Goal: Task Accomplishment & Management: Complete application form

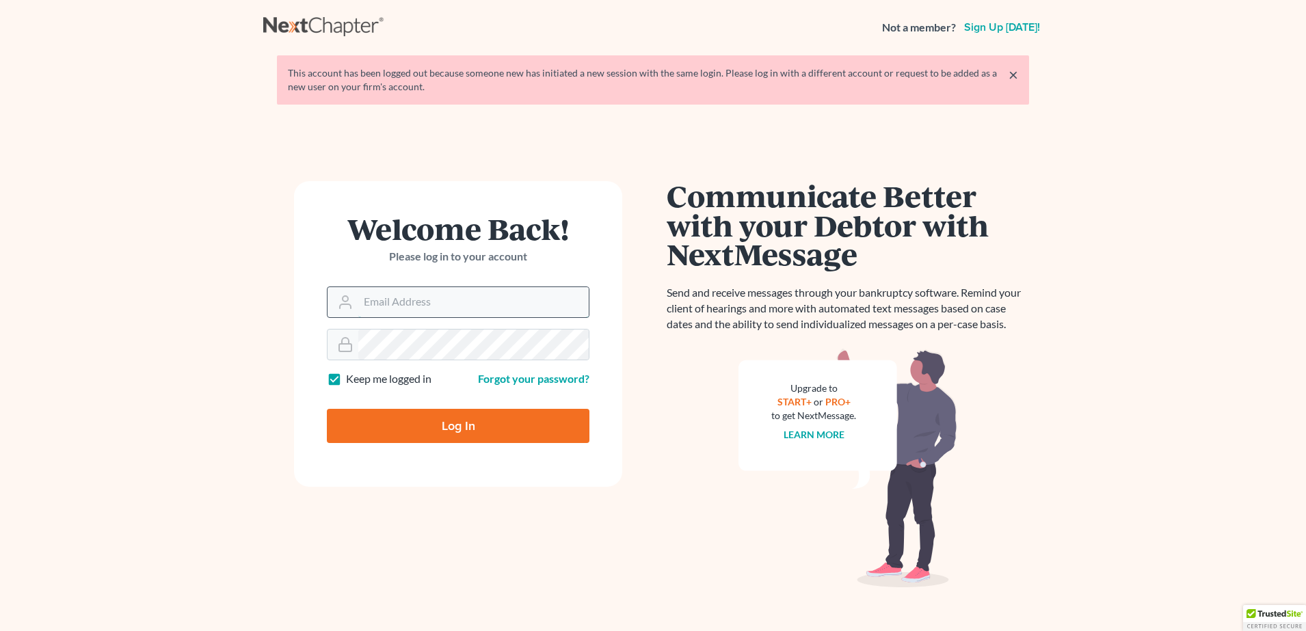
type input "[PERSON_NAME][EMAIL_ADDRESS][PERSON_NAME][DOMAIN_NAME]"
click at [405, 310] on input "alex@mann.law" at bounding box center [473, 302] width 230 height 30
click at [353, 414] on input "Log In" at bounding box center [458, 426] width 263 height 34
type input "Thinking..."
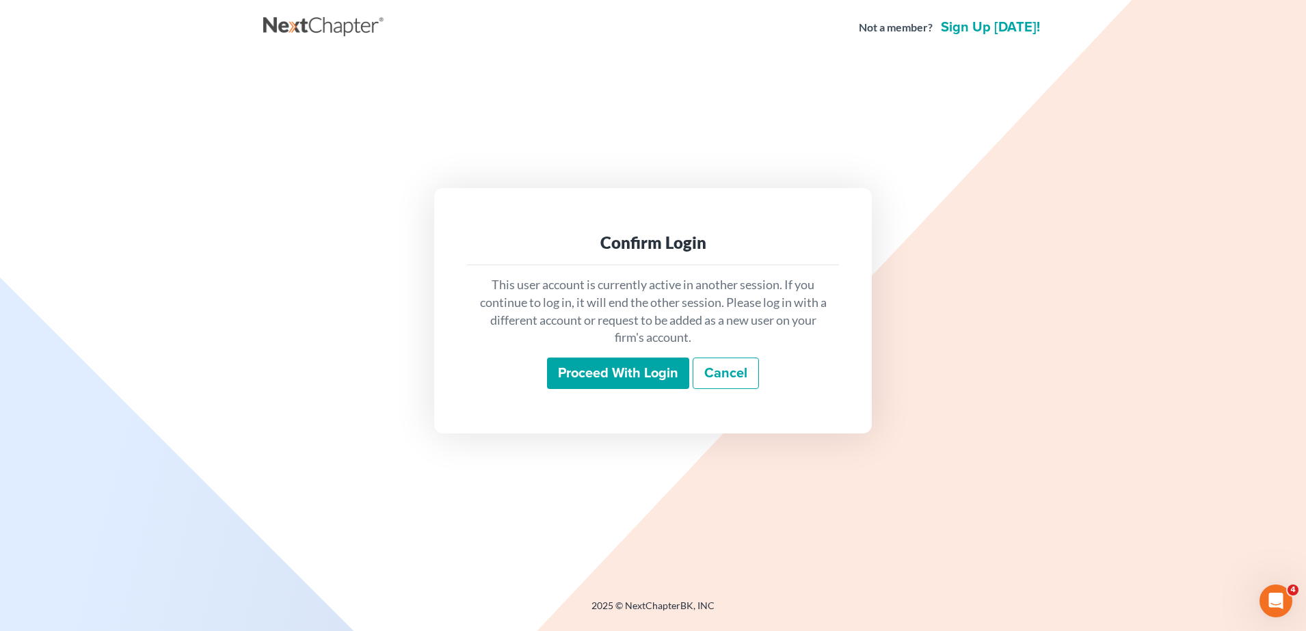
click at [612, 365] on input "Proceed with login" at bounding box center [618, 373] width 142 height 31
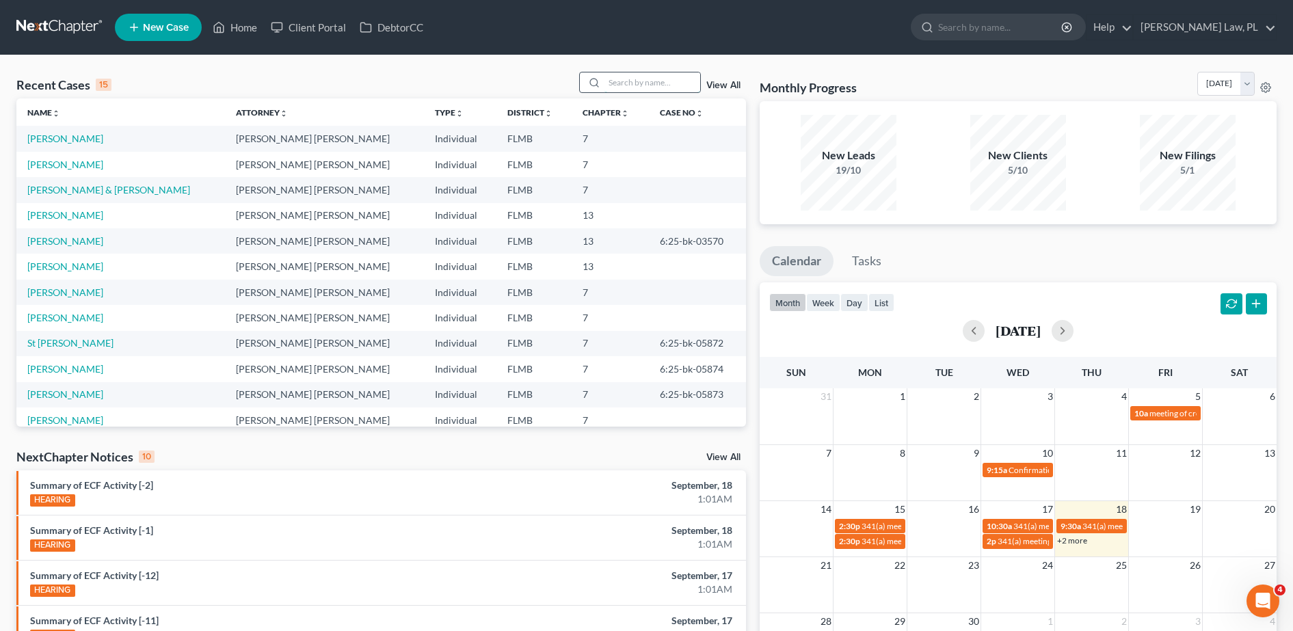
click at [625, 78] on input "search" at bounding box center [653, 82] width 96 height 20
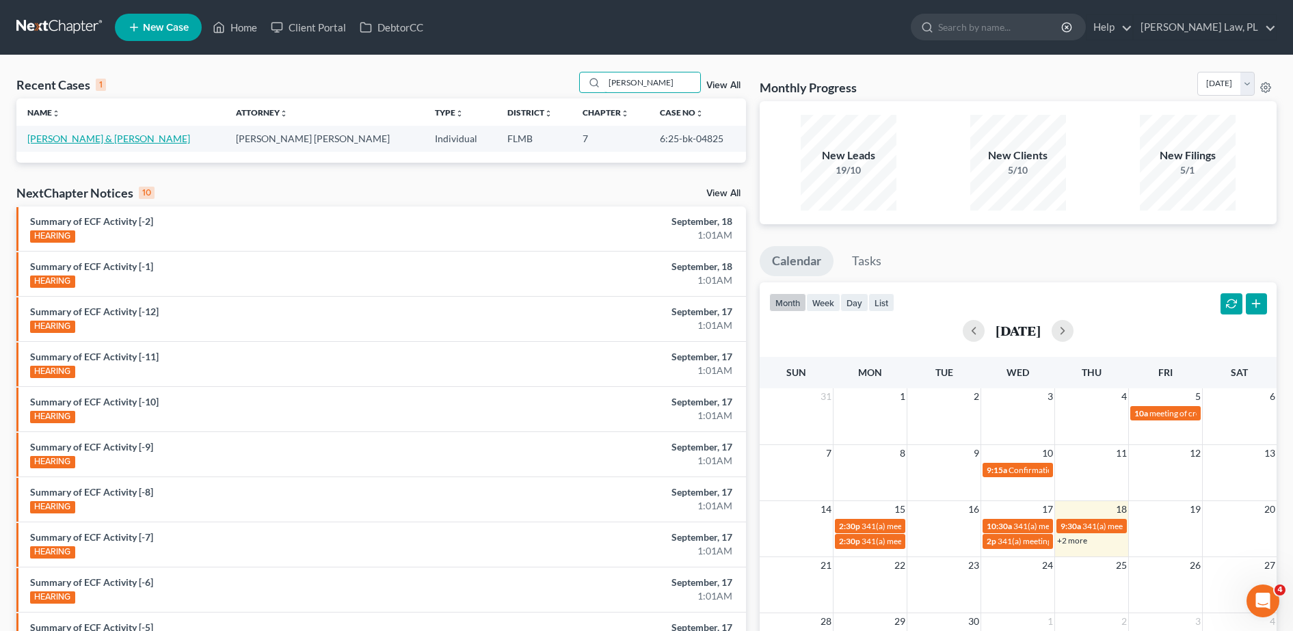
type input "sylvia"
click at [95, 140] on link "Faniel, Sylvia & Felton" at bounding box center [108, 139] width 163 height 12
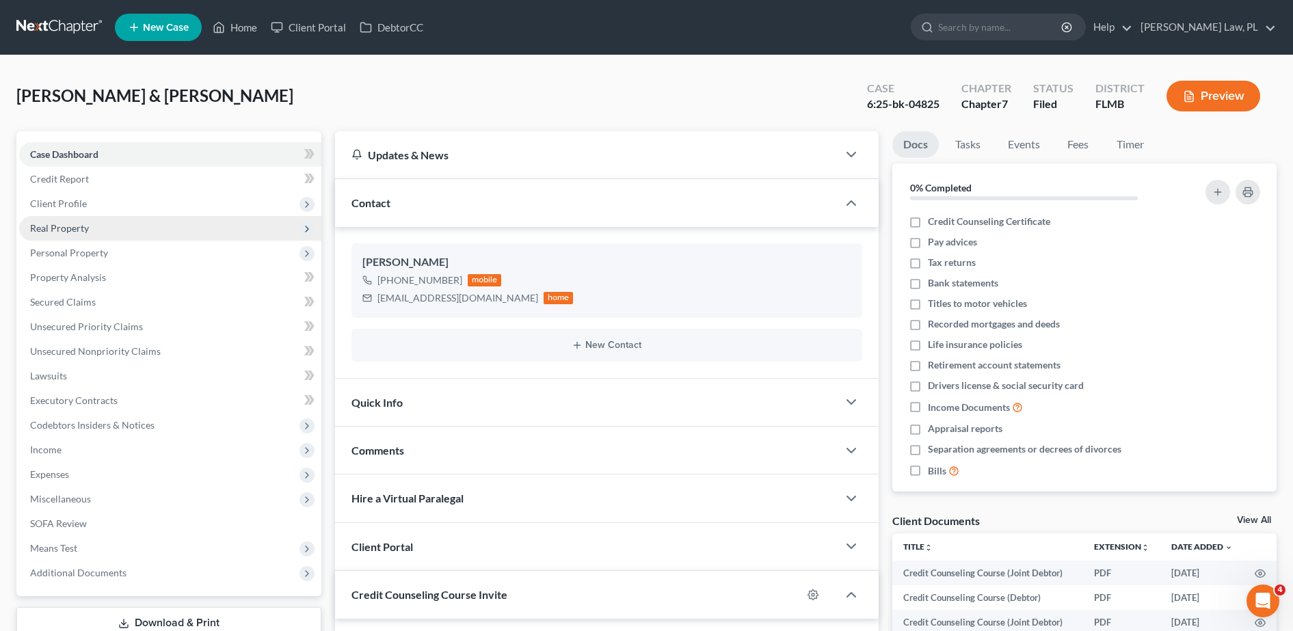
click at [125, 237] on span "Real Property" at bounding box center [170, 228] width 302 height 25
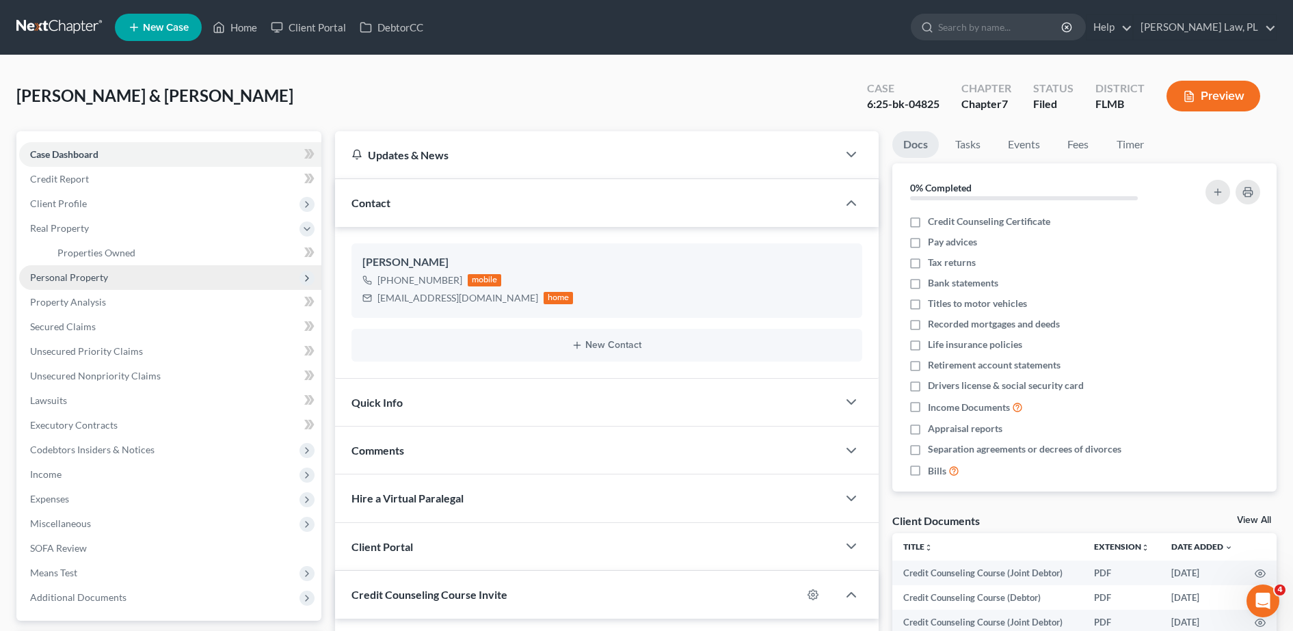
click at [130, 276] on span "Personal Property" at bounding box center [170, 277] width 302 height 25
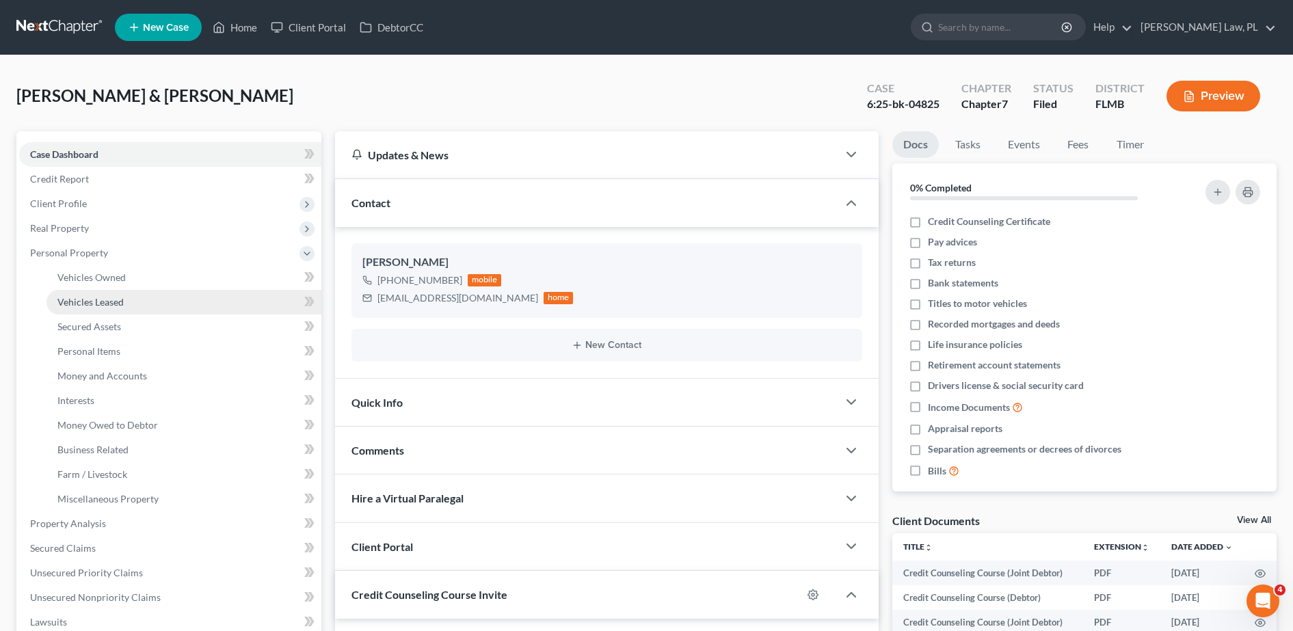
click at [129, 291] on link "Vehicles Leased" at bounding box center [184, 302] width 275 height 25
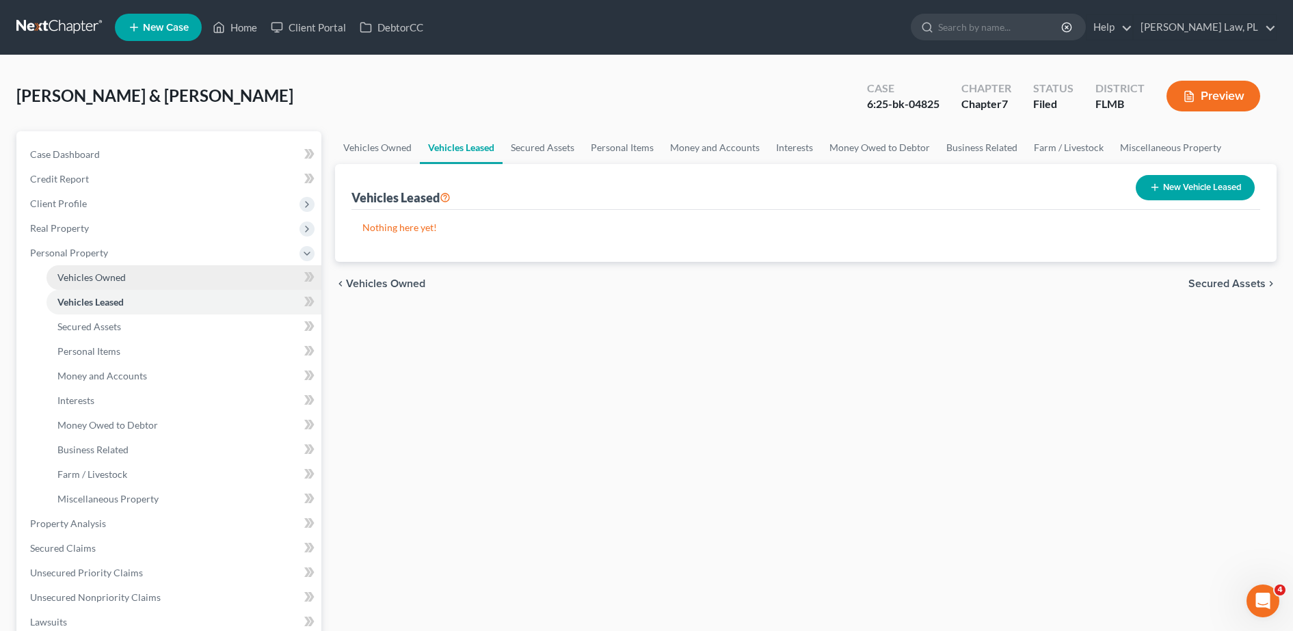
click at [125, 282] on link "Vehicles Owned" at bounding box center [184, 277] width 275 height 25
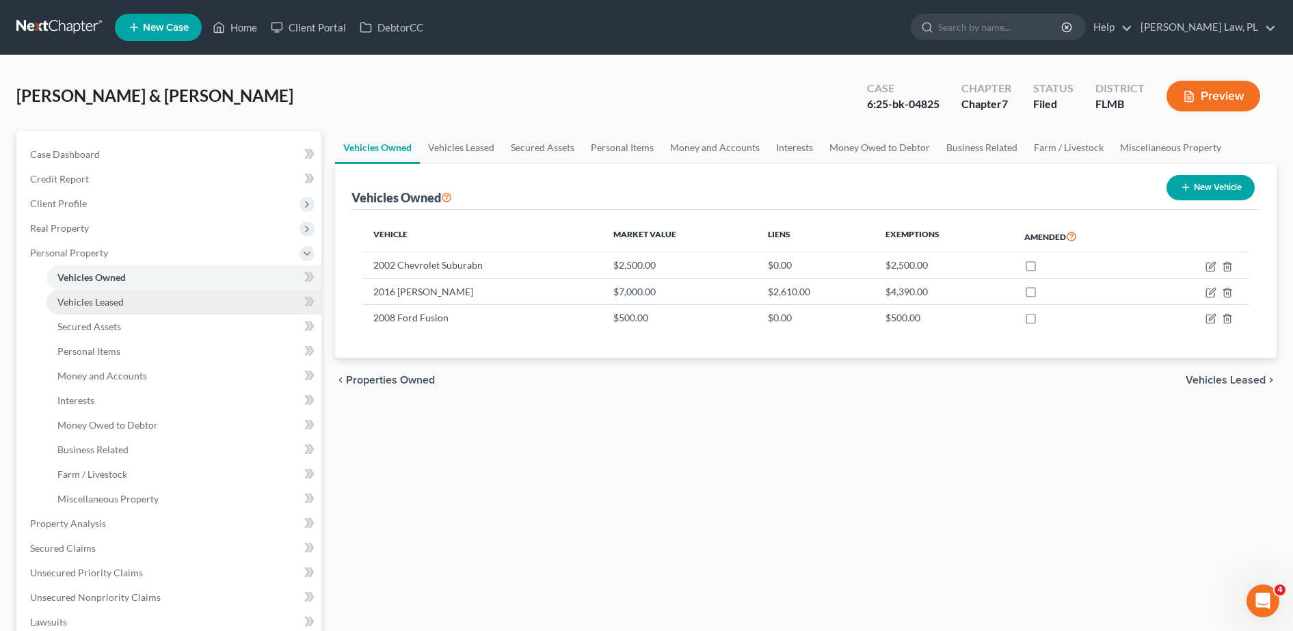
click at [139, 313] on link "Vehicles Leased" at bounding box center [184, 302] width 275 height 25
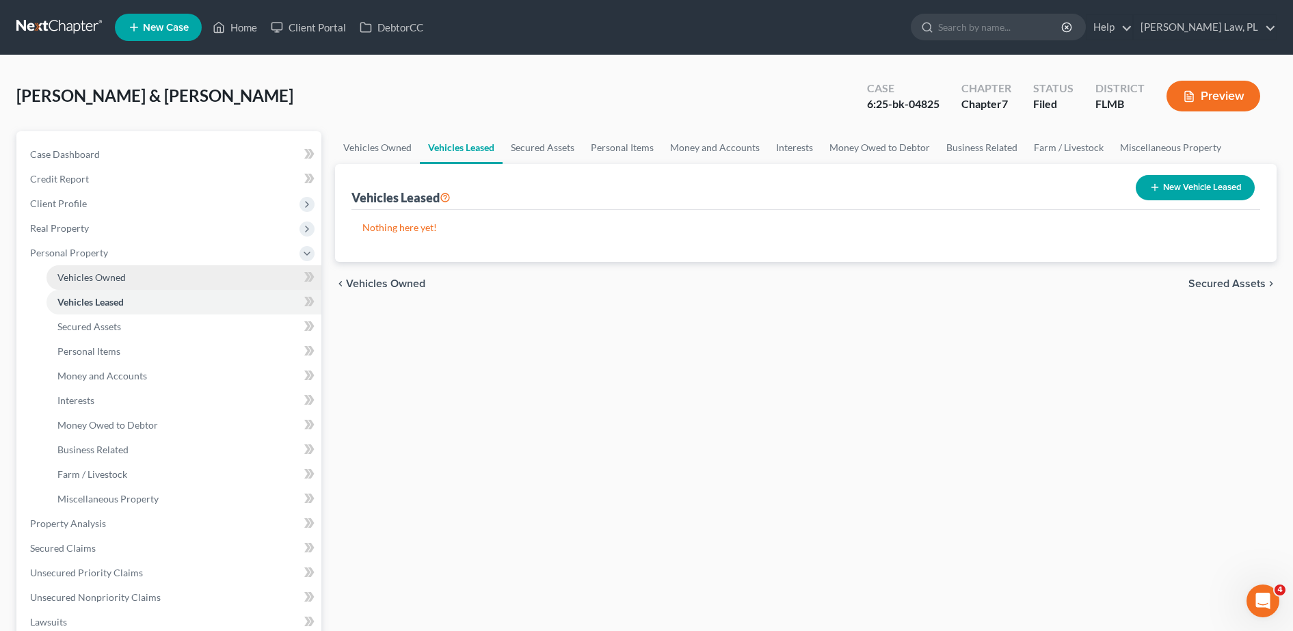
click at [121, 282] on span "Vehicles Owned" at bounding box center [91, 278] width 68 height 12
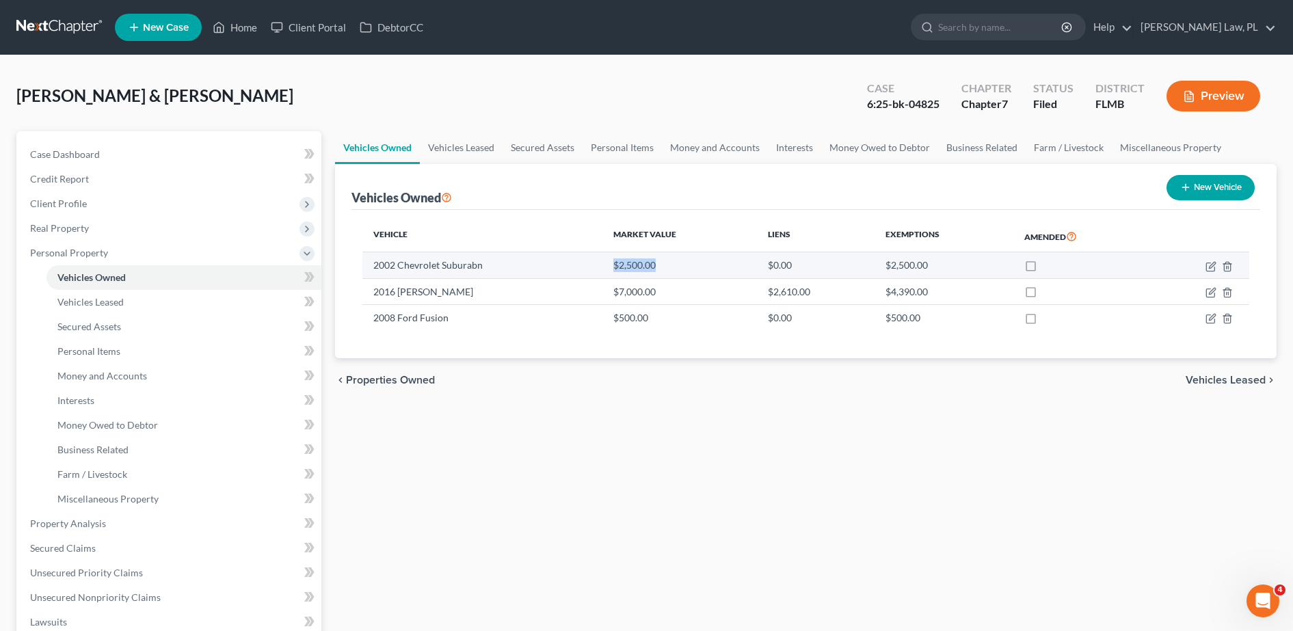
drag, startPoint x: 663, startPoint y: 269, endPoint x: 610, endPoint y: 265, distance: 53.5
click at [610, 265] on td "$2,500.00" at bounding box center [680, 265] width 155 height 26
drag, startPoint x: 610, startPoint y: 265, endPoint x: 599, endPoint y: 235, distance: 32.7
click at [599, 235] on th "Vehicle" at bounding box center [482, 236] width 240 height 31
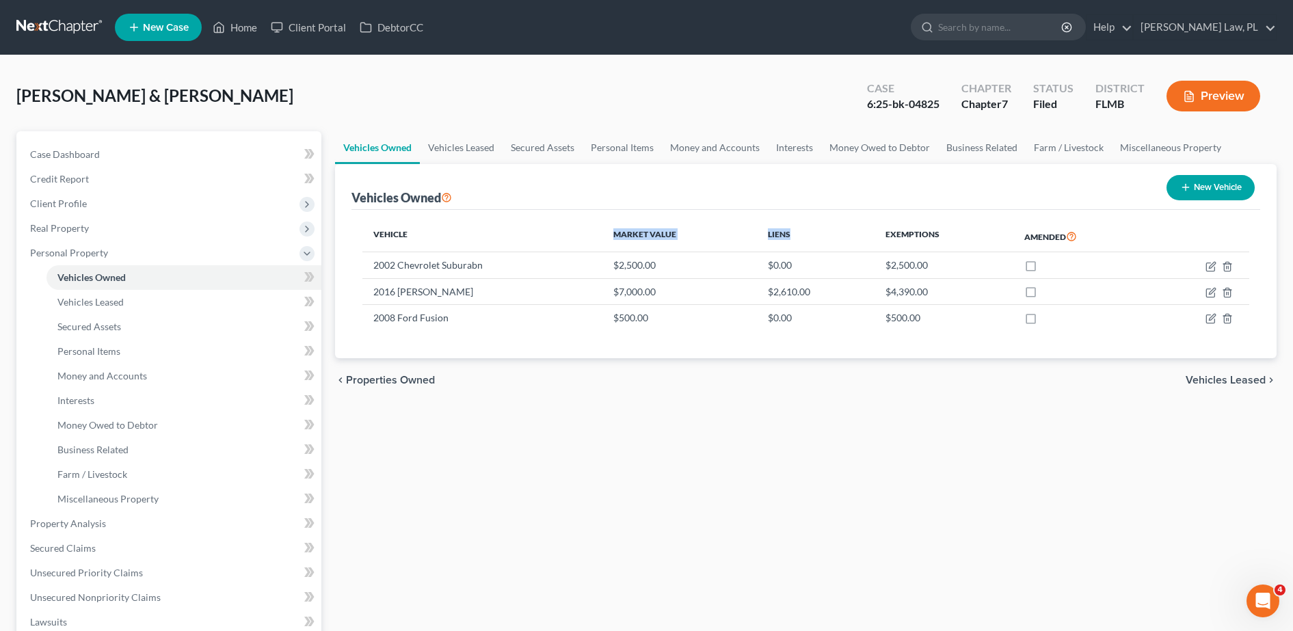
drag, startPoint x: 604, startPoint y: 233, endPoint x: 844, endPoint y: 232, distance: 240.1
click at [844, 232] on tr "Vehicle Market Value Liens Exemptions Amended" at bounding box center [805, 236] width 887 height 31
click at [844, 232] on th "Liens" at bounding box center [816, 236] width 118 height 31
click at [804, 209] on div "Vehicles Owned New Vehicle" at bounding box center [806, 187] width 909 height 46
drag, startPoint x: 602, startPoint y: 233, endPoint x: 953, endPoint y: 356, distance: 371.6
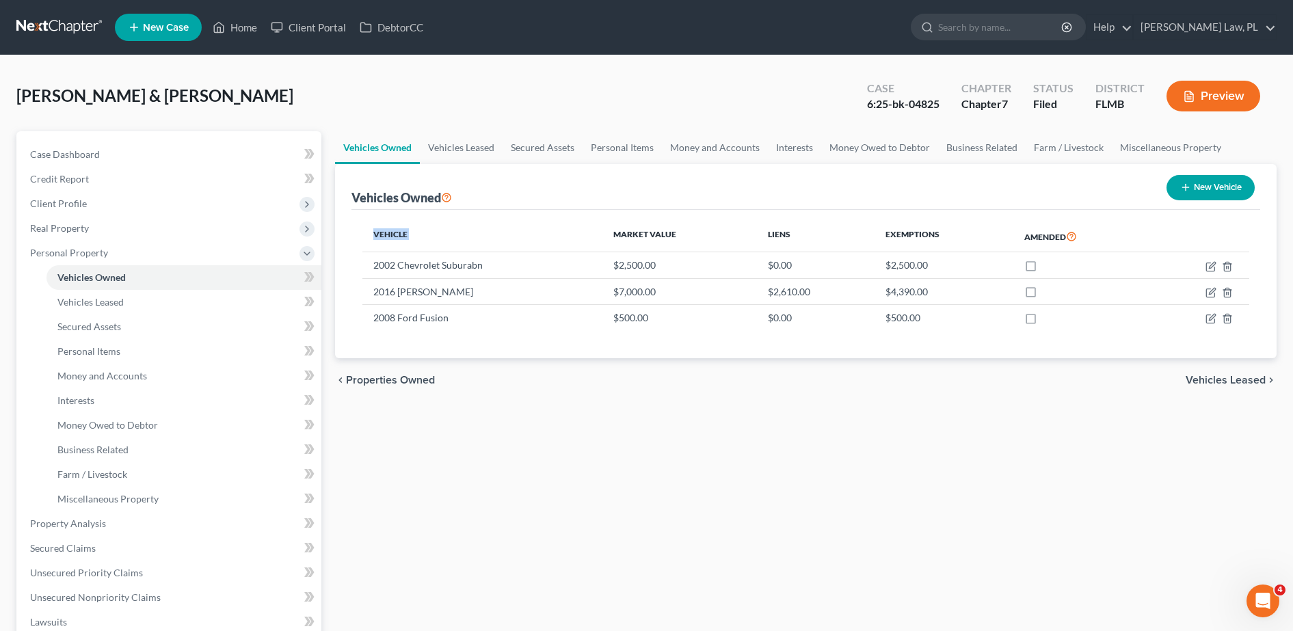
click at [953, 356] on div "Vehicle Market Value Liens Exemptions Amended 2002 Chevrolet Suburabn $2,500.00…" at bounding box center [806, 284] width 909 height 148
click at [778, 179] on div "Vehicles Owned New Vehicle" at bounding box center [806, 187] width 909 height 46
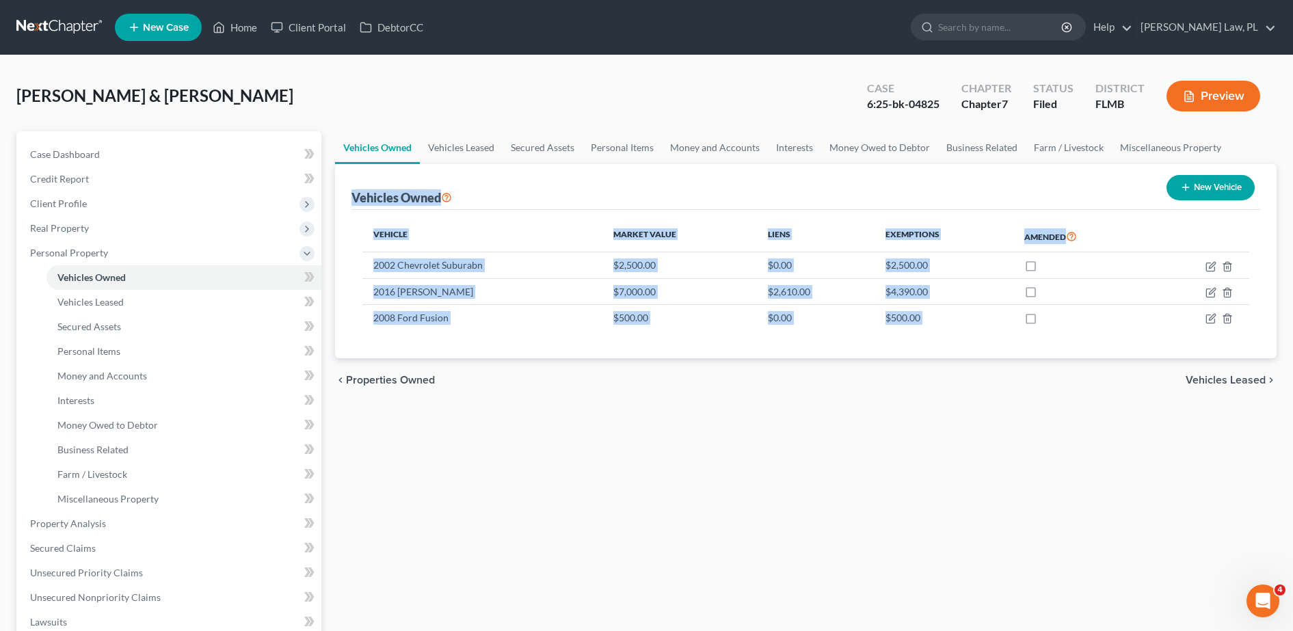
drag, startPoint x: 344, startPoint y: 198, endPoint x: 666, endPoint y: 375, distance: 367.6
click at [666, 375] on ui-view "Vehicles Owned Vehicles Leased Secured Assets Personal Items Money and Accounts…" at bounding box center [806, 266] width 942 height 271
drag, startPoint x: 666, startPoint y: 375, endPoint x: 602, endPoint y: 352, distance: 68.4
click at [602, 352] on div "Vehicle Market Value Liens Exemptions Amended 2002 Chevrolet Suburabn $2,500.00…" at bounding box center [806, 284] width 909 height 148
click at [562, 339] on div "Vehicle Market Value Liens Exemptions Amended 2002 Chevrolet Suburabn $2,500.00…" at bounding box center [806, 284] width 909 height 148
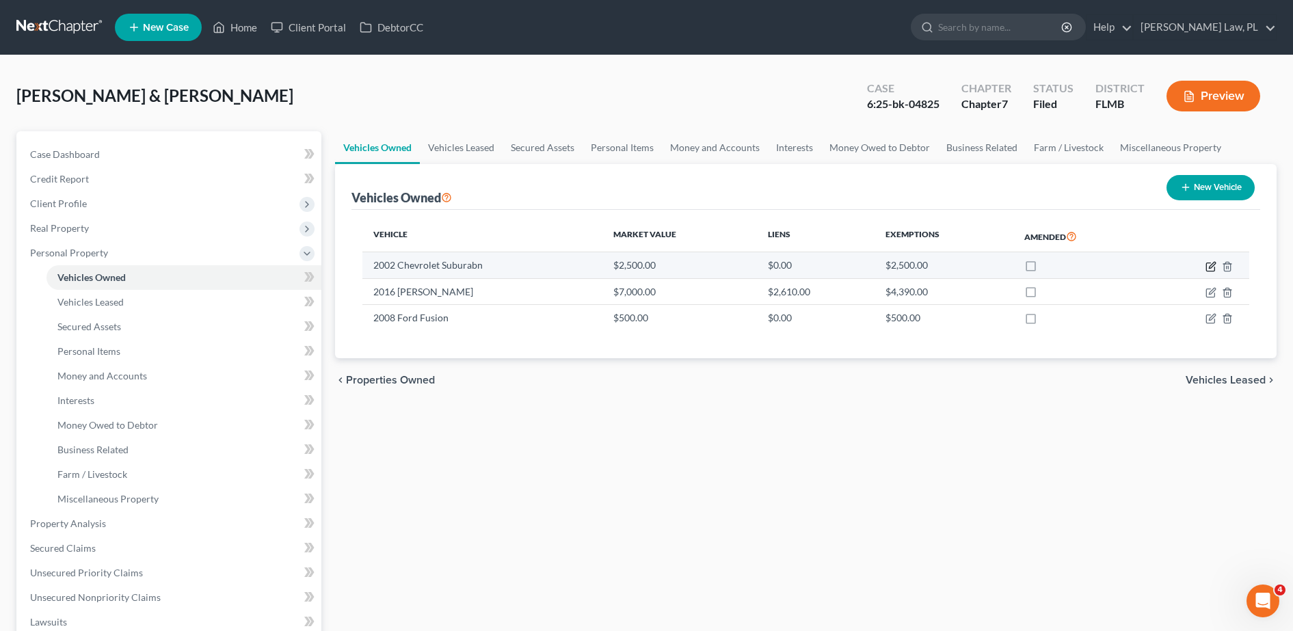
click at [1211, 270] on icon "button" at bounding box center [1211, 266] width 11 height 11
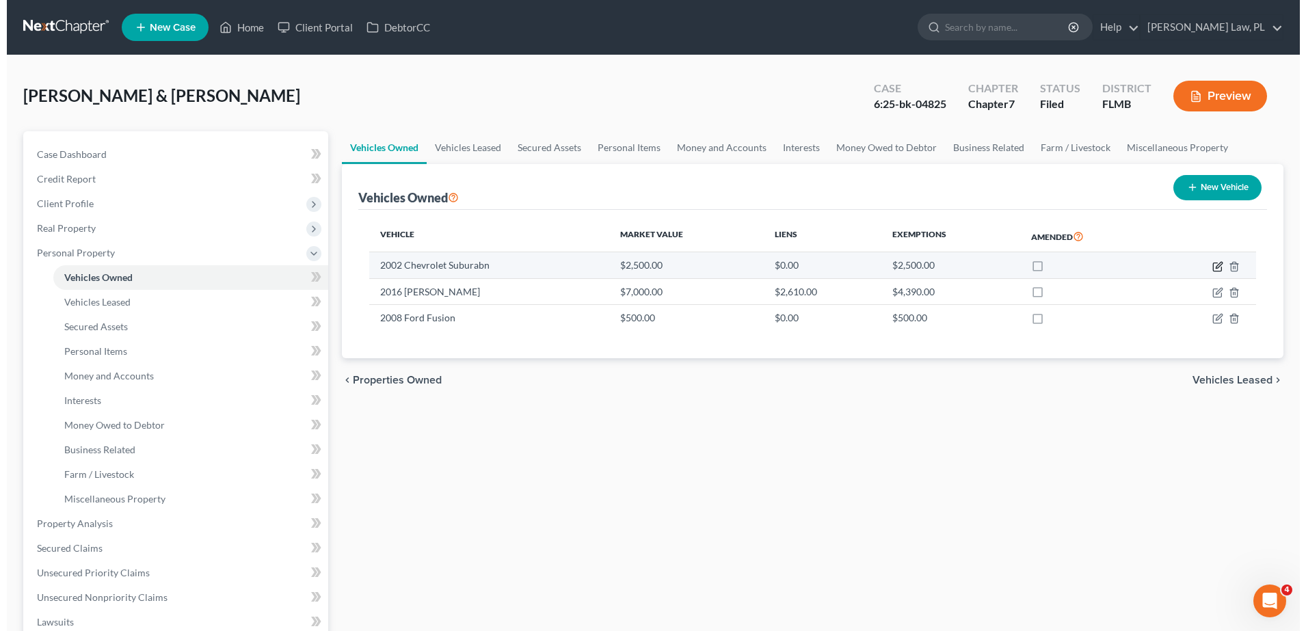
select select "0"
select select "24"
select select "4"
select select "2"
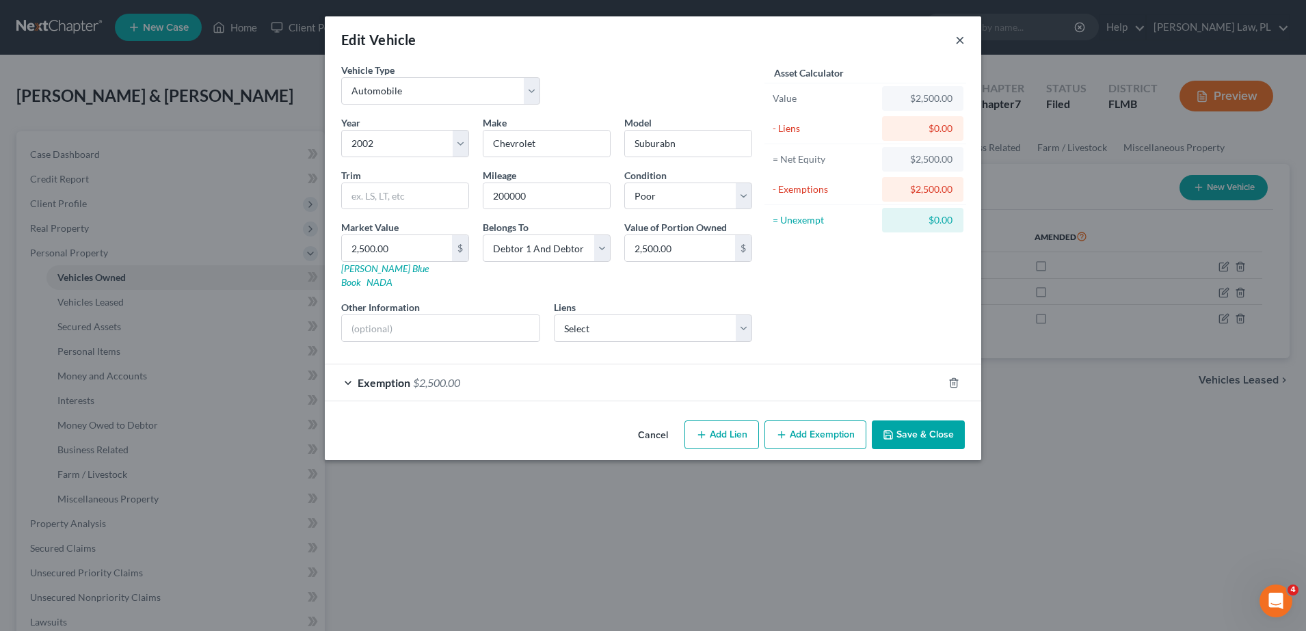
click at [959, 42] on button "×" at bounding box center [960, 39] width 10 height 16
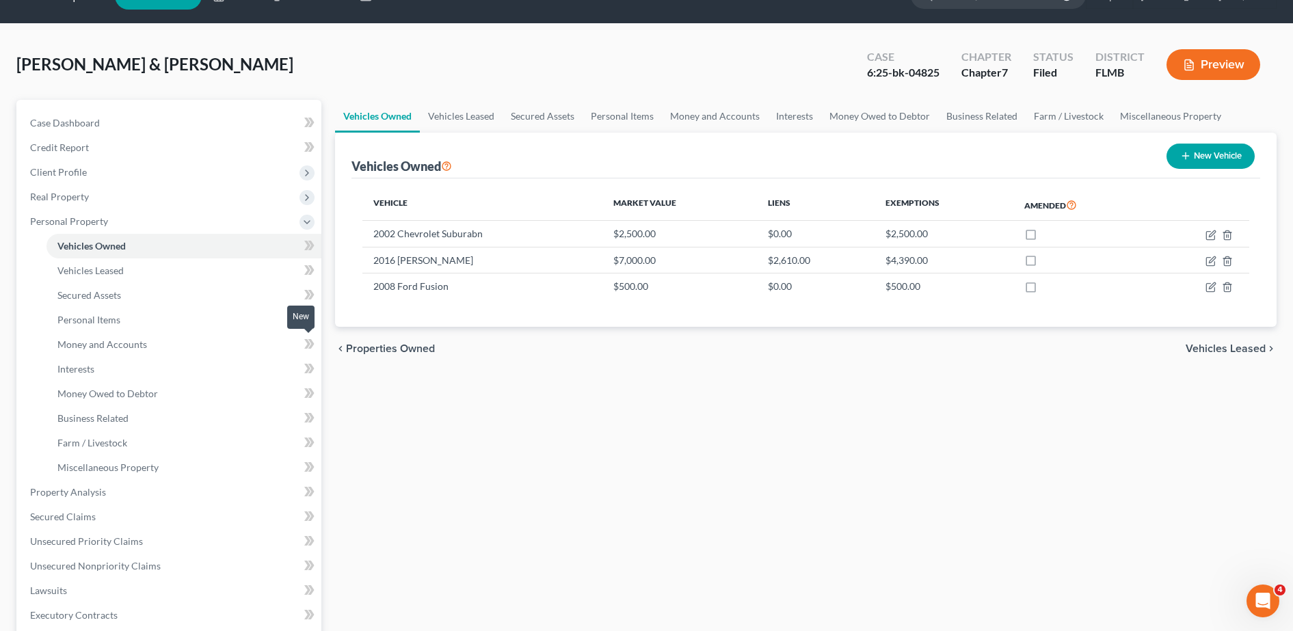
scroll to position [34, 0]
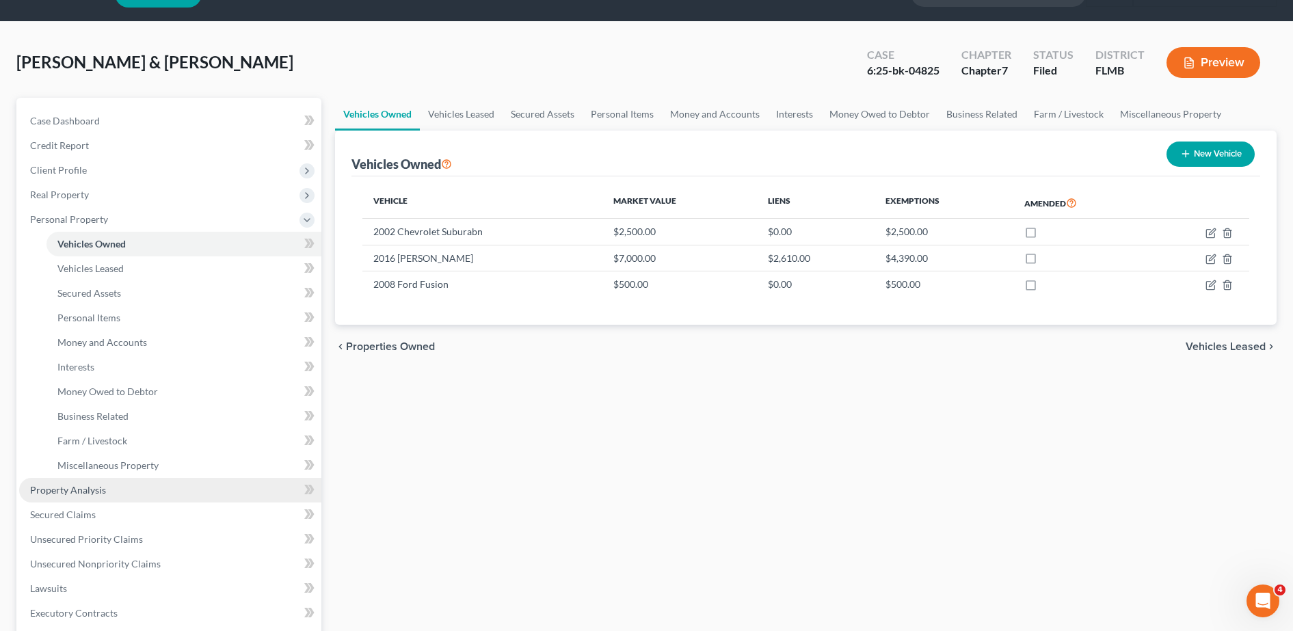
click at [138, 491] on link "Property Analysis" at bounding box center [170, 490] width 302 height 25
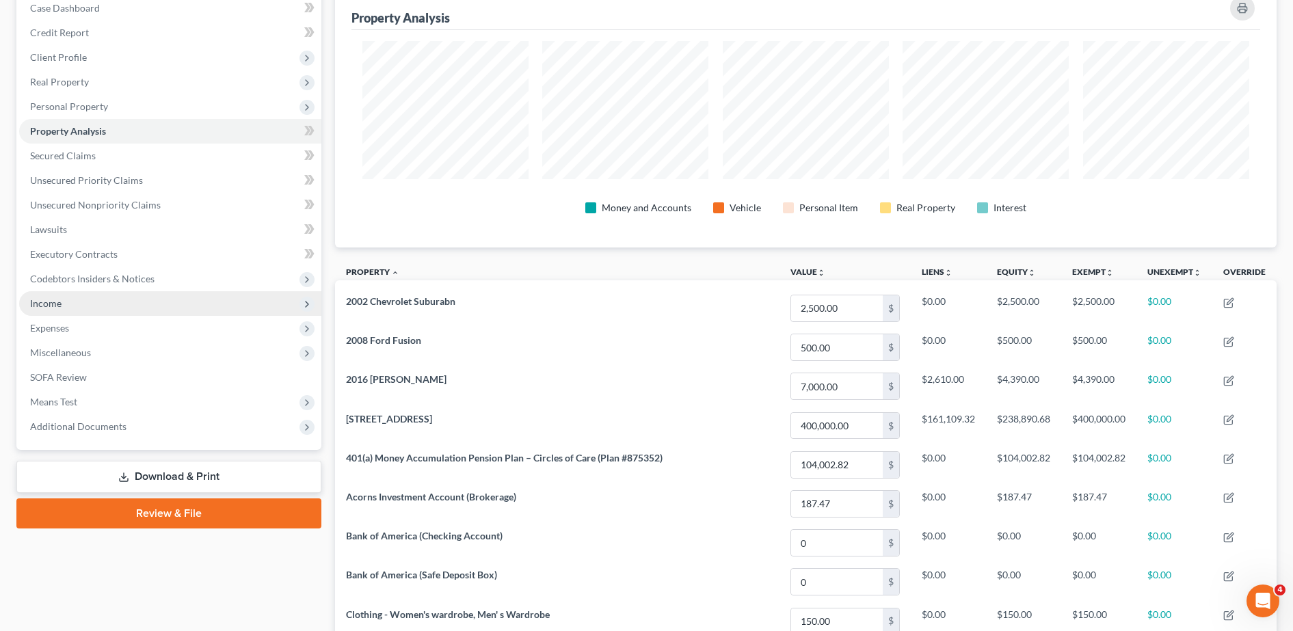
scroll to position [118, 0]
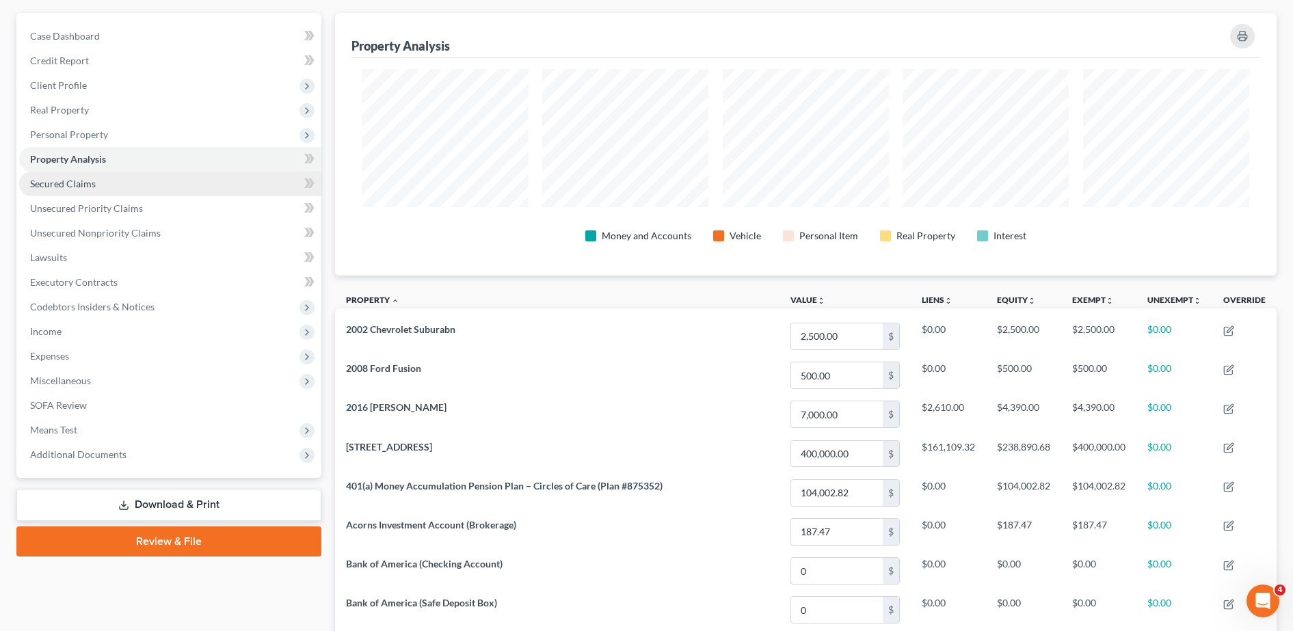
click at [143, 188] on link "Secured Claims" at bounding box center [170, 184] width 302 height 25
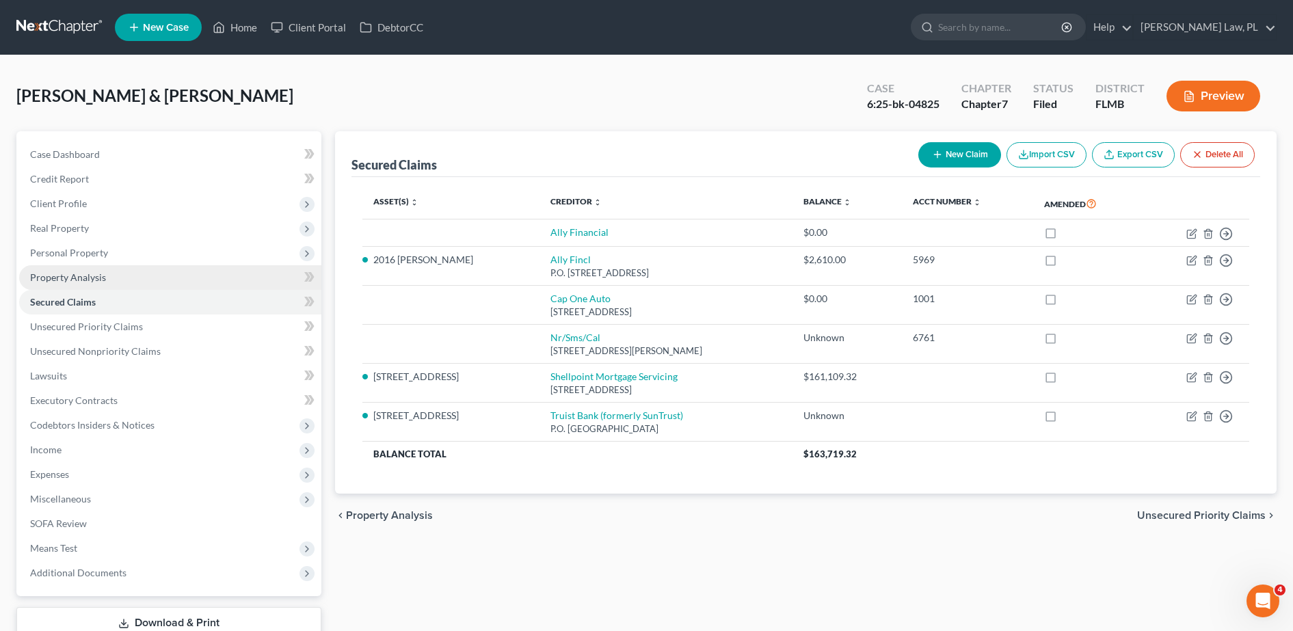
click at [122, 278] on link "Property Analysis" at bounding box center [170, 277] width 302 height 25
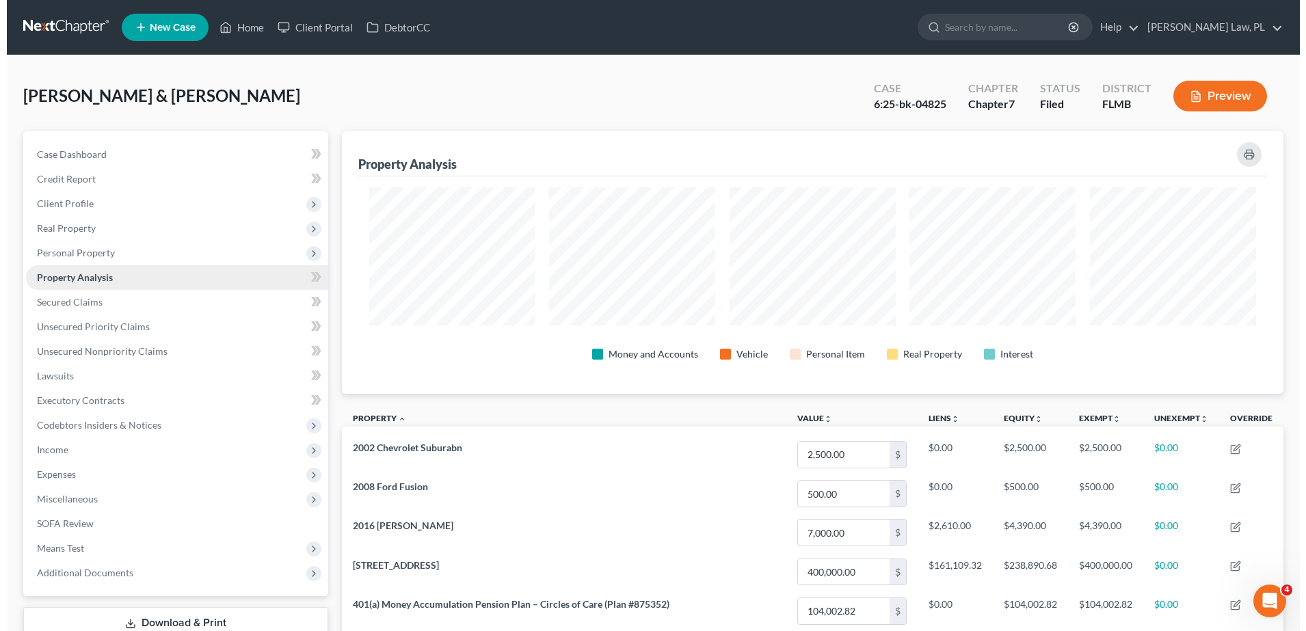
scroll to position [263, 942]
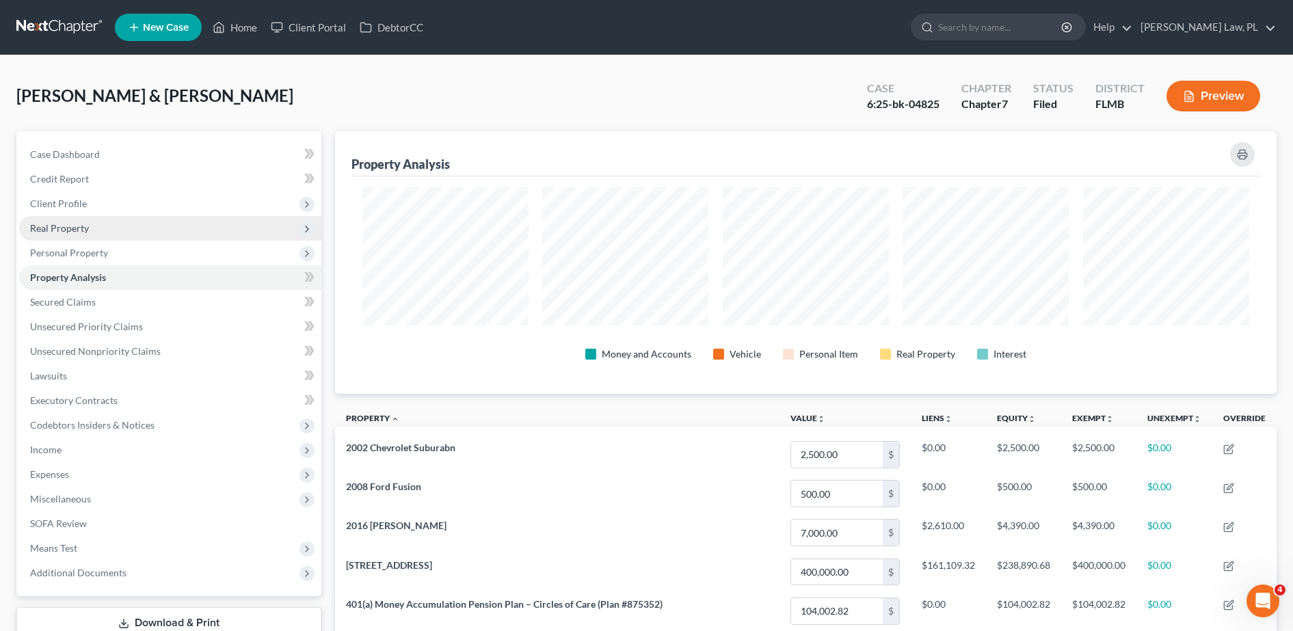
click at [119, 226] on span "Real Property" at bounding box center [170, 228] width 302 height 25
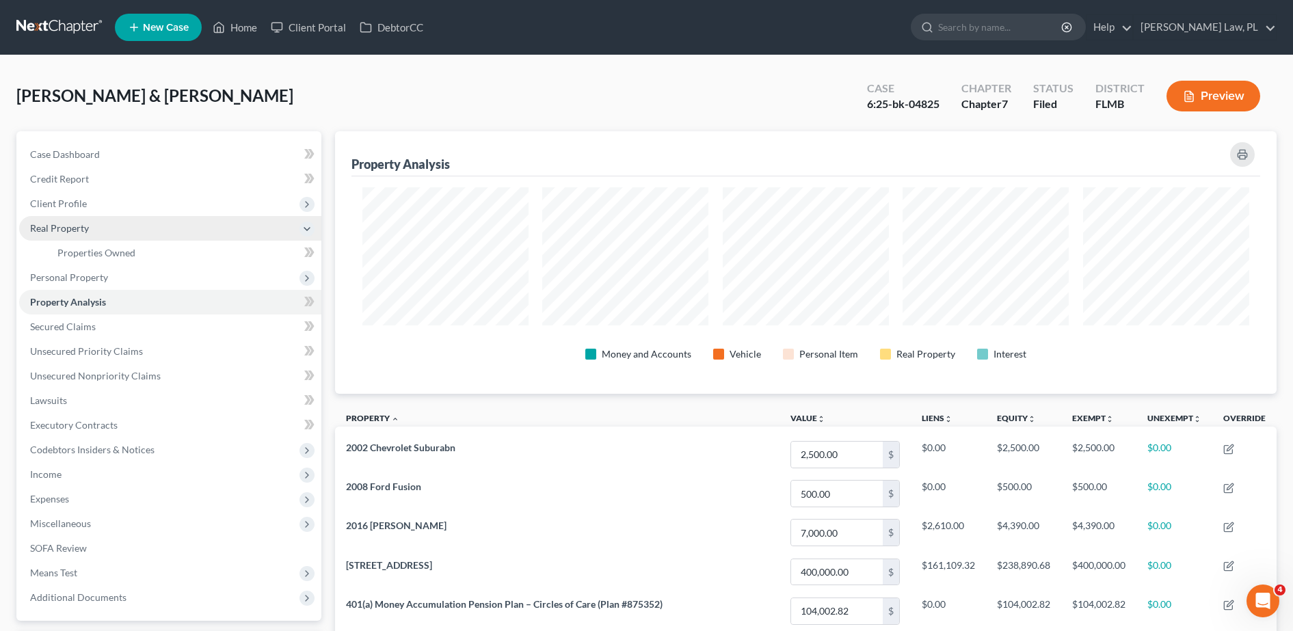
click at [94, 217] on span "Real Property" at bounding box center [170, 228] width 302 height 25
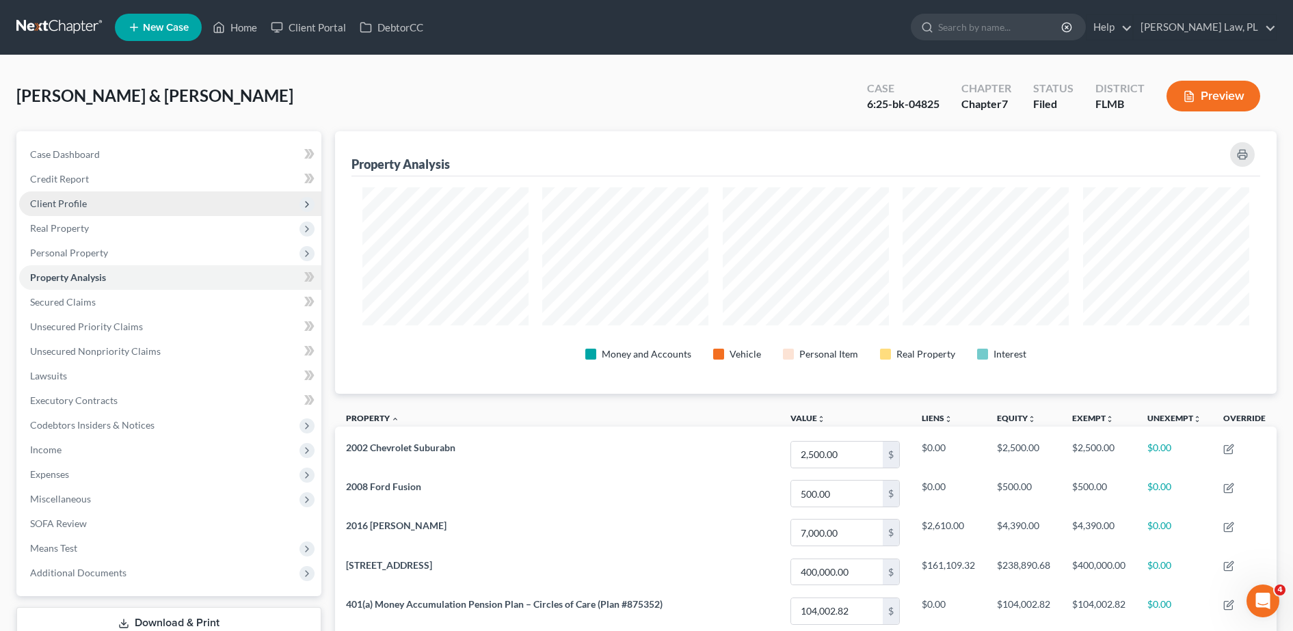
click at [83, 209] on span "Client Profile" at bounding box center [170, 203] width 302 height 25
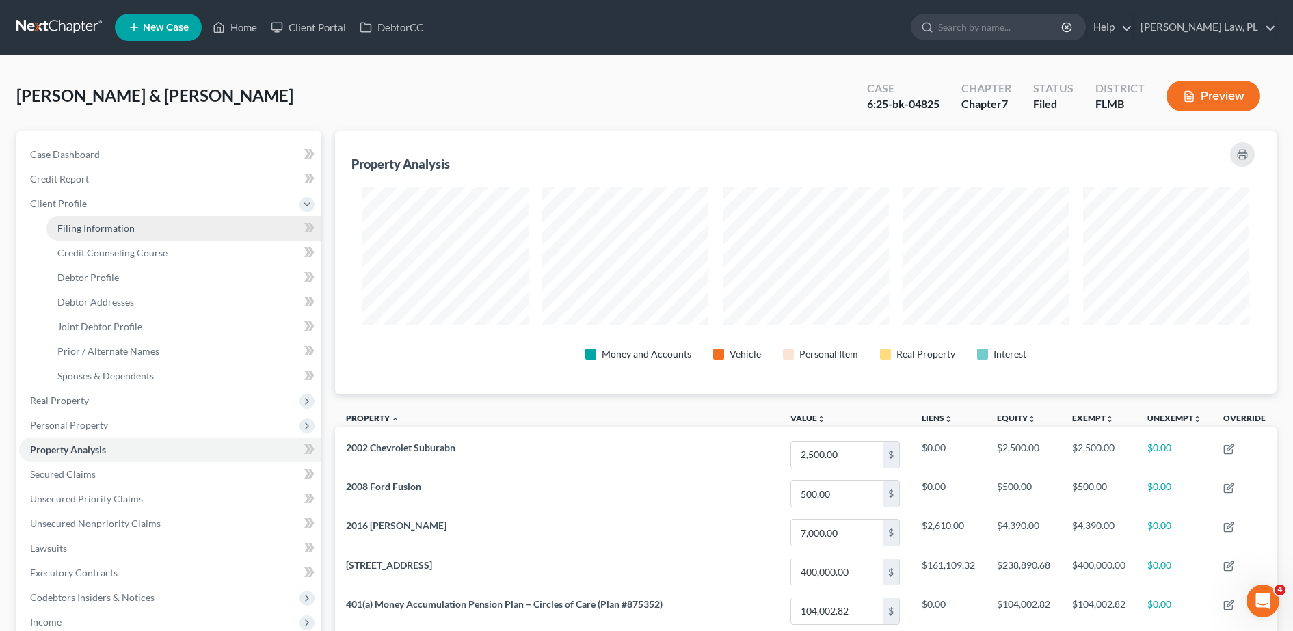
click at [103, 228] on span "Filing Information" at bounding box center [95, 228] width 77 height 12
select select "1"
select select "0"
select select "9"
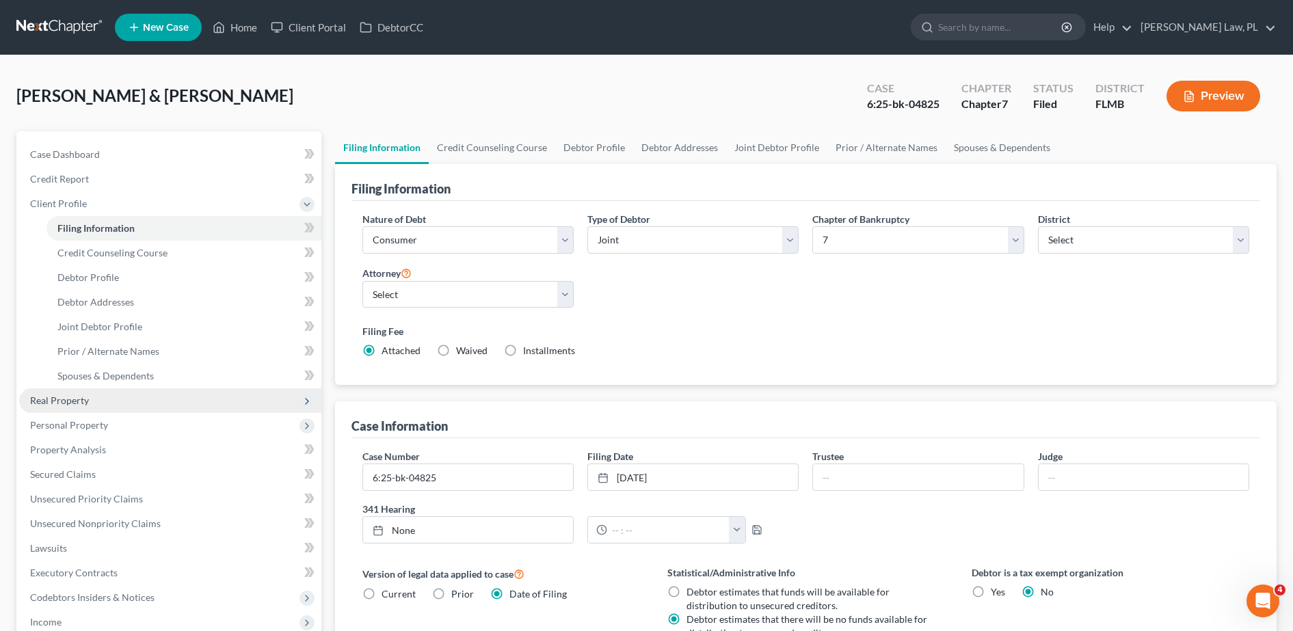
click at [128, 408] on span "Real Property" at bounding box center [170, 400] width 302 height 25
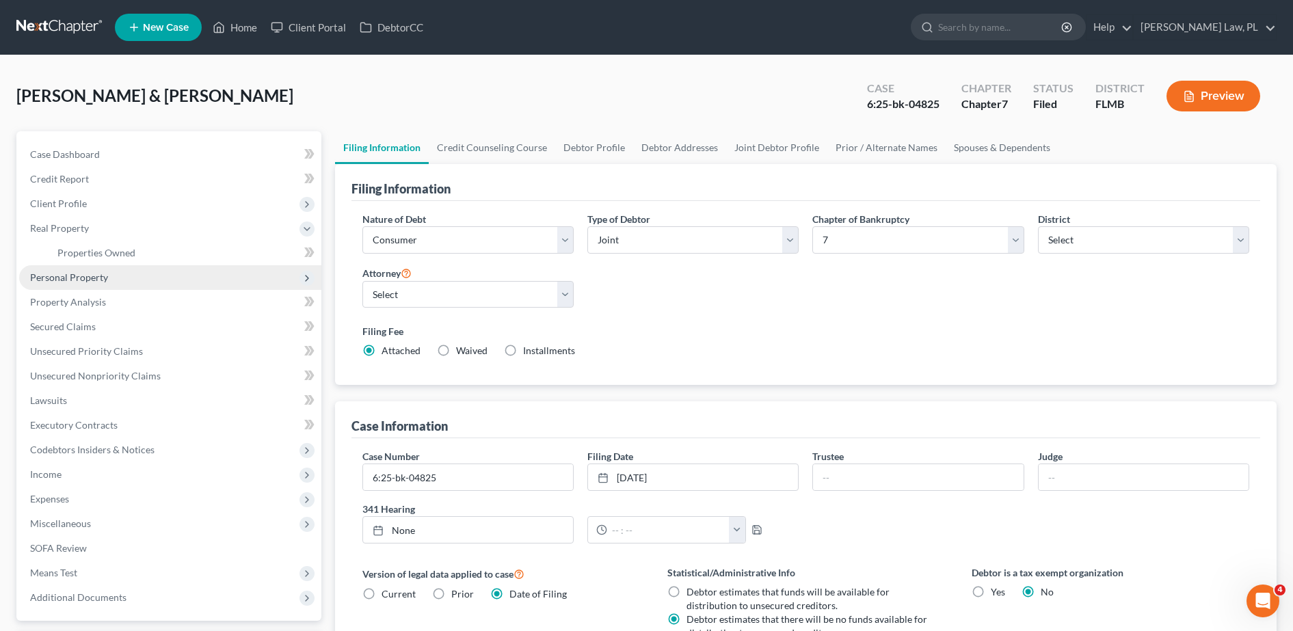
click at [101, 276] on span "Personal Property" at bounding box center [69, 278] width 78 height 12
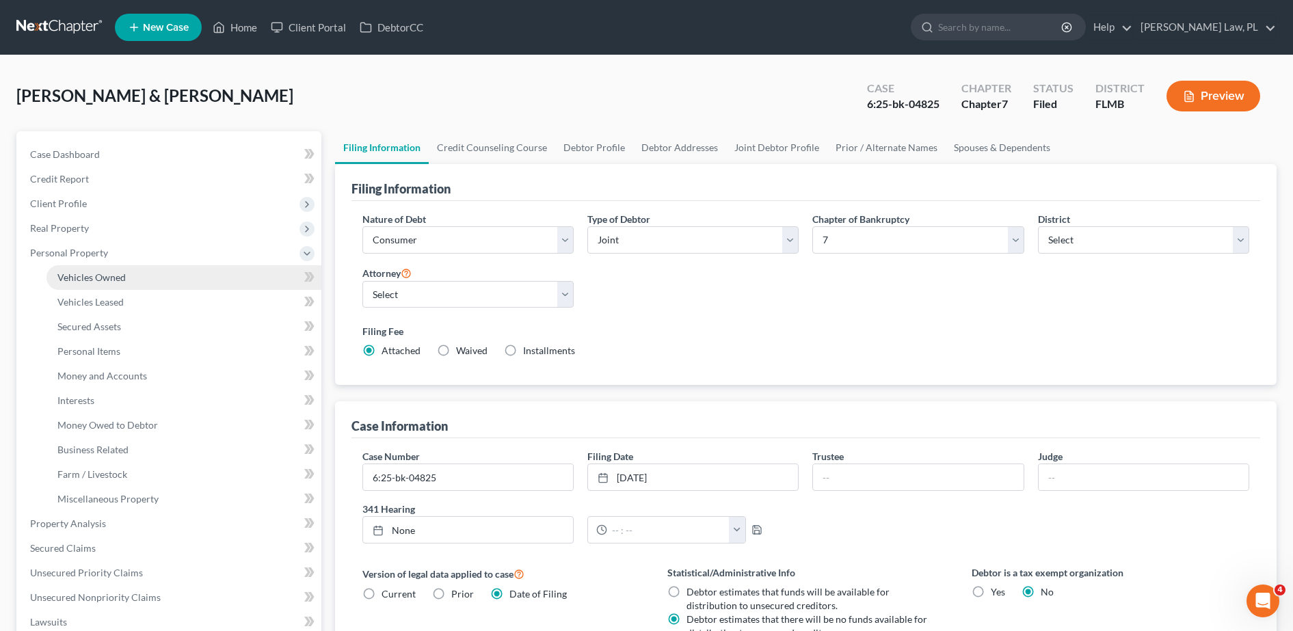
click at [110, 285] on link "Vehicles Owned" at bounding box center [184, 277] width 275 height 25
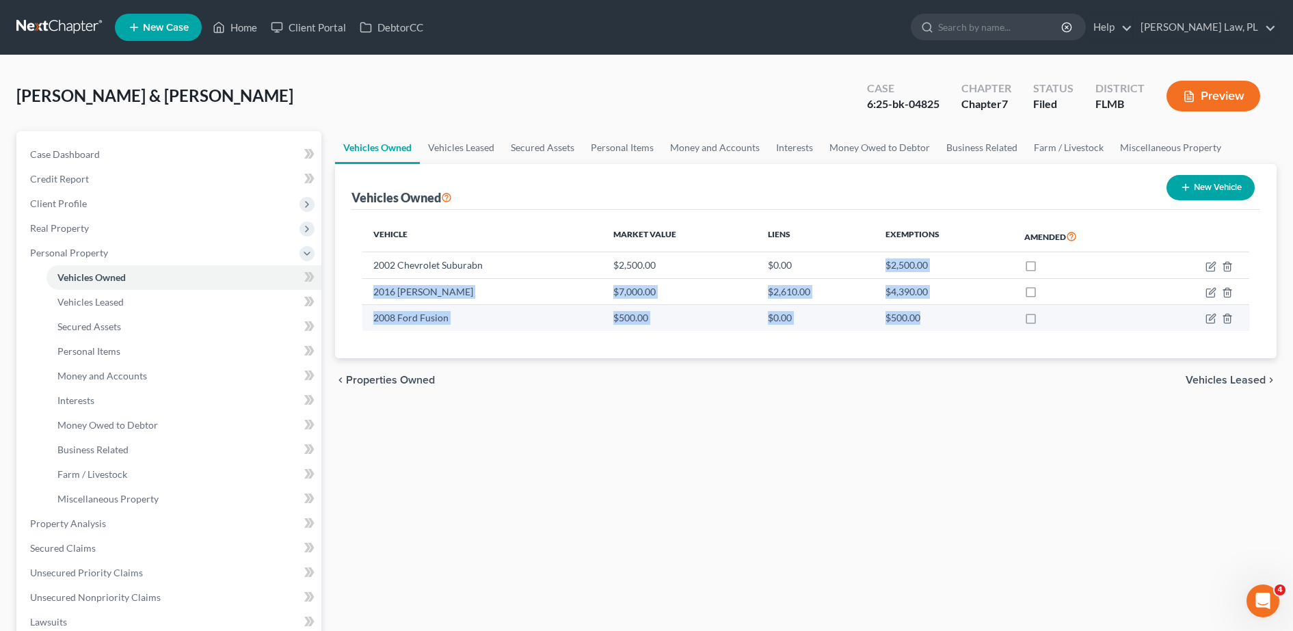
drag, startPoint x: 884, startPoint y: 265, endPoint x: 927, endPoint y: 313, distance: 65.4
click at [927, 313] on tbody "2002 Chevrolet Suburabn $2,500.00 $0.00 $2,500.00 2016 Kia Sedona $7,000.00 $2,…" at bounding box center [805, 291] width 887 height 79
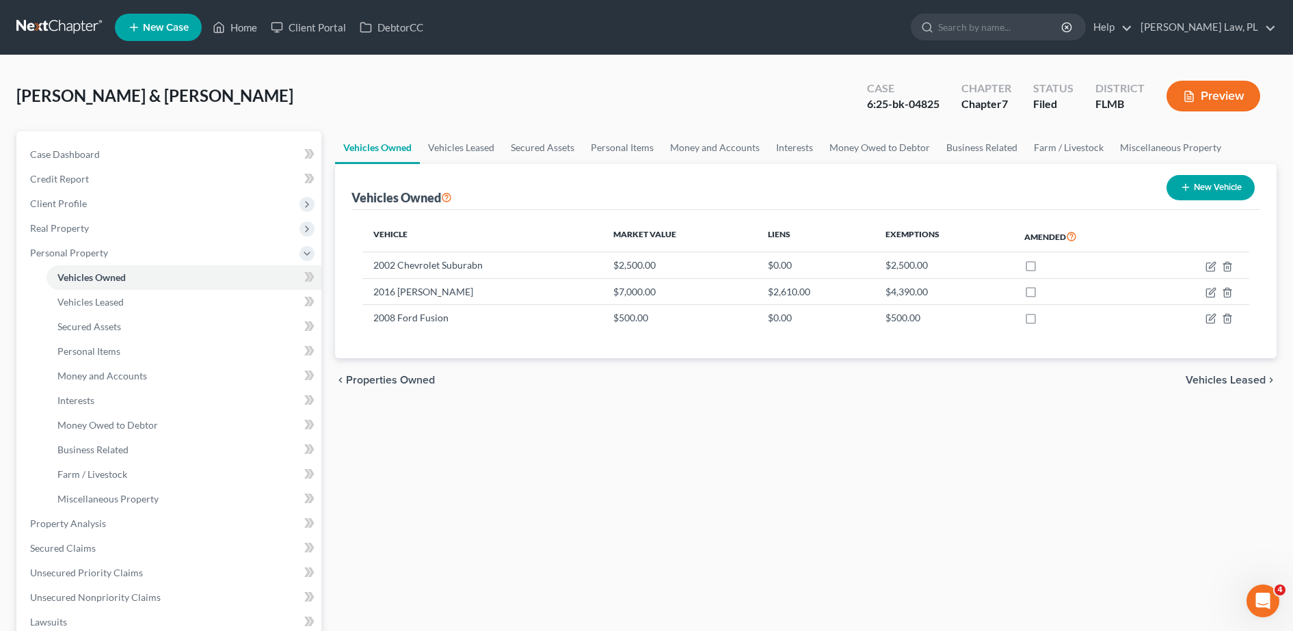
drag, startPoint x: 927, startPoint y: 313, endPoint x: 854, endPoint y: 231, distance: 110.0
click at [854, 231] on th "Liens" at bounding box center [816, 236] width 118 height 31
click at [1215, 96] on button "Preview" at bounding box center [1214, 96] width 94 height 31
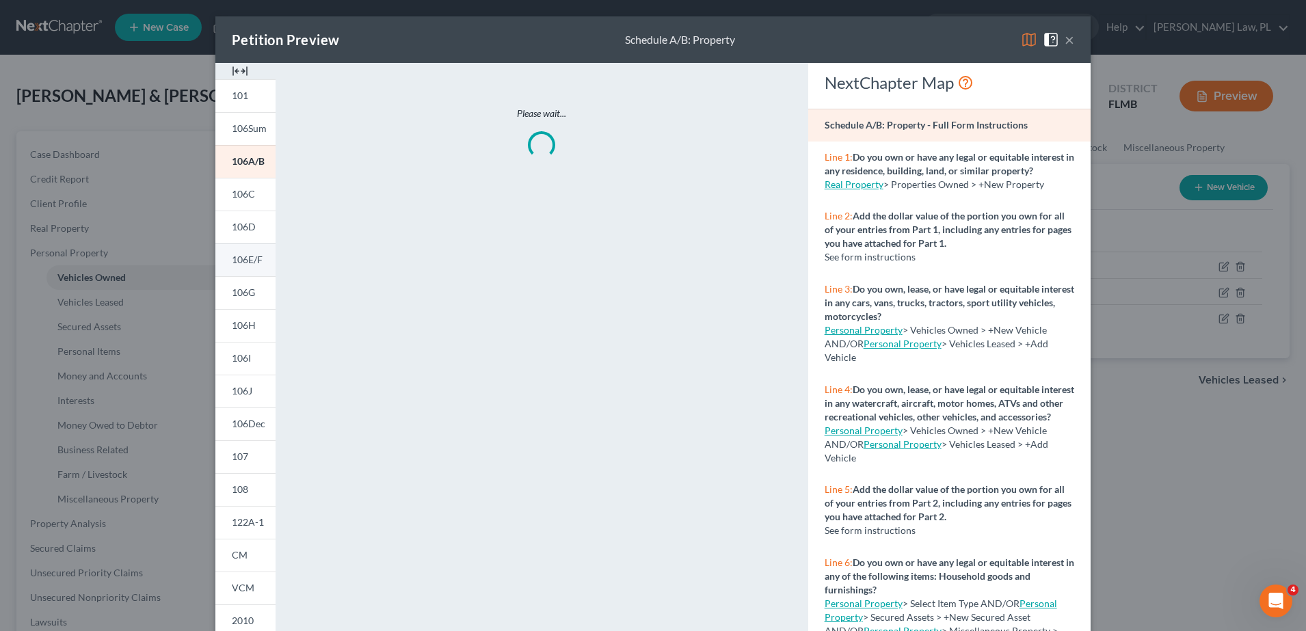
click at [237, 252] on link "106E/F" at bounding box center [245, 259] width 60 height 33
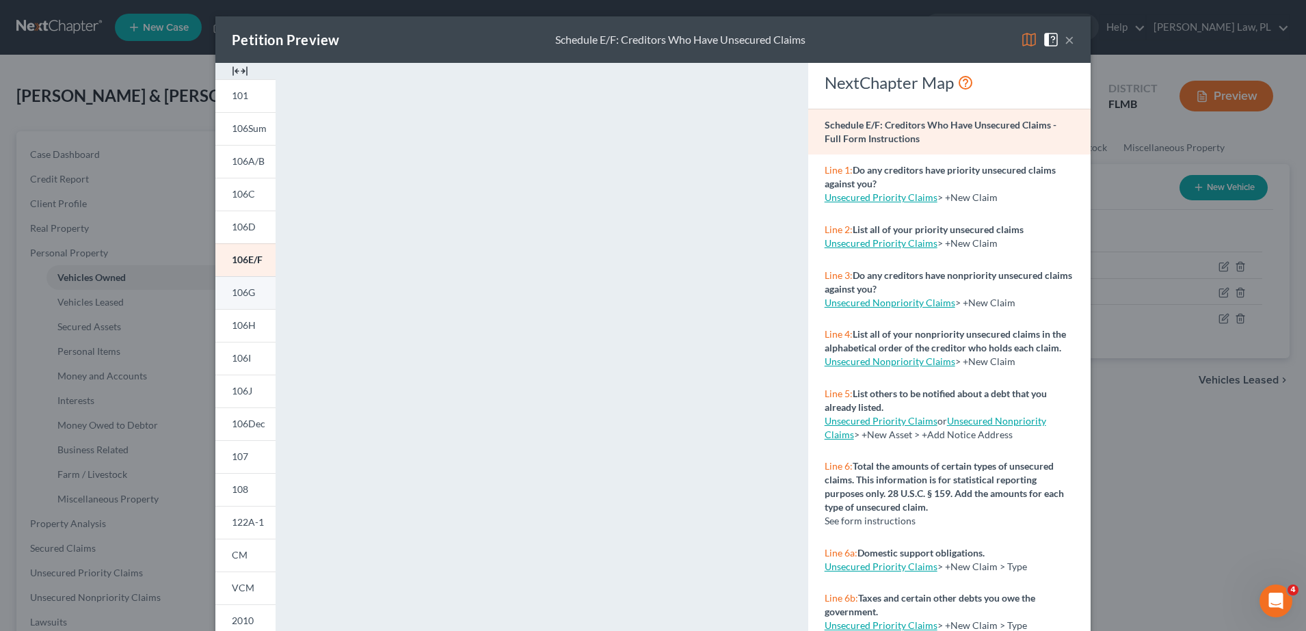
click at [238, 285] on link "106G" at bounding box center [245, 292] width 60 height 33
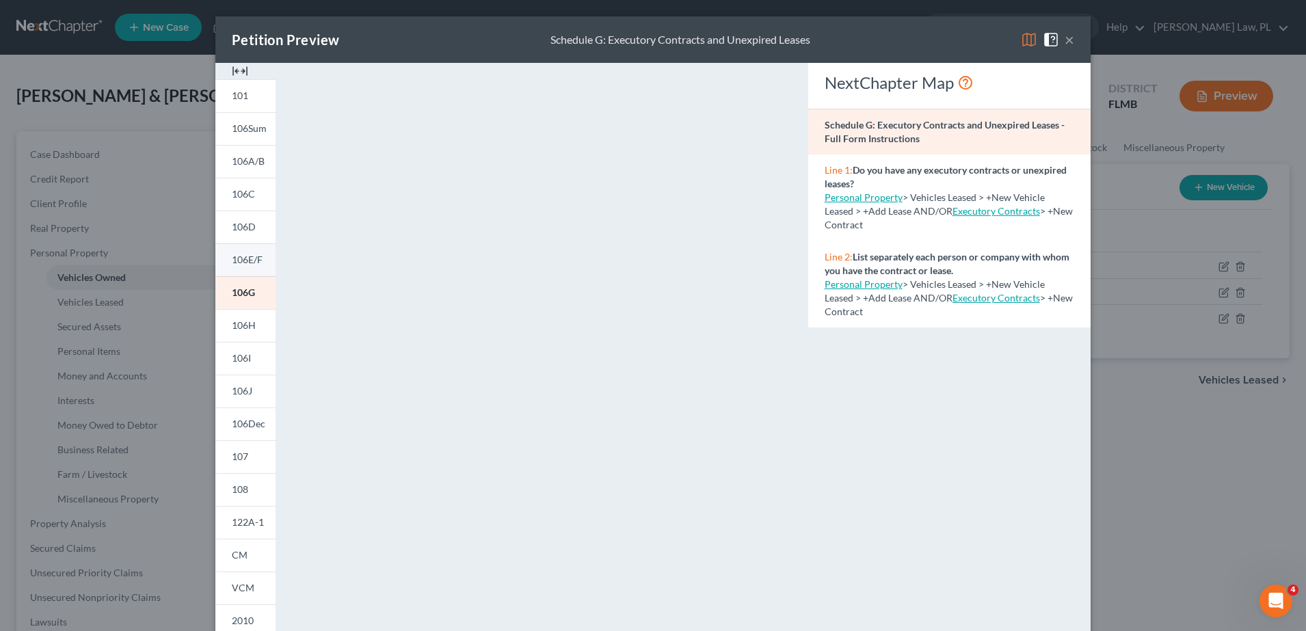
click at [245, 261] on span "106E/F" at bounding box center [247, 260] width 31 height 12
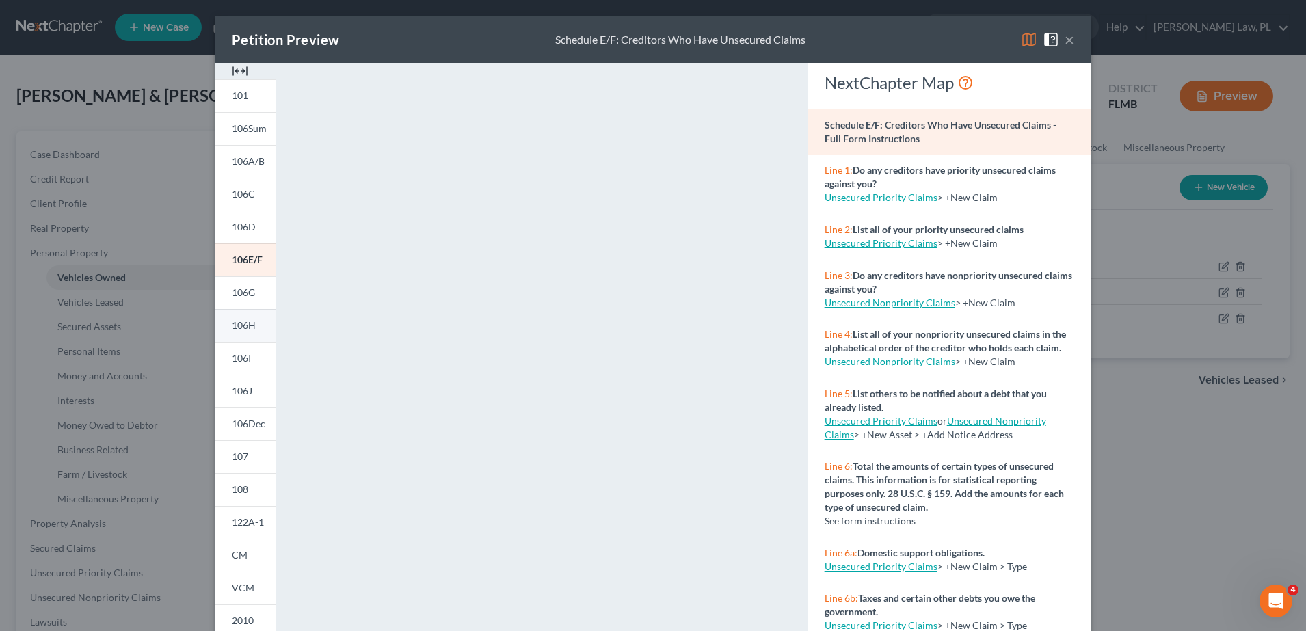
click at [240, 328] on span "106H" at bounding box center [244, 325] width 24 height 12
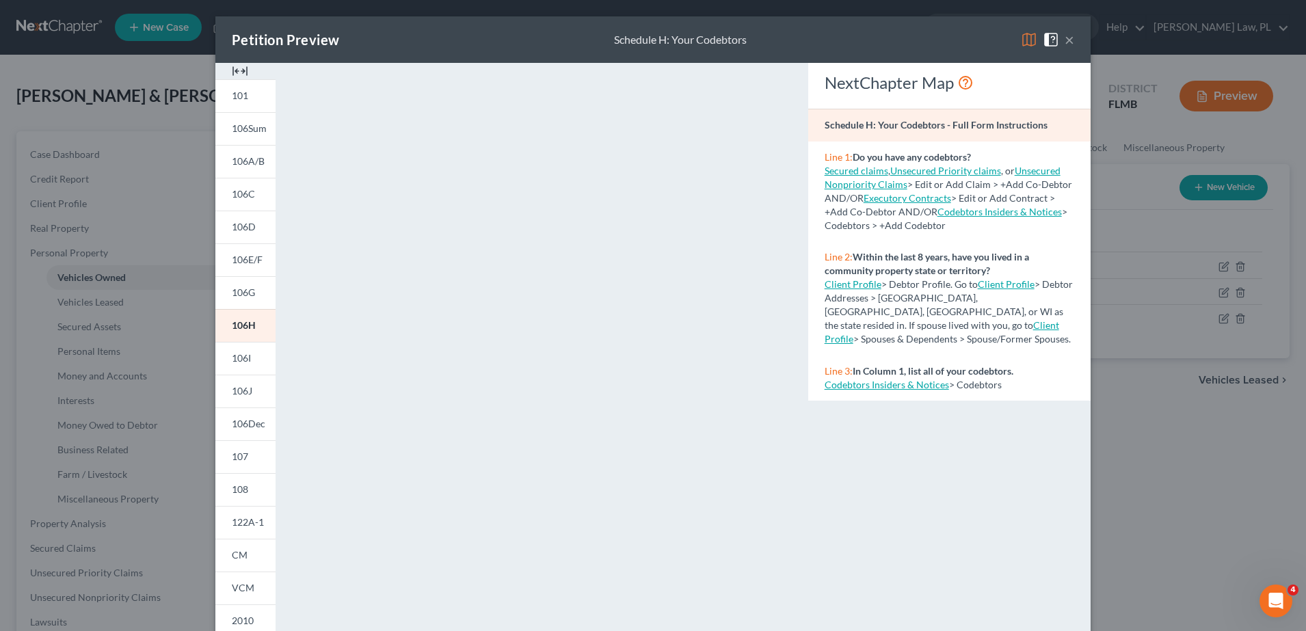
scroll to position [35, 0]
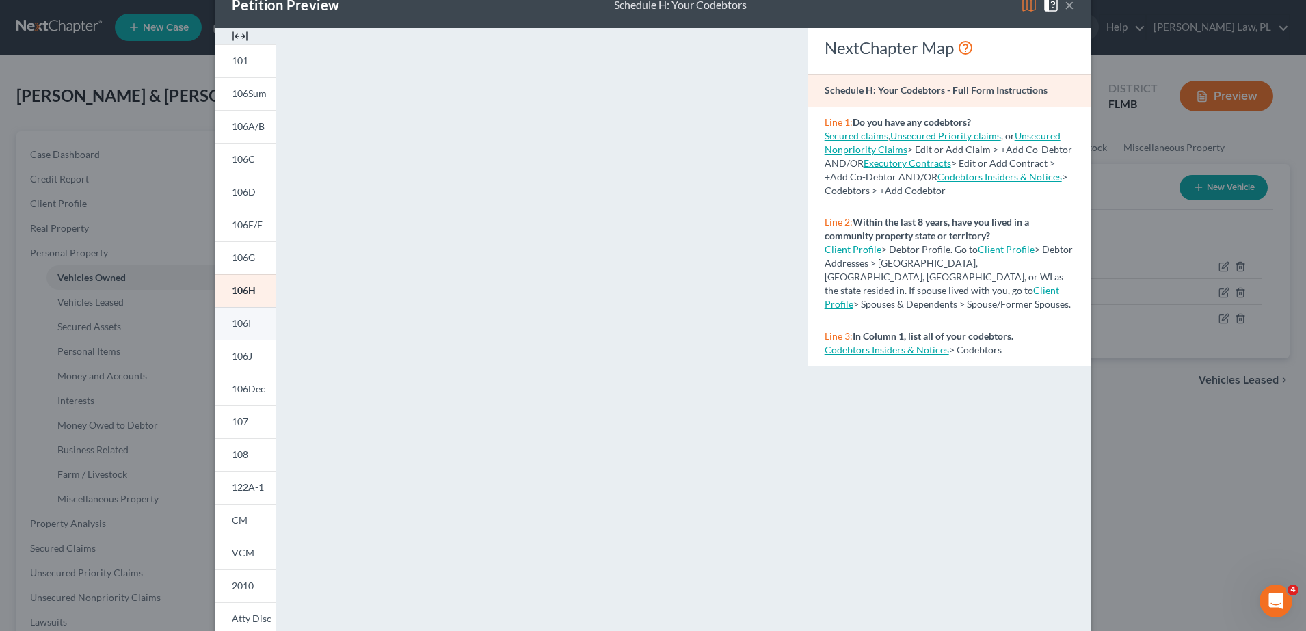
click at [257, 321] on link "106I" at bounding box center [245, 323] width 60 height 33
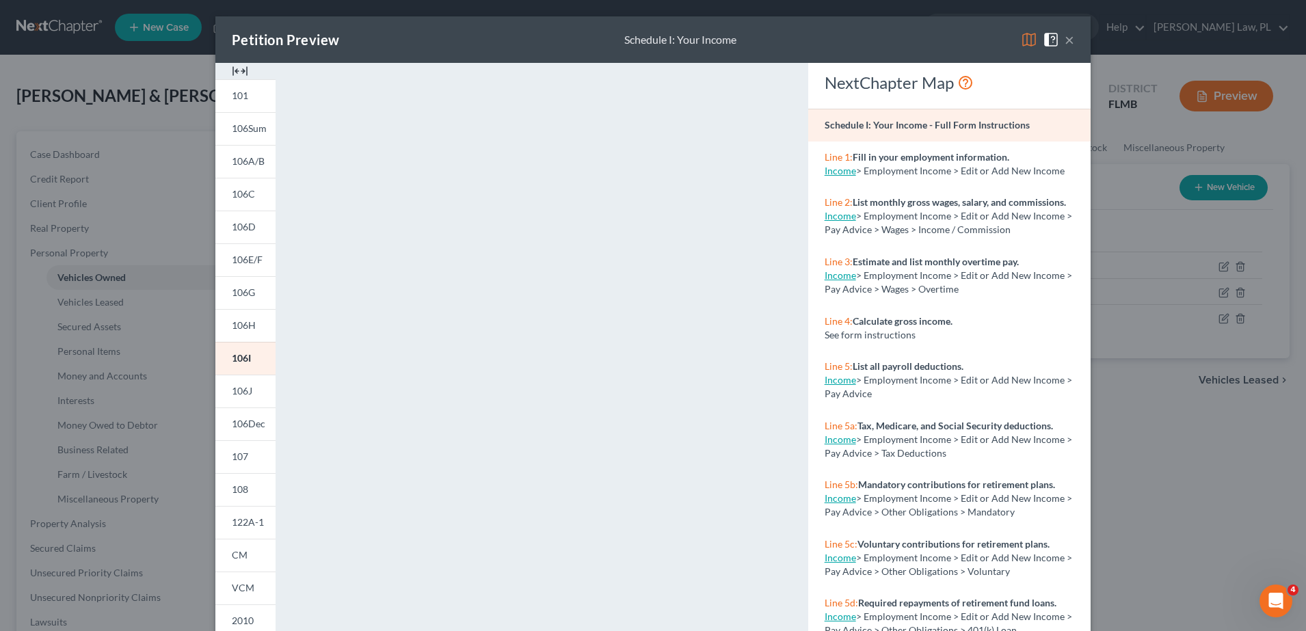
scroll to position [140, 0]
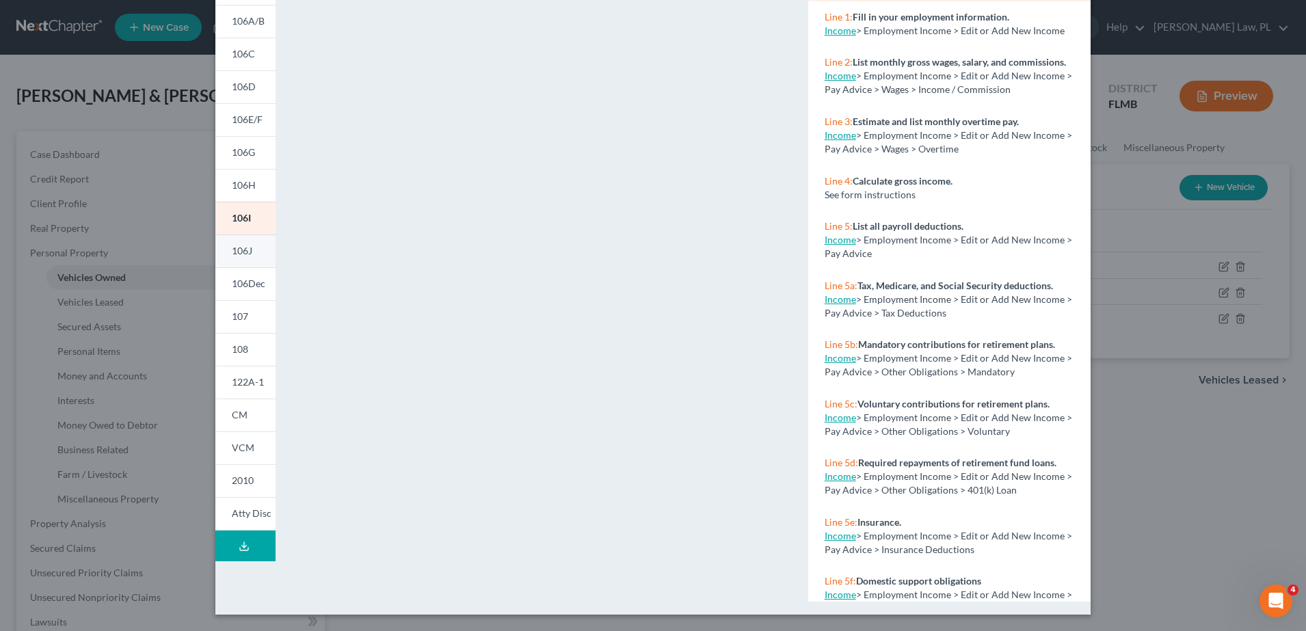
click at [225, 258] on link "106J" at bounding box center [245, 251] width 60 height 33
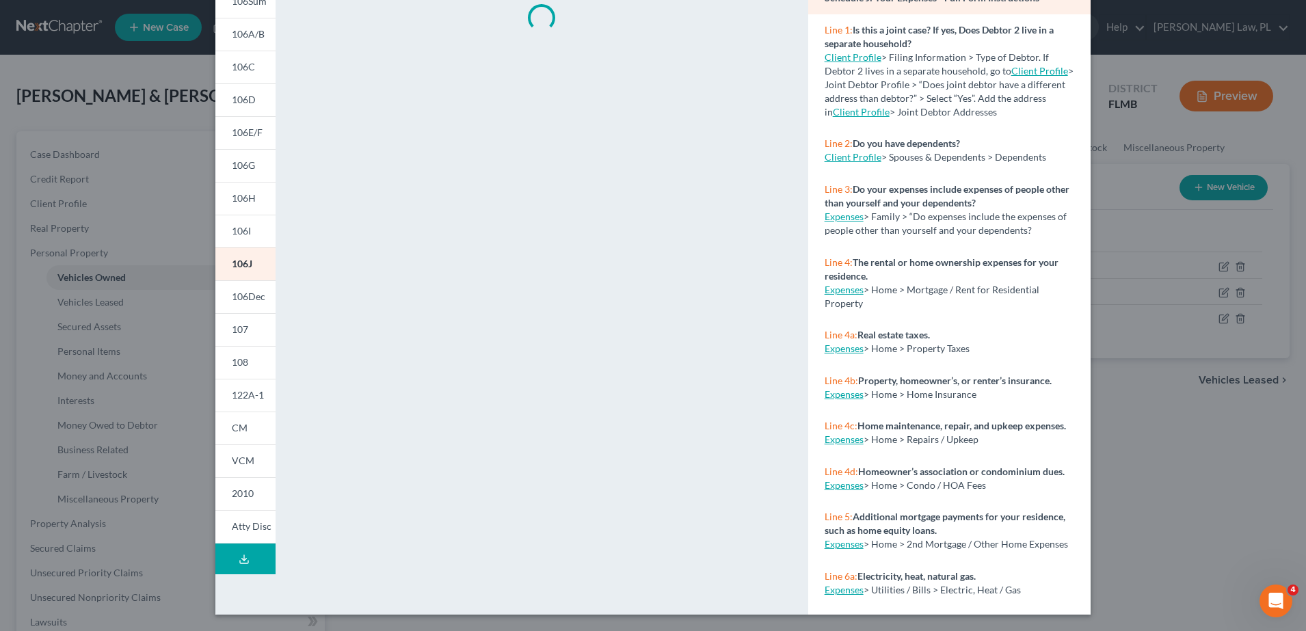
scroll to position [0, 0]
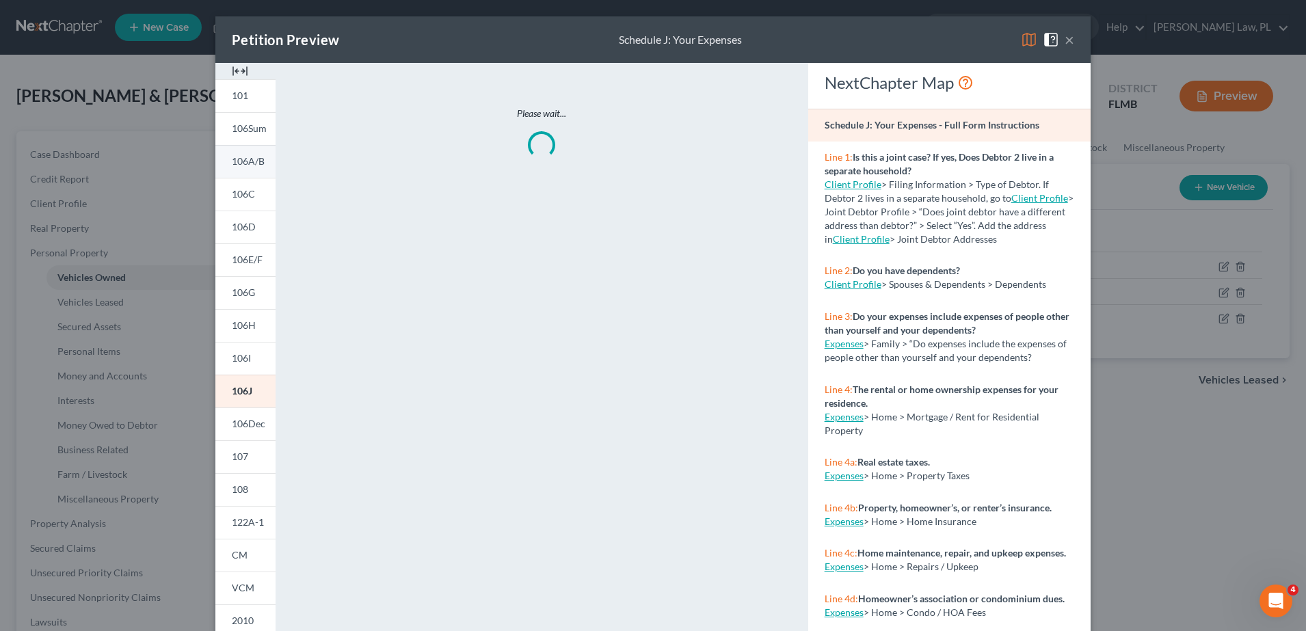
click at [239, 174] on link "106A/B" at bounding box center [245, 161] width 60 height 33
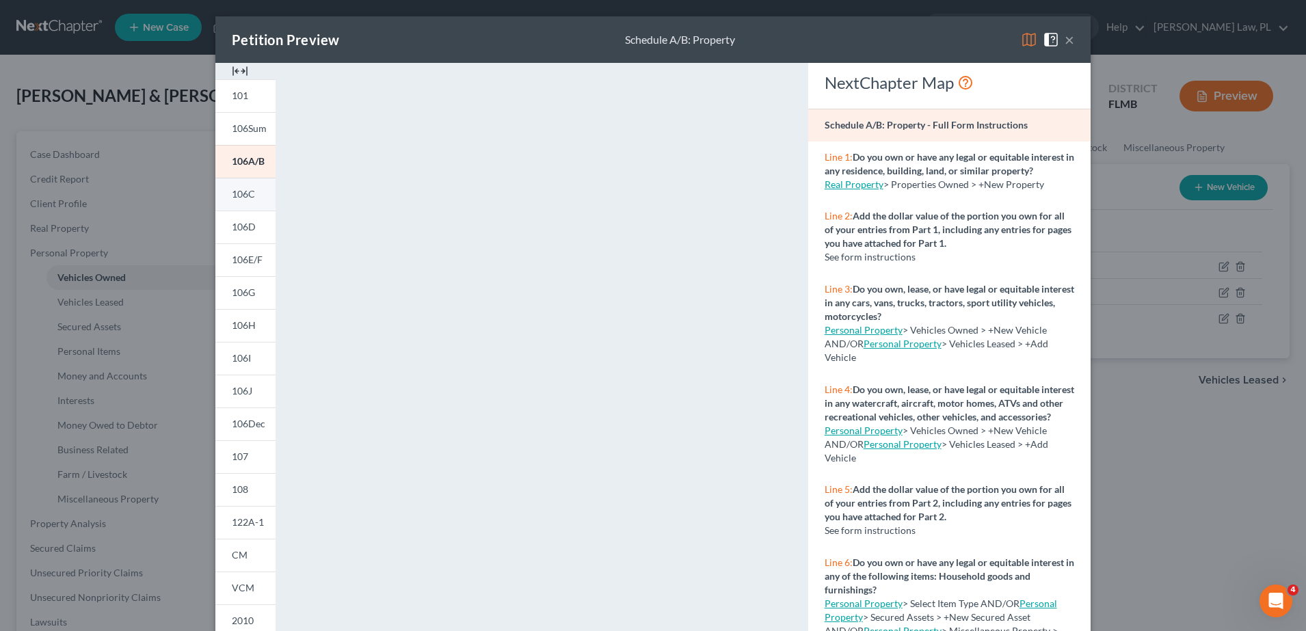
click at [244, 185] on link "106C" at bounding box center [245, 194] width 60 height 33
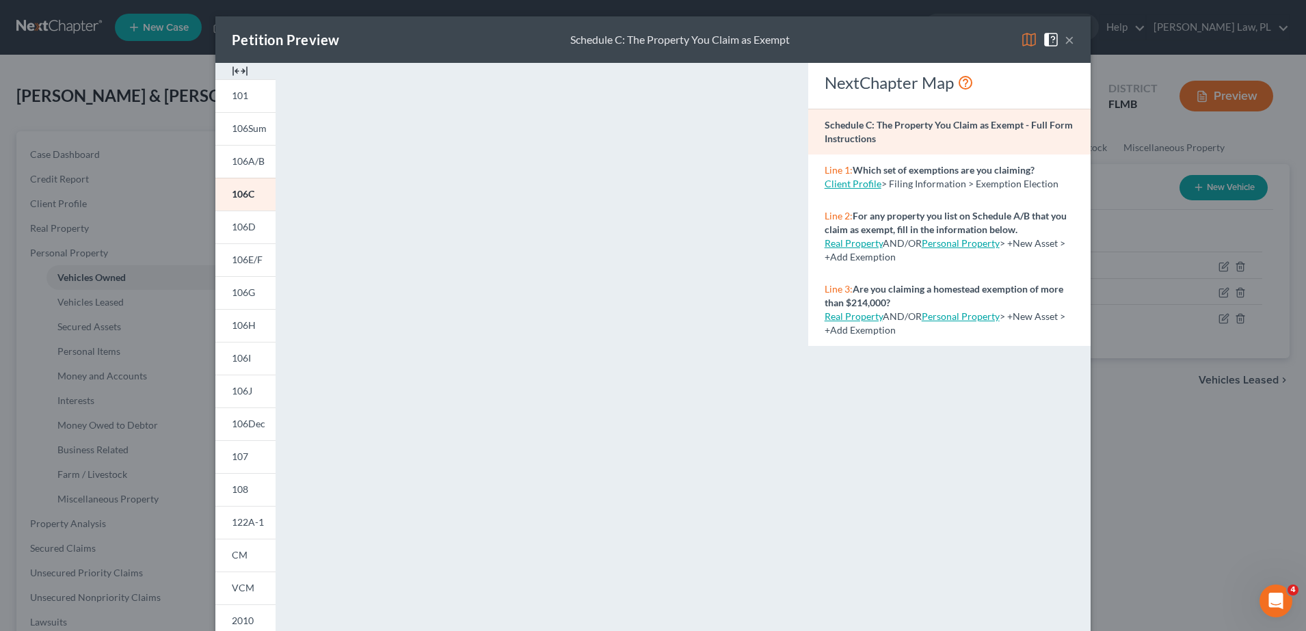
click at [1068, 34] on button "×" at bounding box center [1070, 39] width 10 height 16
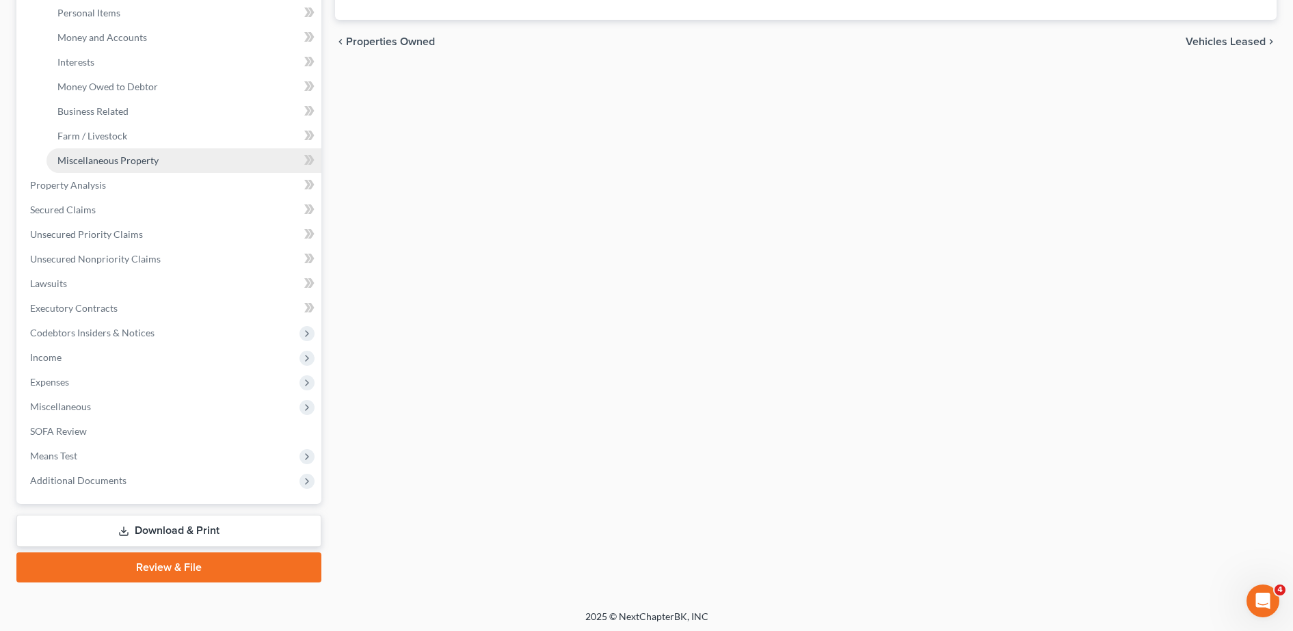
scroll to position [341, 0]
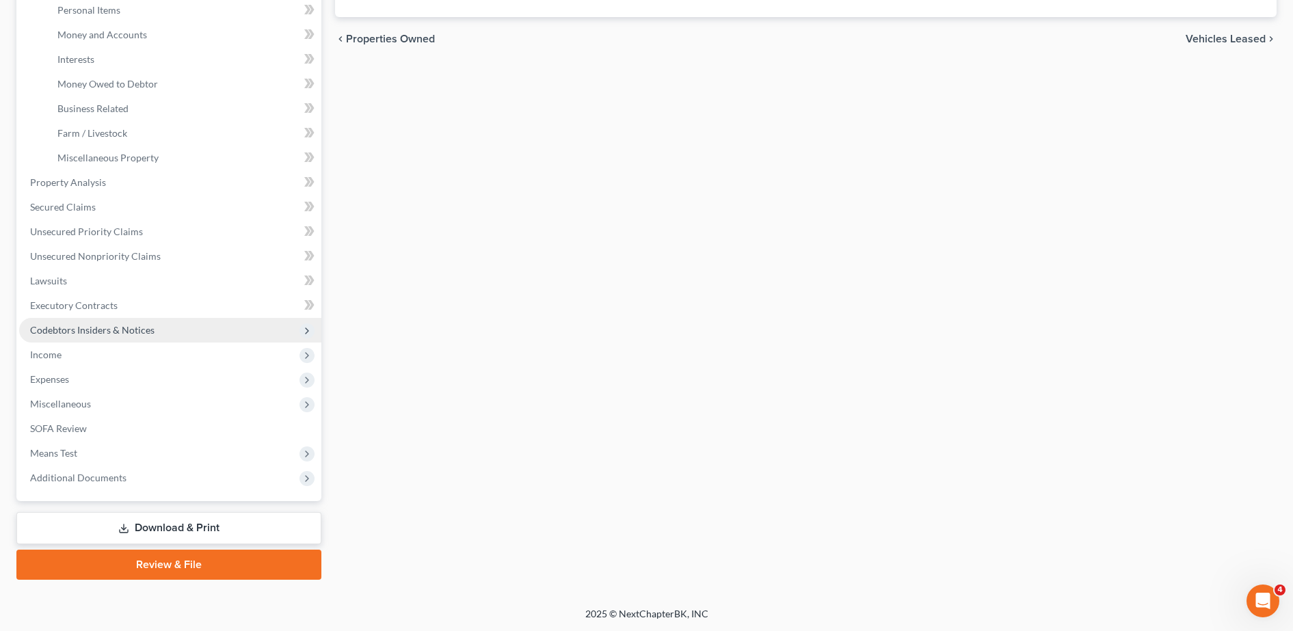
click at [94, 323] on span "Codebtors Insiders & Notices" at bounding box center [170, 330] width 302 height 25
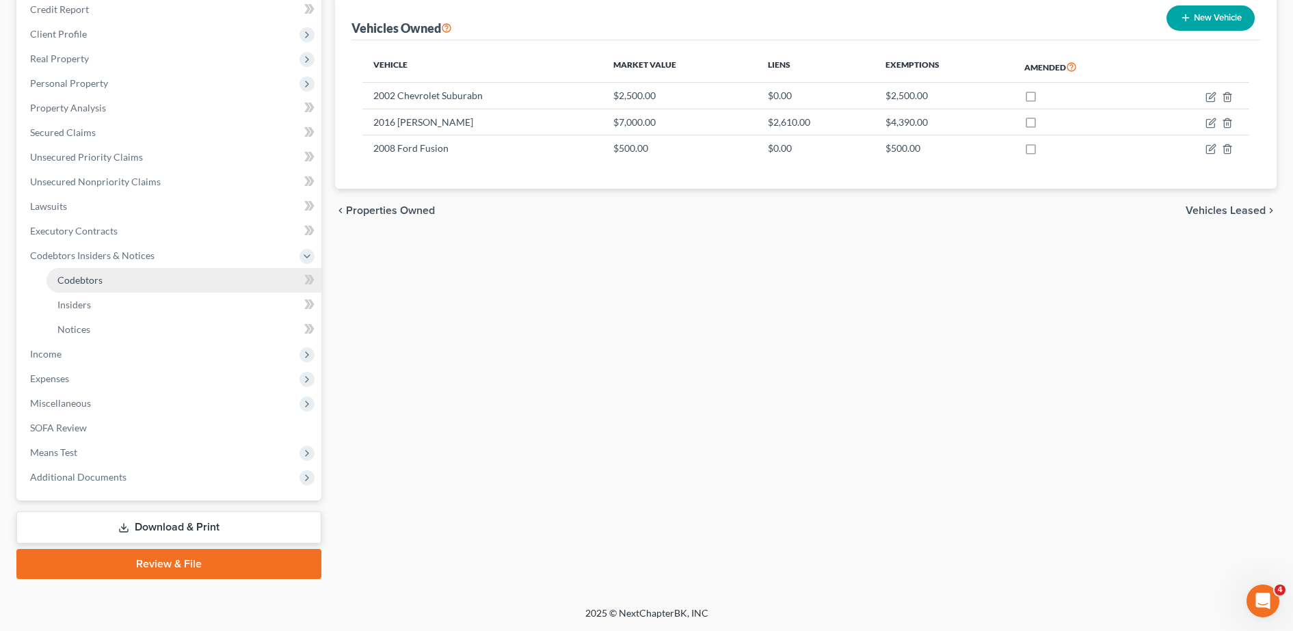
click at [89, 286] on link "Codebtors" at bounding box center [184, 280] width 275 height 25
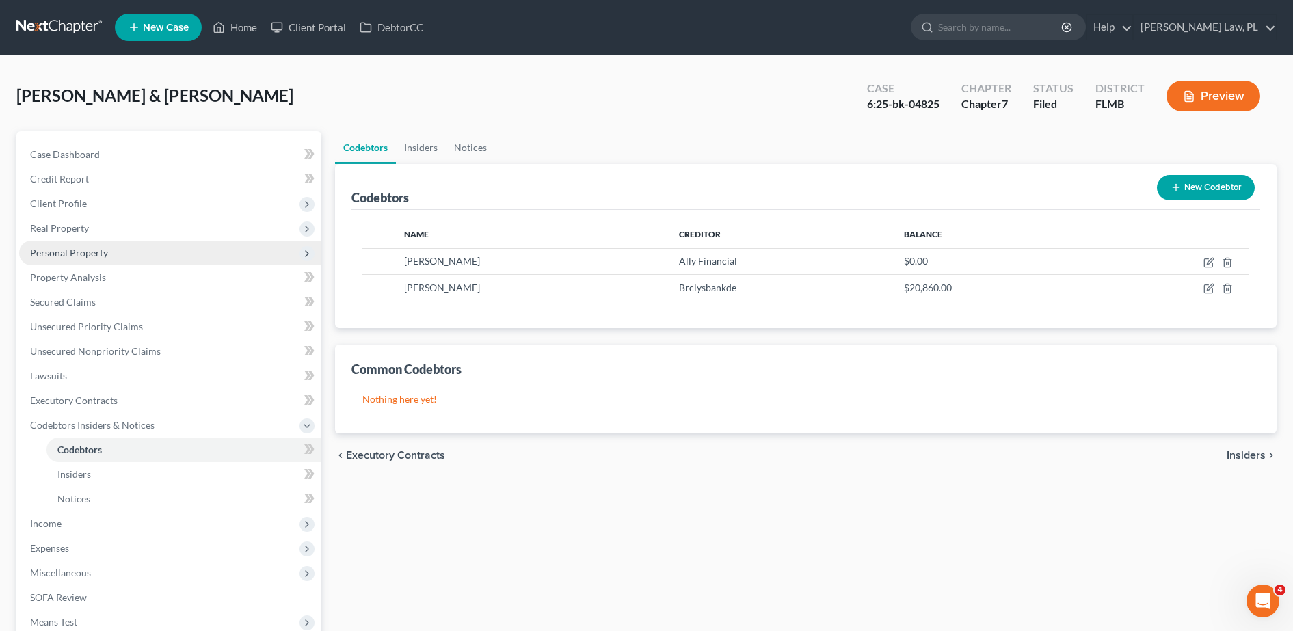
click at [151, 241] on span "Personal Property" at bounding box center [170, 253] width 302 height 25
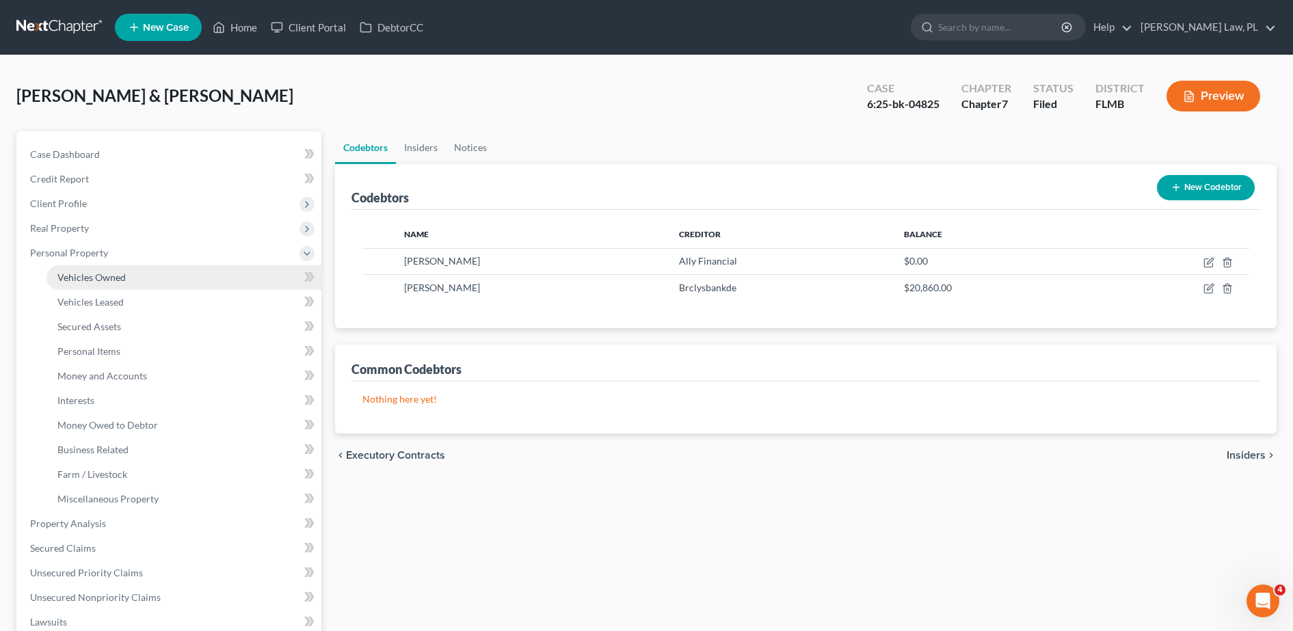
click at [129, 275] on link "Vehicles Owned" at bounding box center [184, 277] width 275 height 25
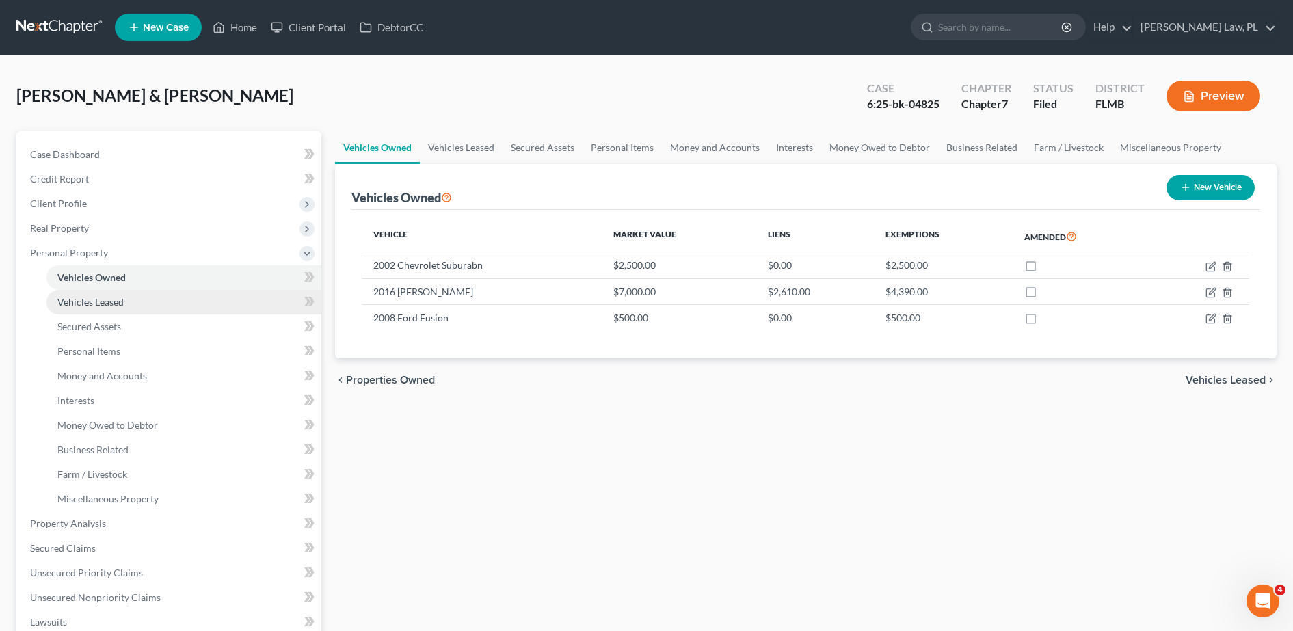
click at [128, 306] on link "Vehicles Leased" at bounding box center [184, 302] width 275 height 25
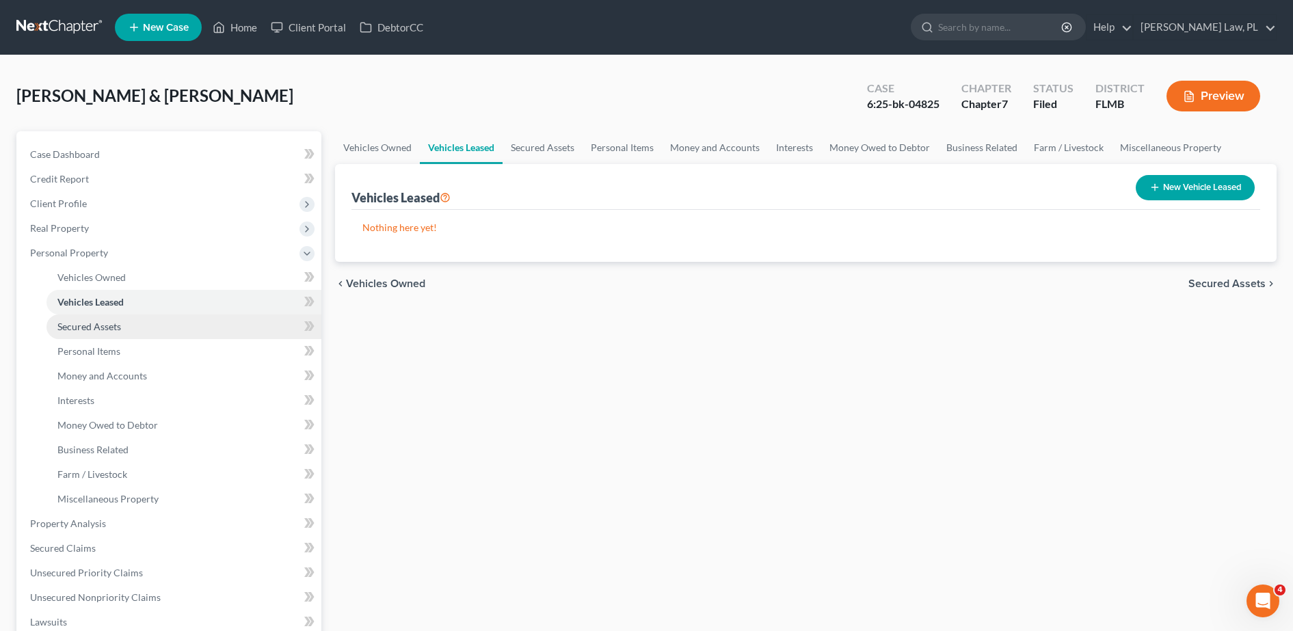
click at [121, 332] on link "Secured Assets" at bounding box center [184, 327] width 275 height 25
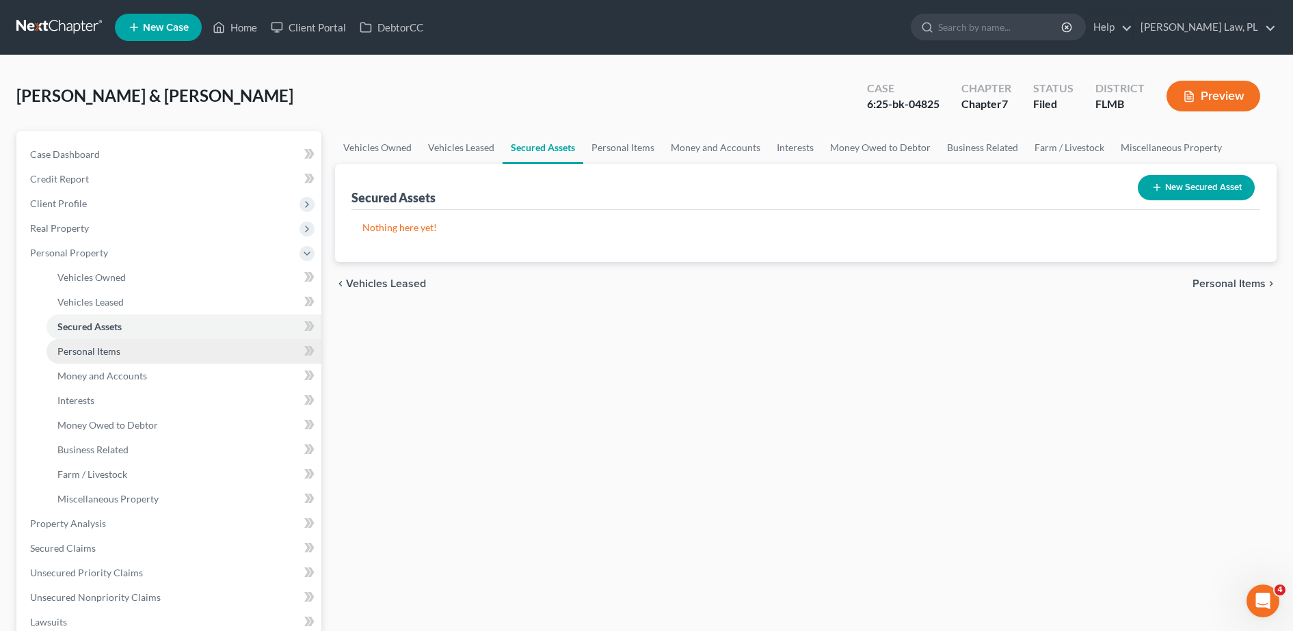
click at [120, 356] on link "Personal Items" at bounding box center [184, 351] width 275 height 25
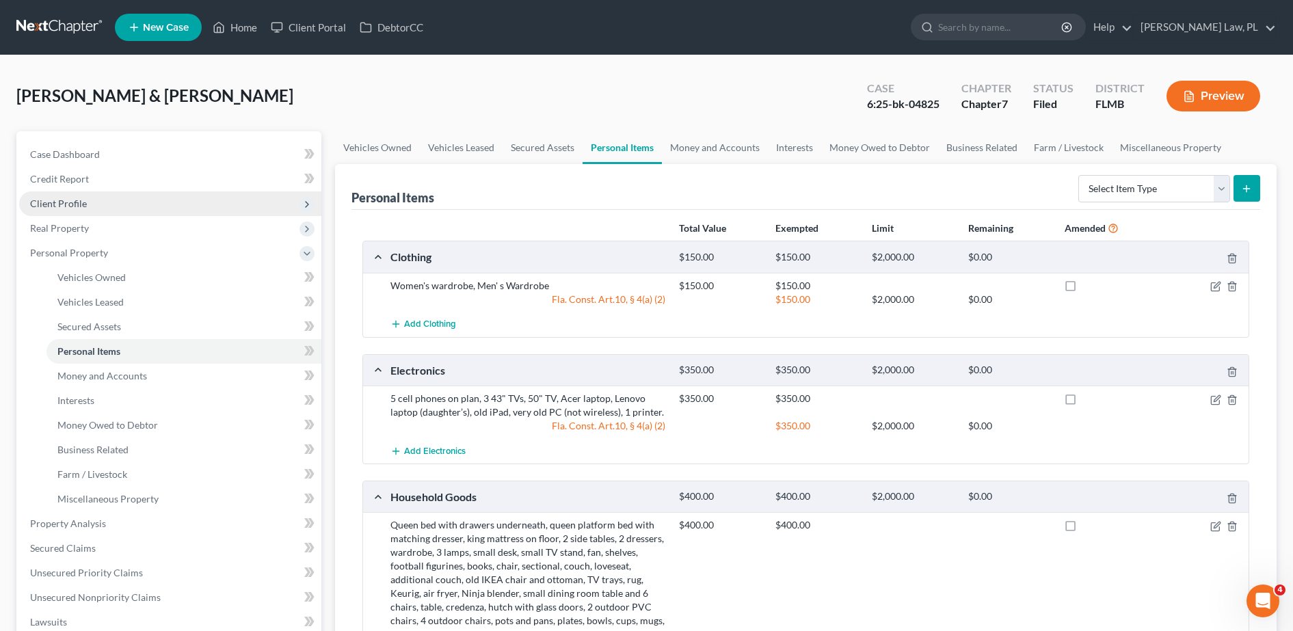
click at [70, 212] on span "Client Profile" at bounding box center [170, 203] width 302 height 25
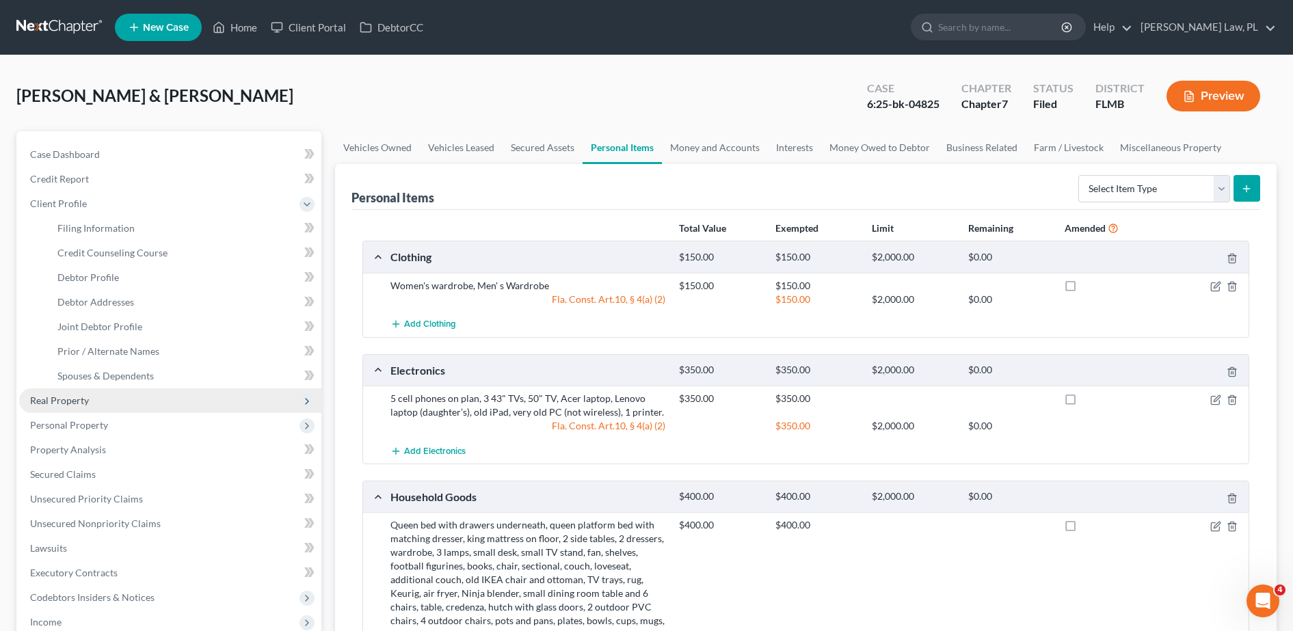
click at [71, 390] on span "Real Property" at bounding box center [170, 400] width 302 height 25
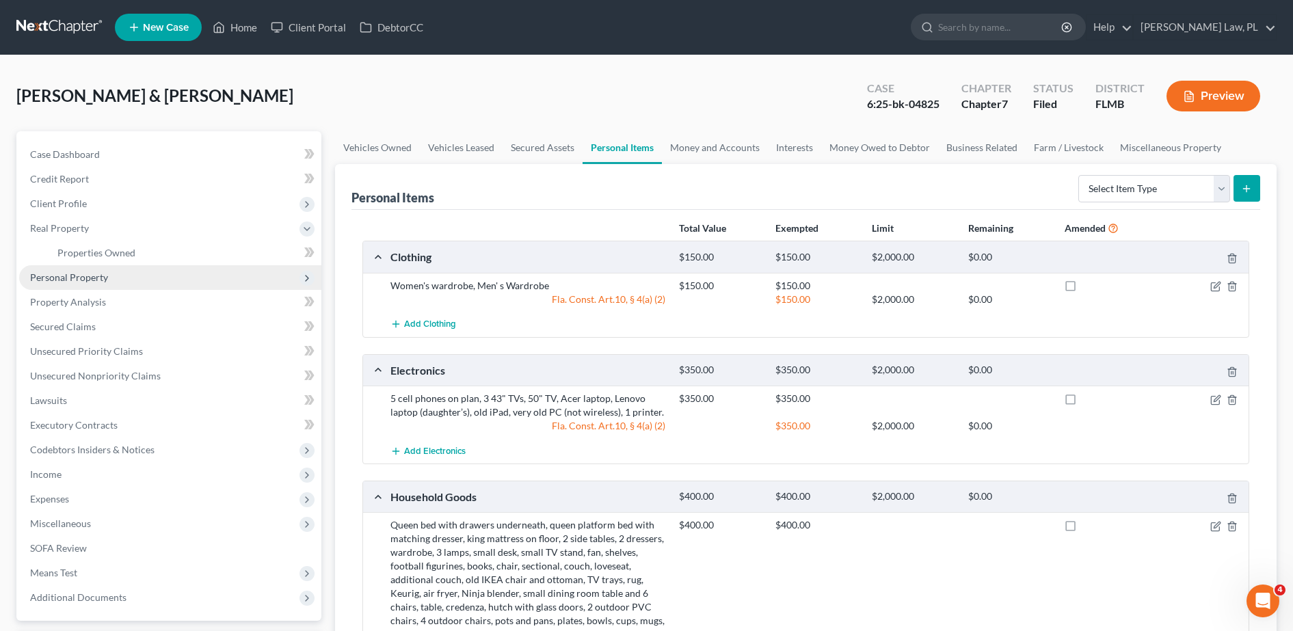
click at [70, 280] on span "Personal Property" at bounding box center [69, 278] width 78 height 12
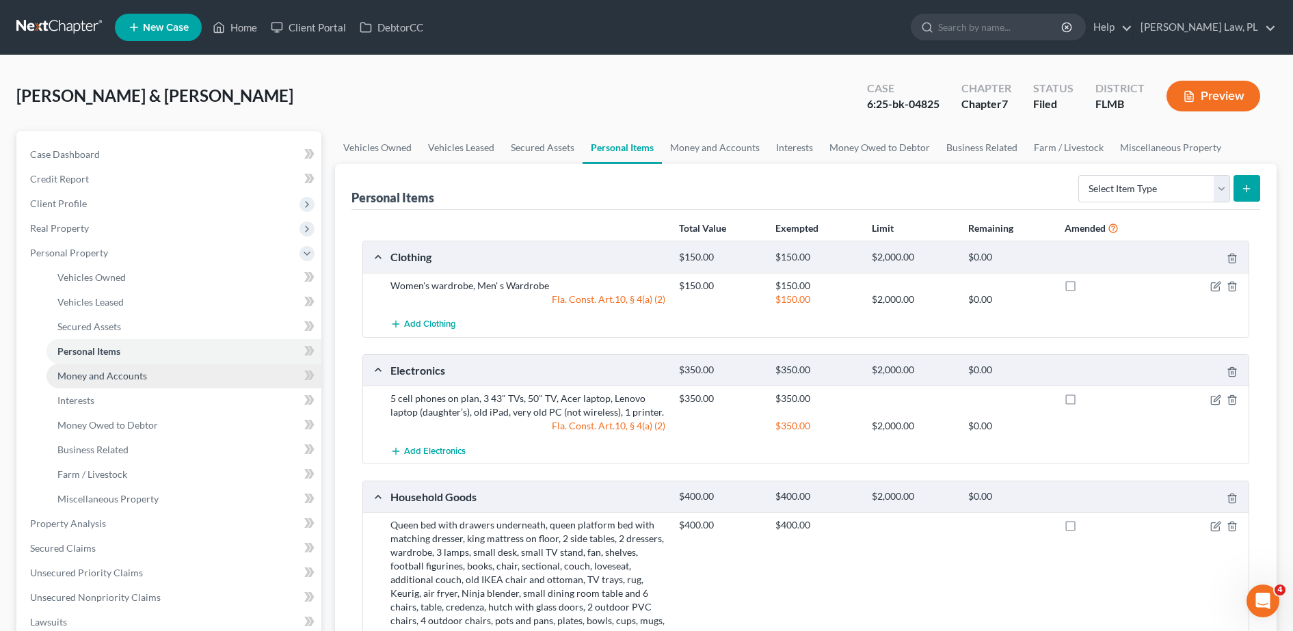
click at [105, 385] on link "Money and Accounts" at bounding box center [184, 376] width 275 height 25
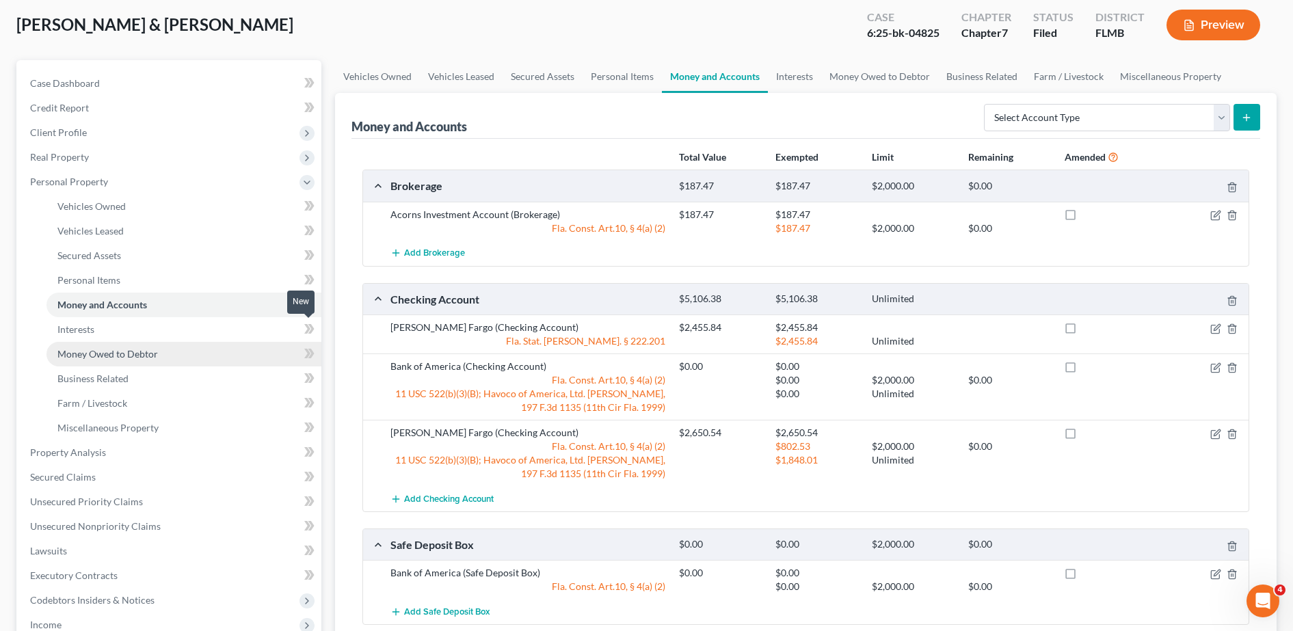
scroll to position [70, 0]
click at [120, 328] on link "Interests" at bounding box center [184, 330] width 275 height 25
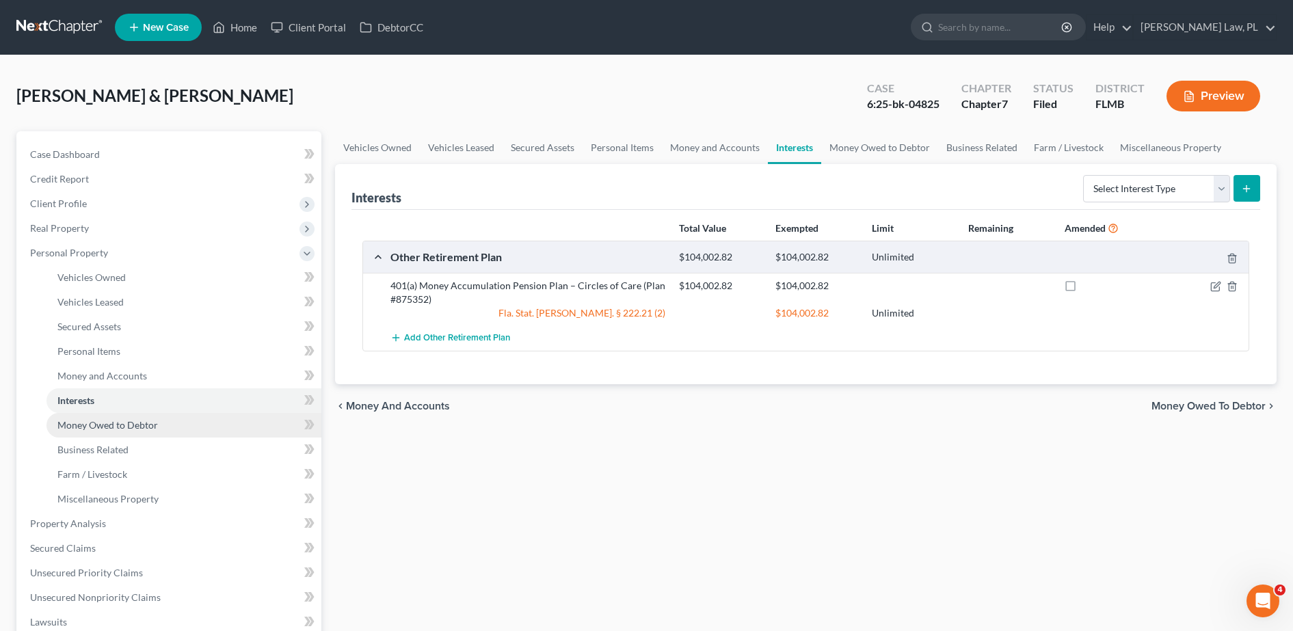
click at [131, 419] on span "Money Owed to Debtor" at bounding box center [107, 425] width 101 height 12
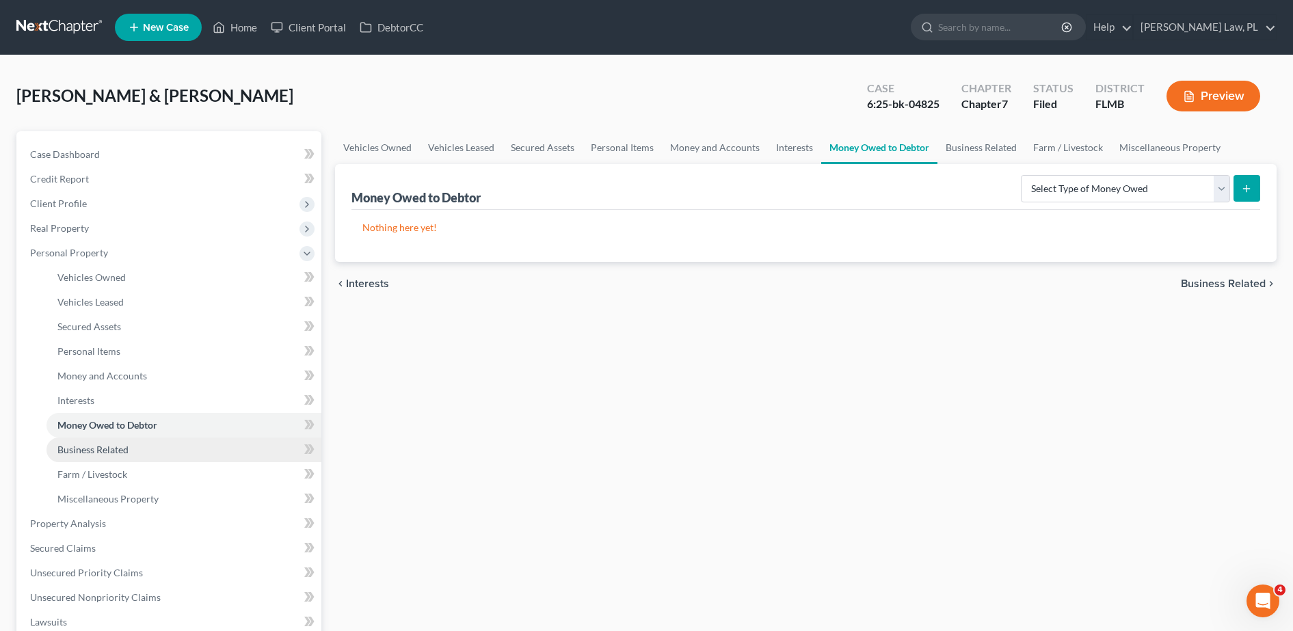
click at [132, 453] on link "Business Related" at bounding box center [184, 450] width 275 height 25
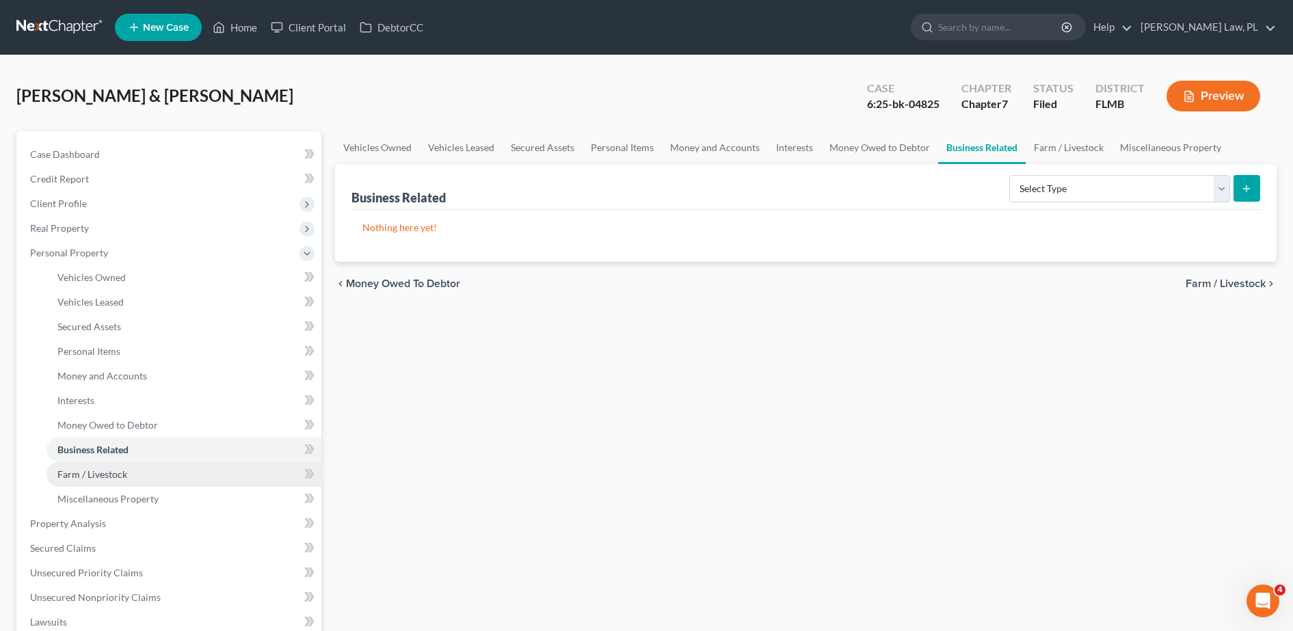
click at [131, 469] on link "Farm / Livestock" at bounding box center [184, 474] width 275 height 25
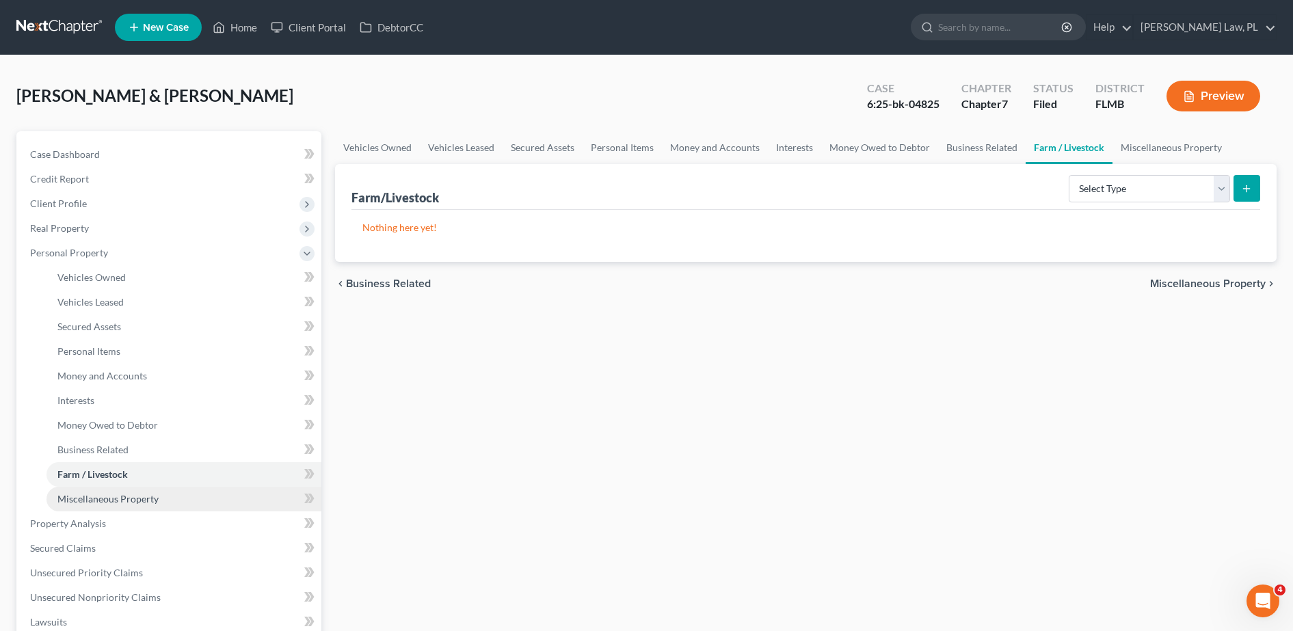
click at [132, 500] on span "Miscellaneous Property" at bounding box center [107, 499] width 101 height 12
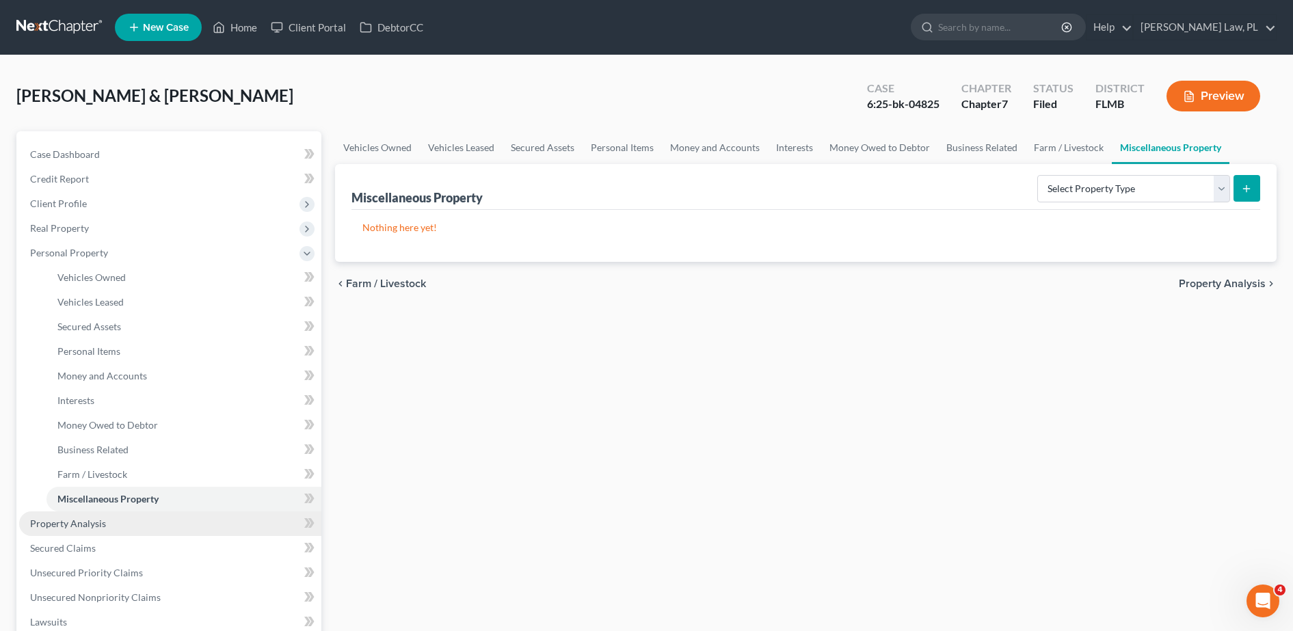
click at [103, 529] on span "Property Analysis" at bounding box center [68, 524] width 76 height 12
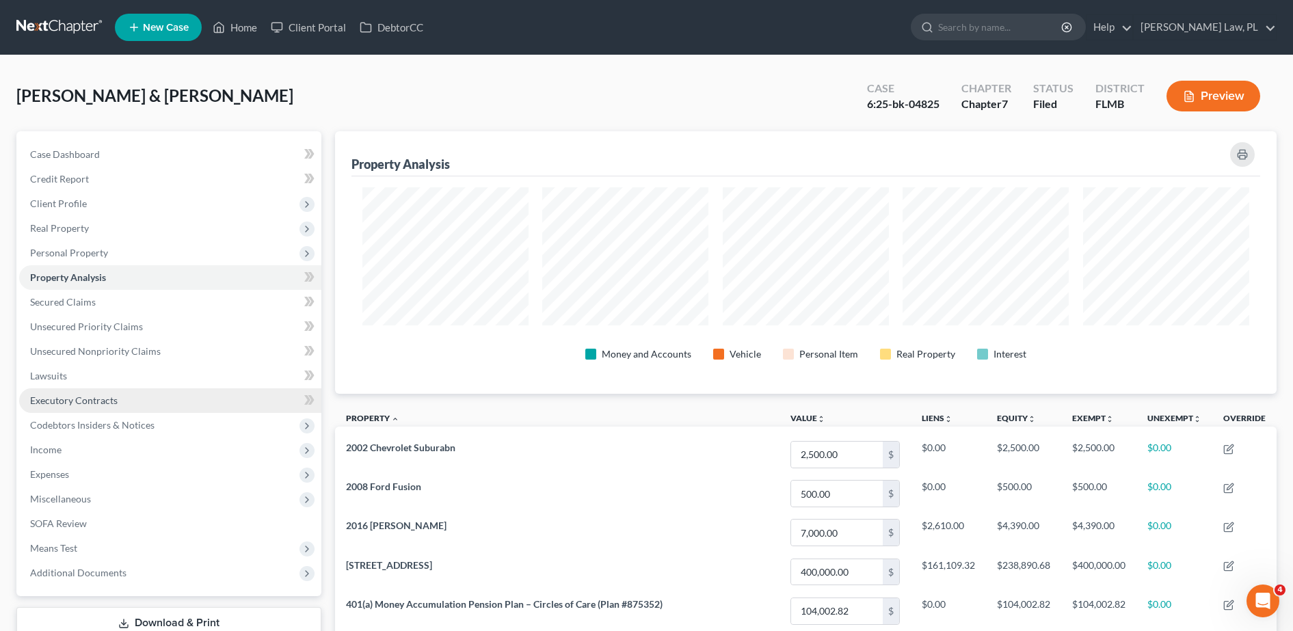
scroll to position [263, 942]
click at [78, 308] on link "Secured Claims" at bounding box center [170, 302] width 302 height 25
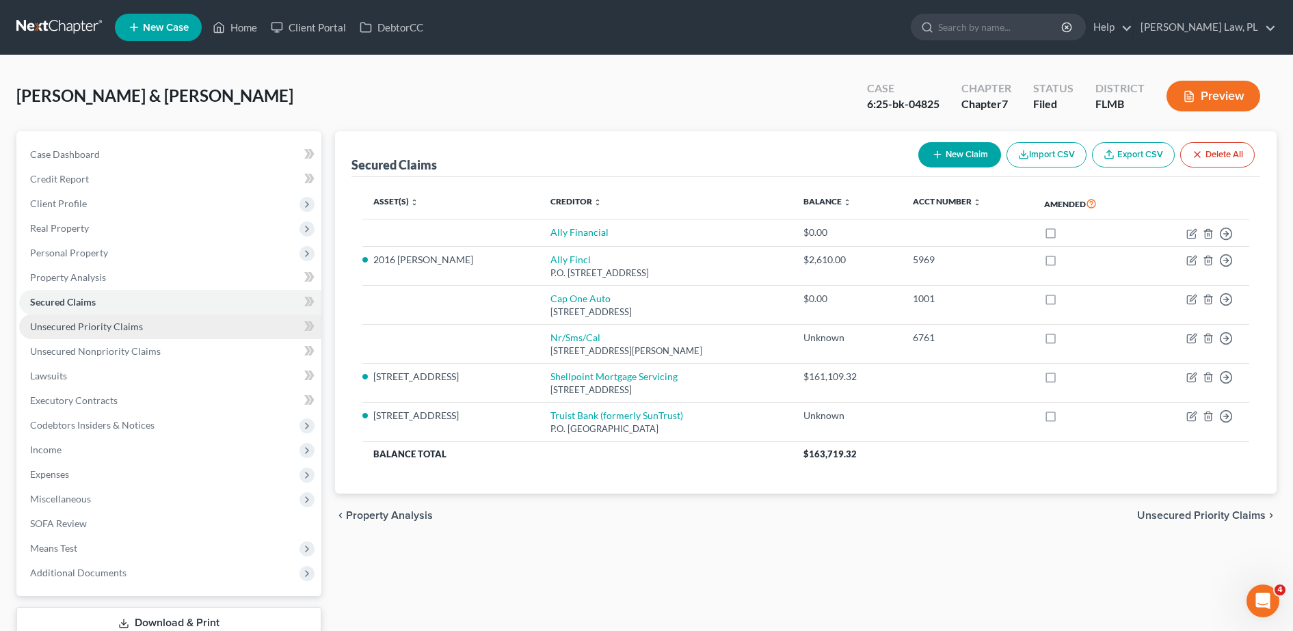
click at [160, 324] on link "Unsecured Priority Claims" at bounding box center [170, 327] width 302 height 25
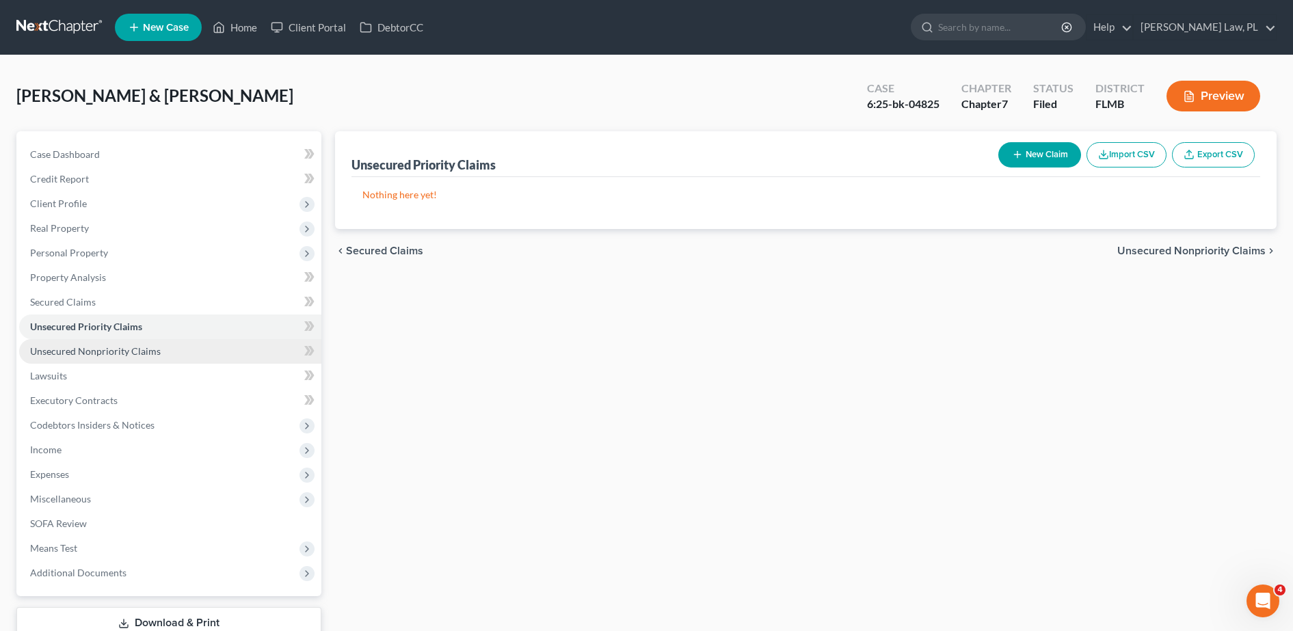
click at [121, 358] on link "Unsecured Nonpriority Claims" at bounding box center [170, 351] width 302 height 25
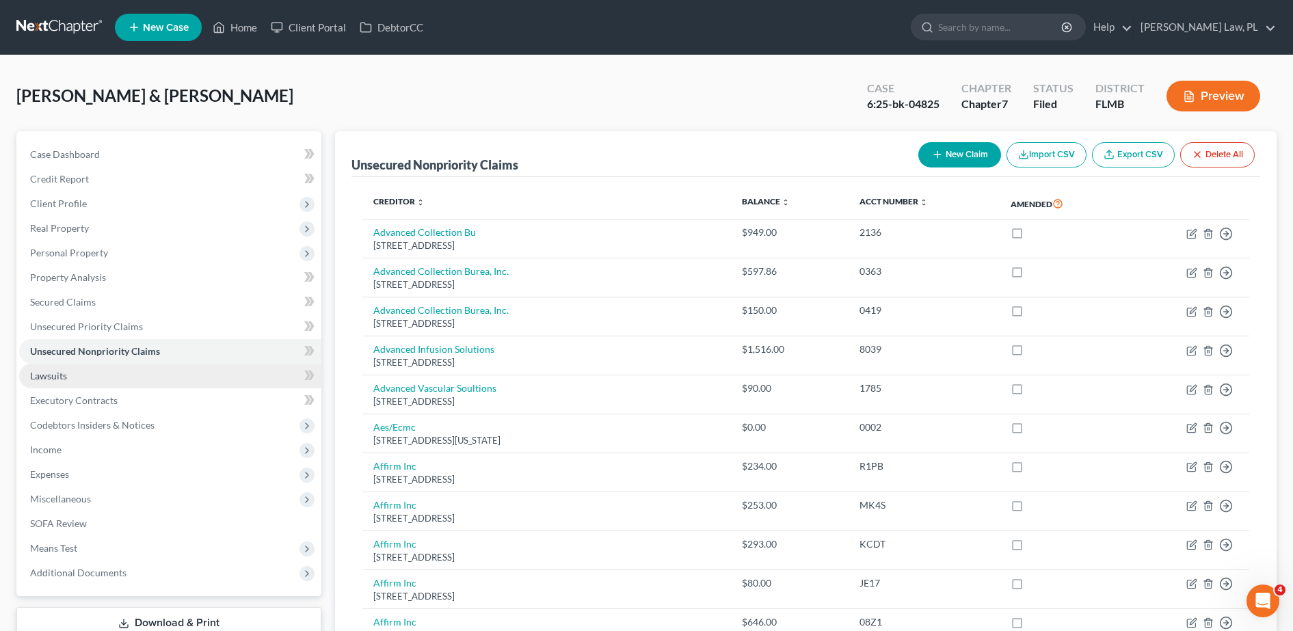
click at [92, 374] on link "Lawsuits" at bounding box center [170, 376] width 302 height 25
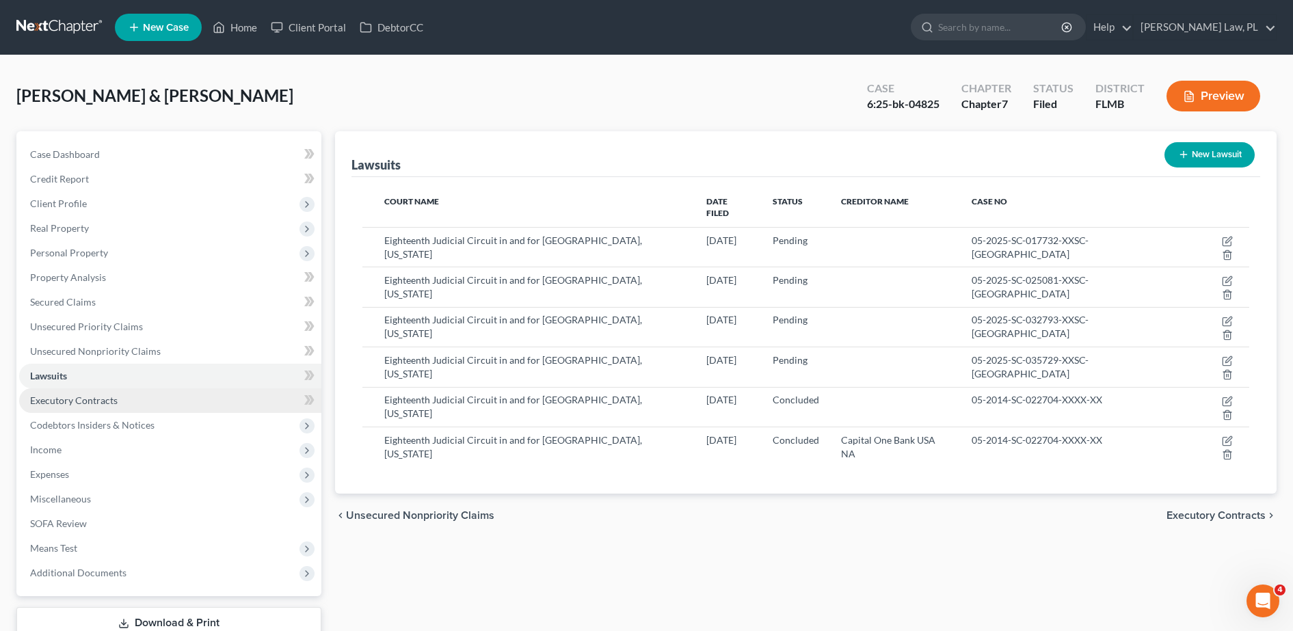
click at [102, 405] on span "Executory Contracts" at bounding box center [74, 401] width 88 height 12
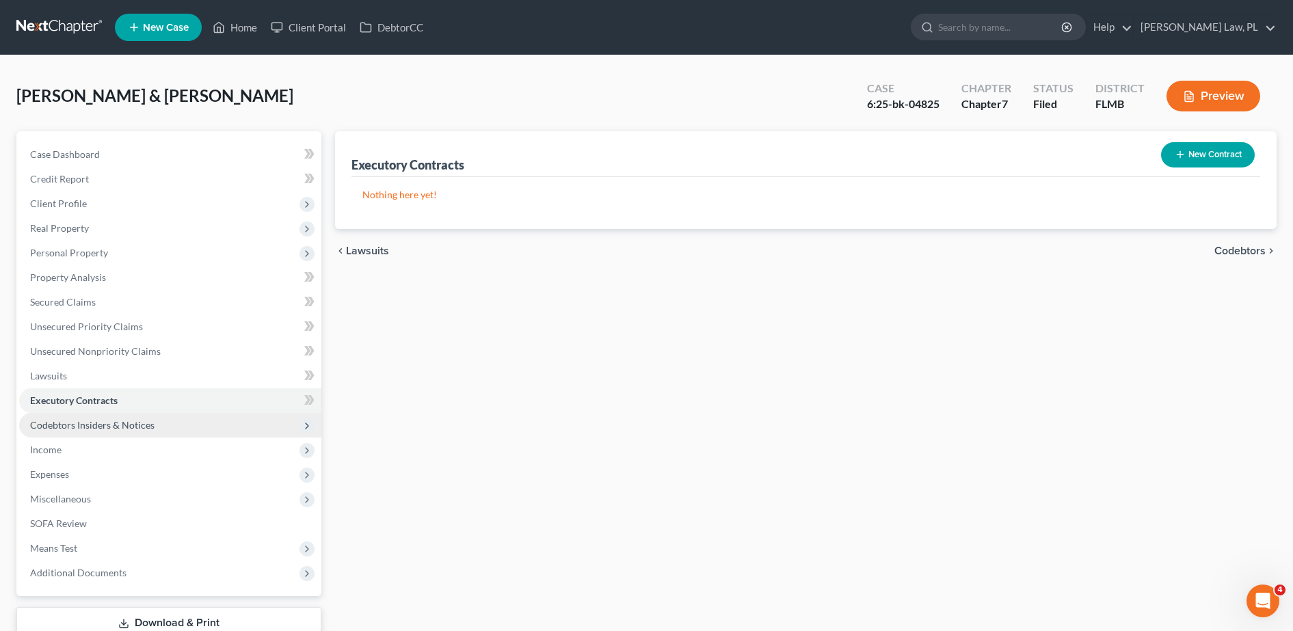
click at [110, 422] on span "Codebtors Insiders & Notices" at bounding box center [92, 425] width 124 height 12
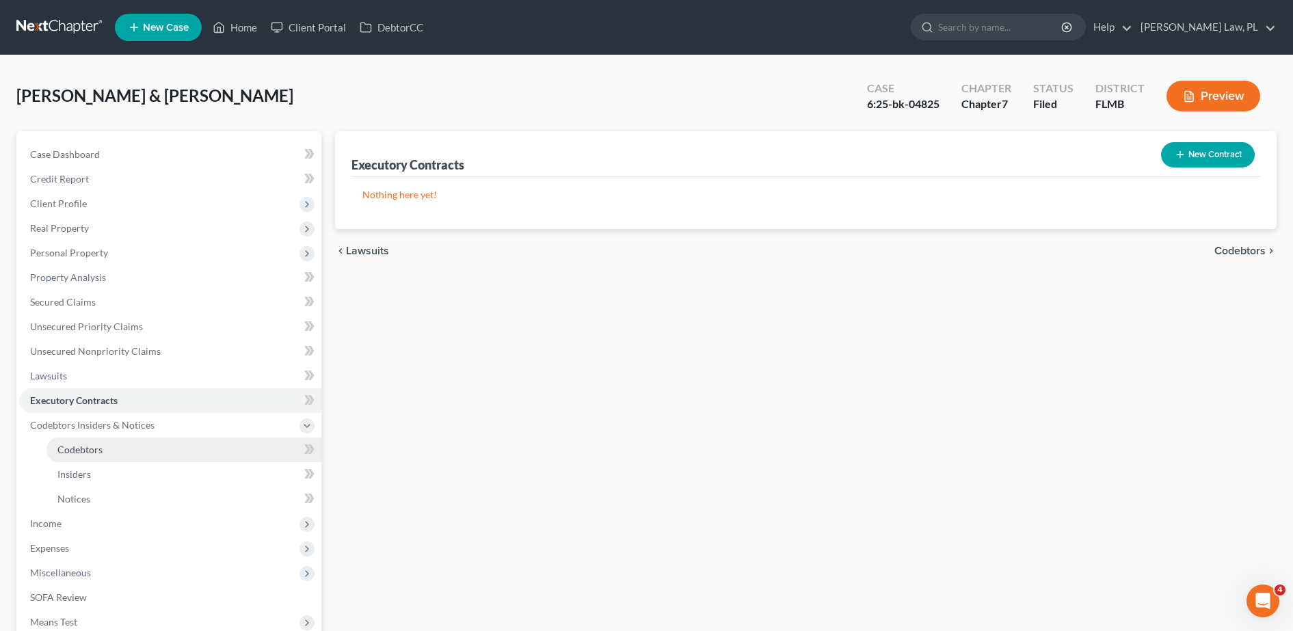
click at [103, 445] on link "Codebtors" at bounding box center [184, 450] width 275 height 25
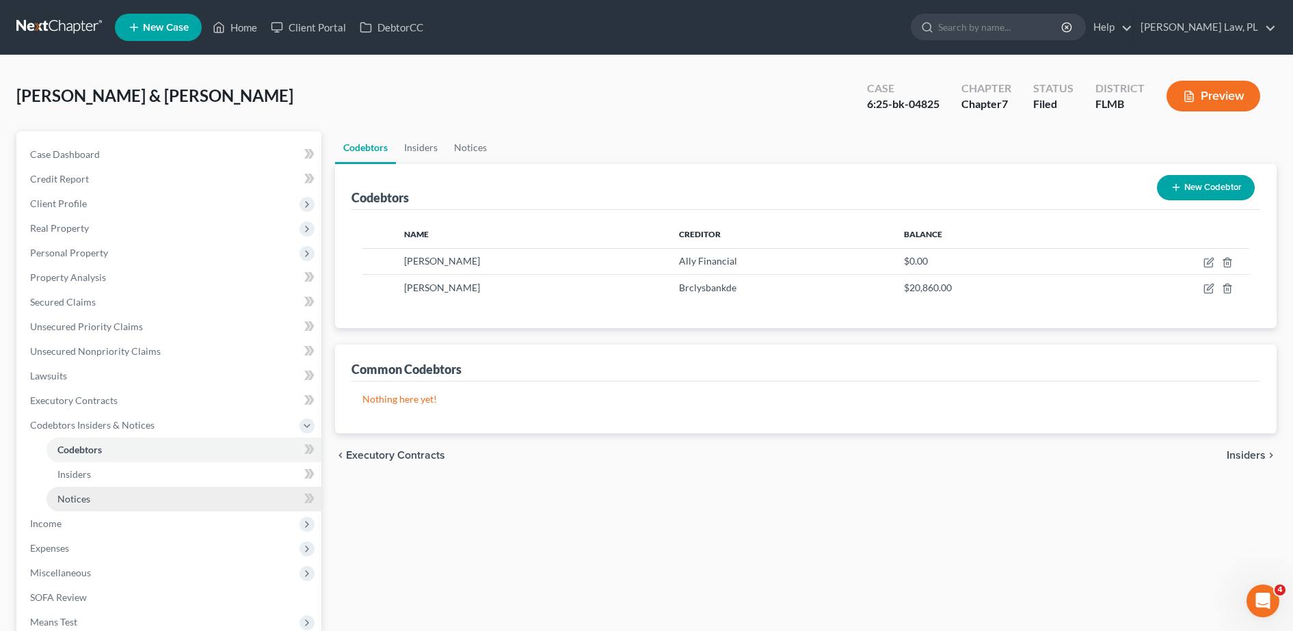
click at [106, 493] on link "Notices" at bounding box center [184, 499] width 275 height 25
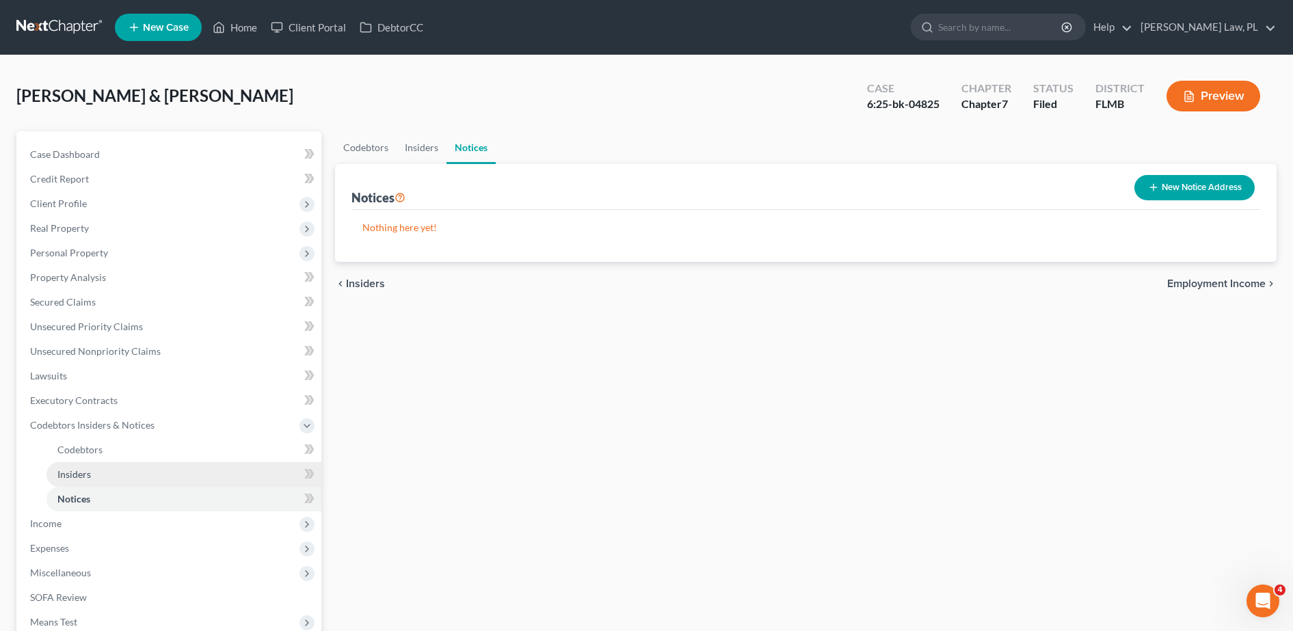
click at [75, 477] on span "Insiders" at bounding box center [74, 474] width 34 height 12
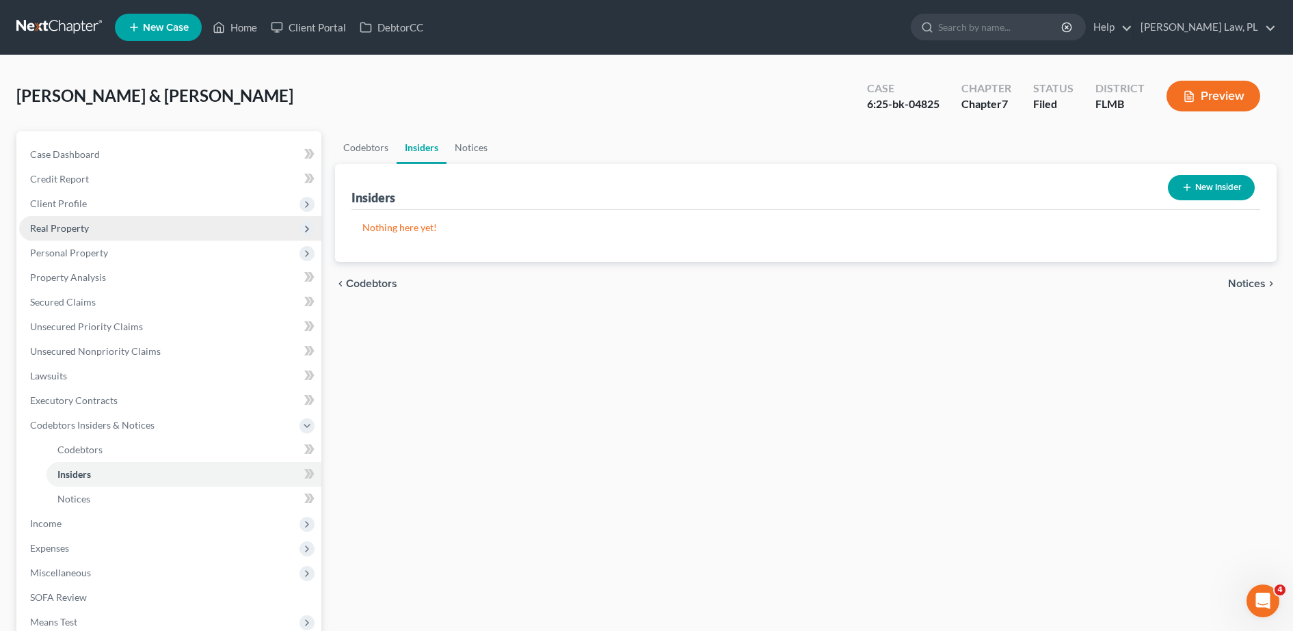
click at [146, 235] on span "Real Property" at bounding box center [170, 228] width 302 height 25
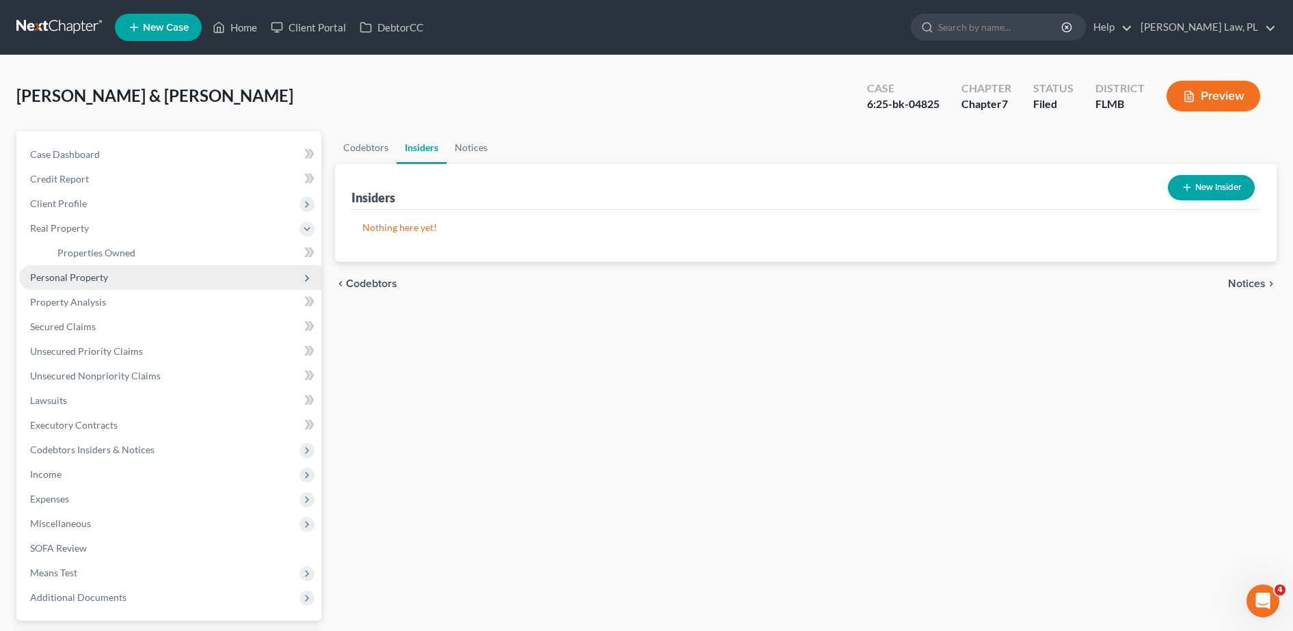
click at [116, 283] on span "Personal Property" at bounding box center [170, 277] width 302 height 25
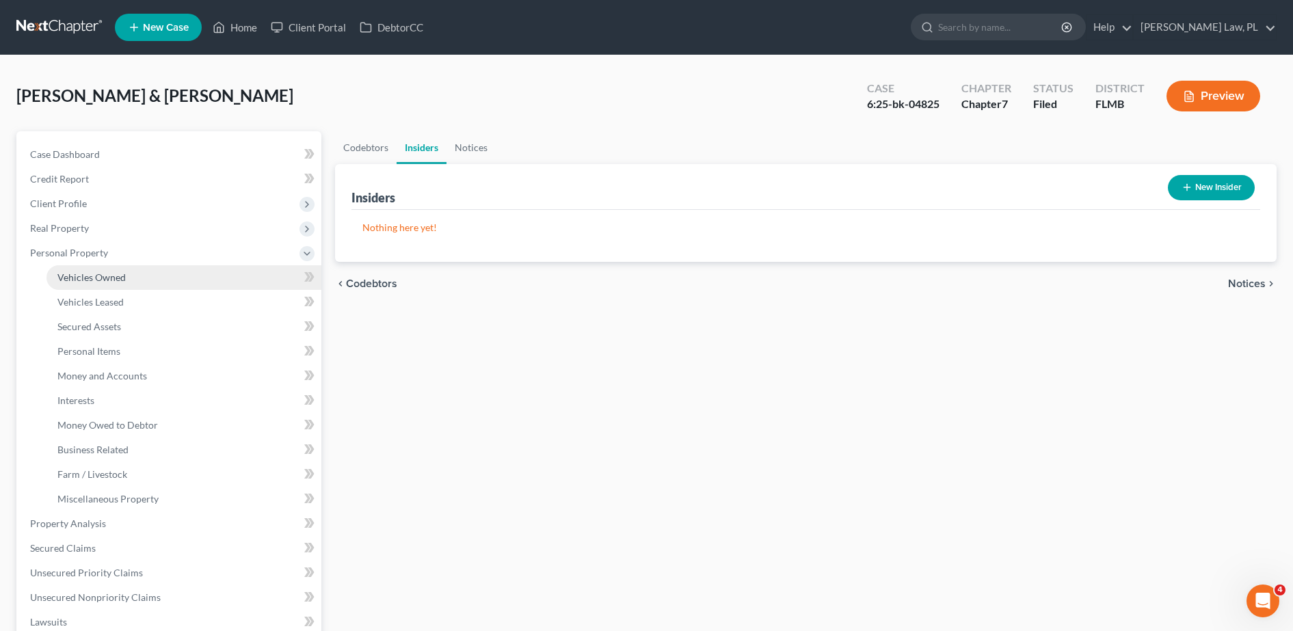
click at [117, 284] on link "Vehicles Owned" at bounding box center [184, 277] width 275 height 25
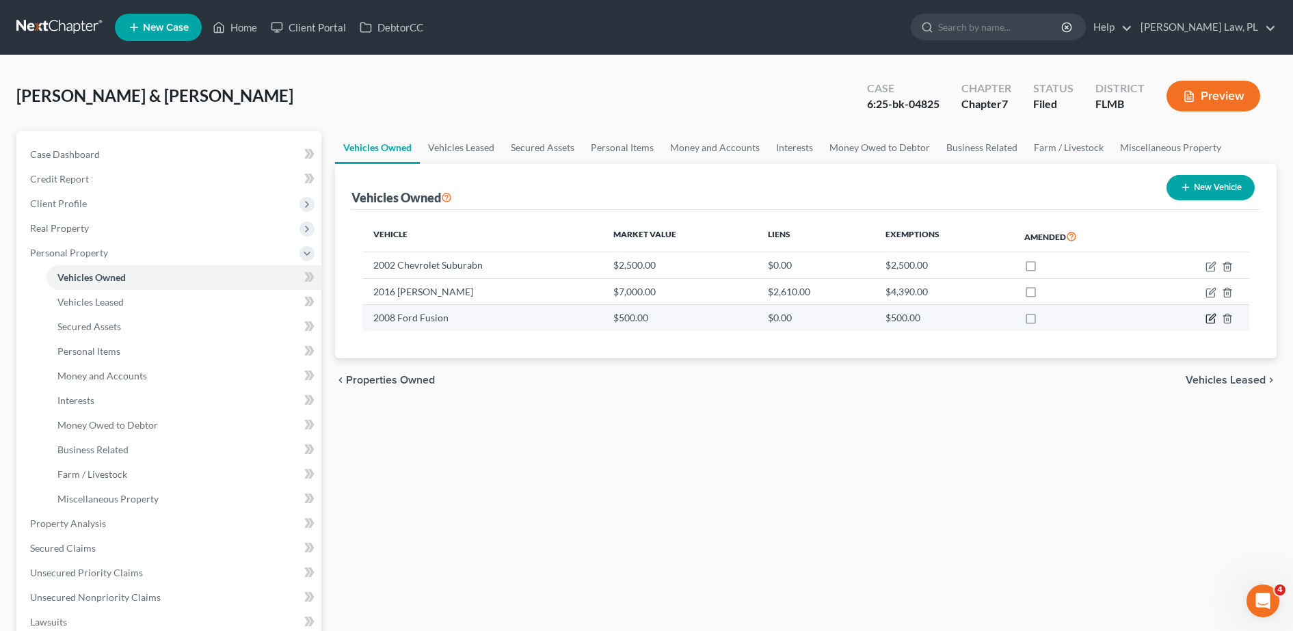
click at [1207, 320] on icon "button" at bounding box center [1210, 319] width 8 height 8
select select "0"
select select "18"
select select "4"
select select "1"
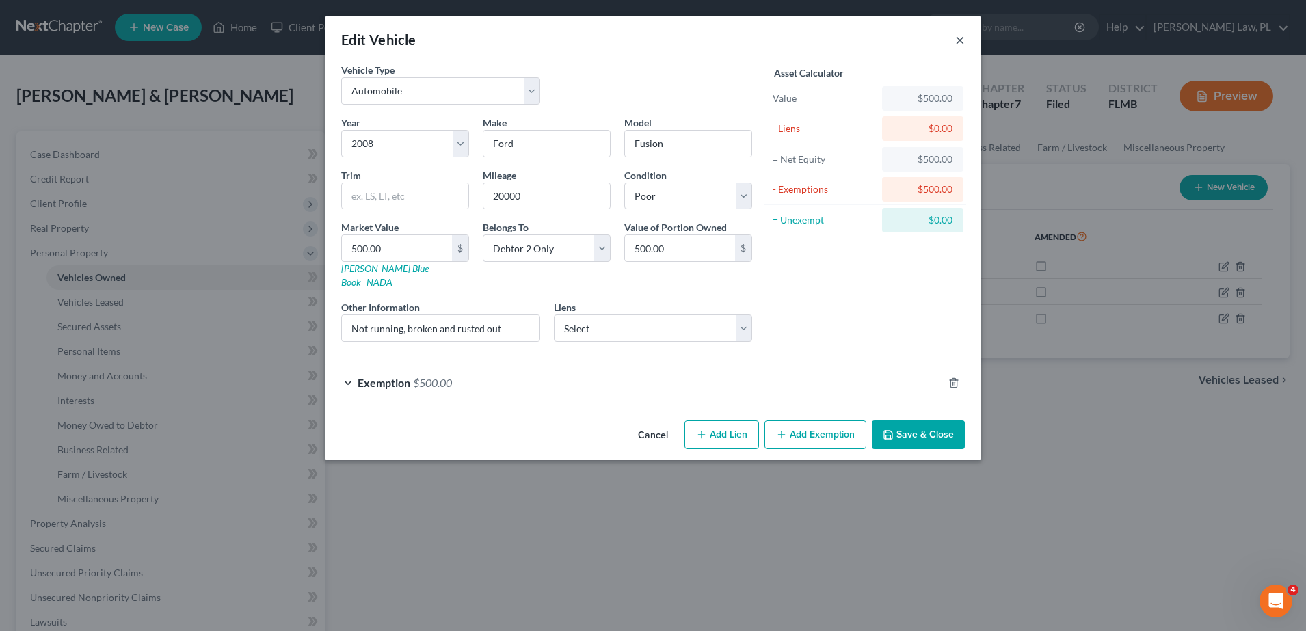
click at [957, 47] on button "×" at bounding box center [960, 39] width 10 height 16
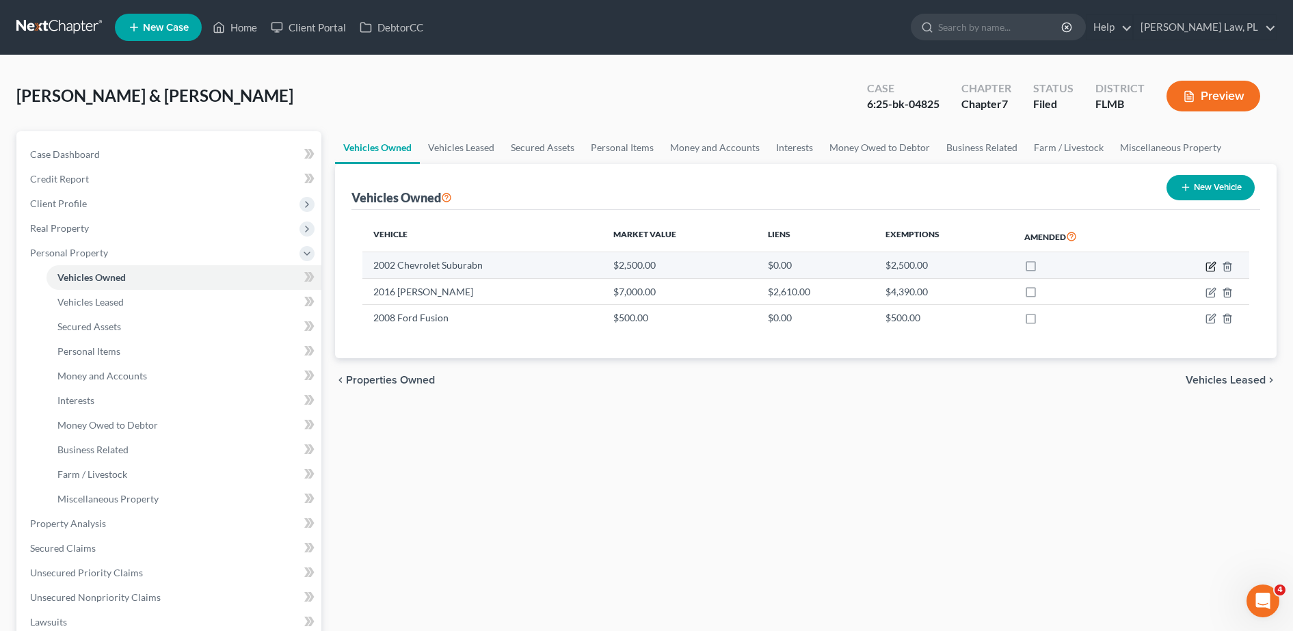
click at [1211, 263] on icon "button" at bounding box center [1211, 266] width 11 height 11
select select "0"
select select "24"
select select "4"
select select "2"
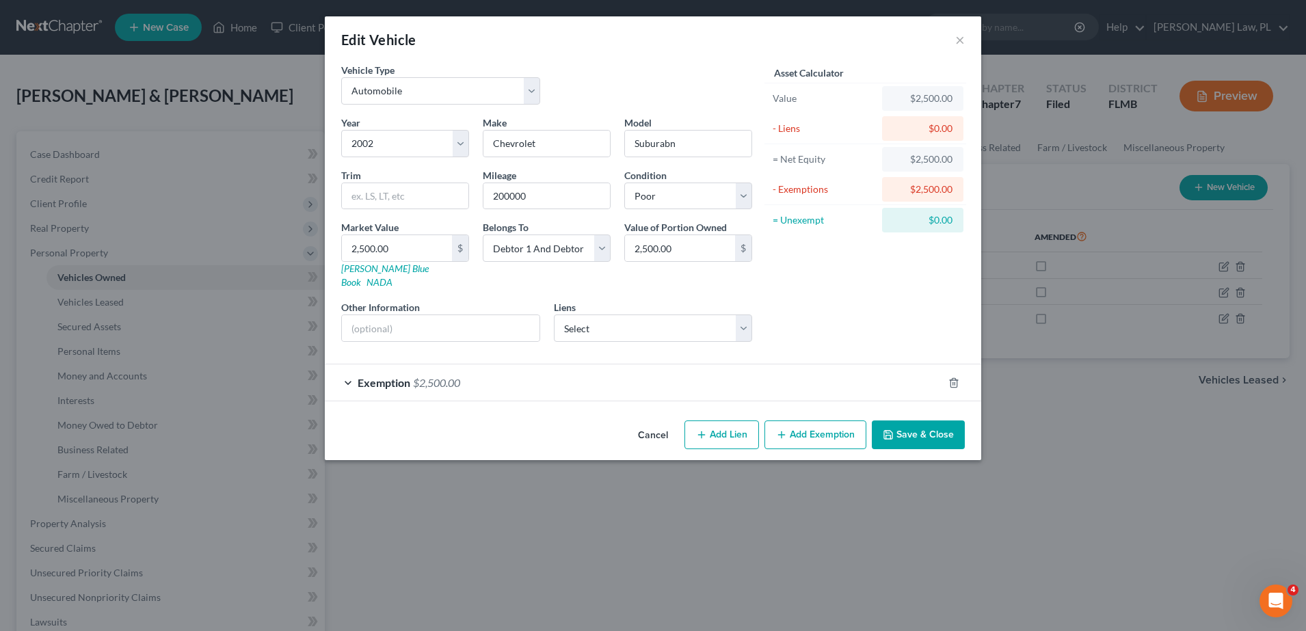
click at [954, 38] on div "Edit Vehicle ×" at bounding box center [653, 39] width 657 height 47
click at [960, 40] on button "×" at bounding box center [960, 39] width 10 height 16
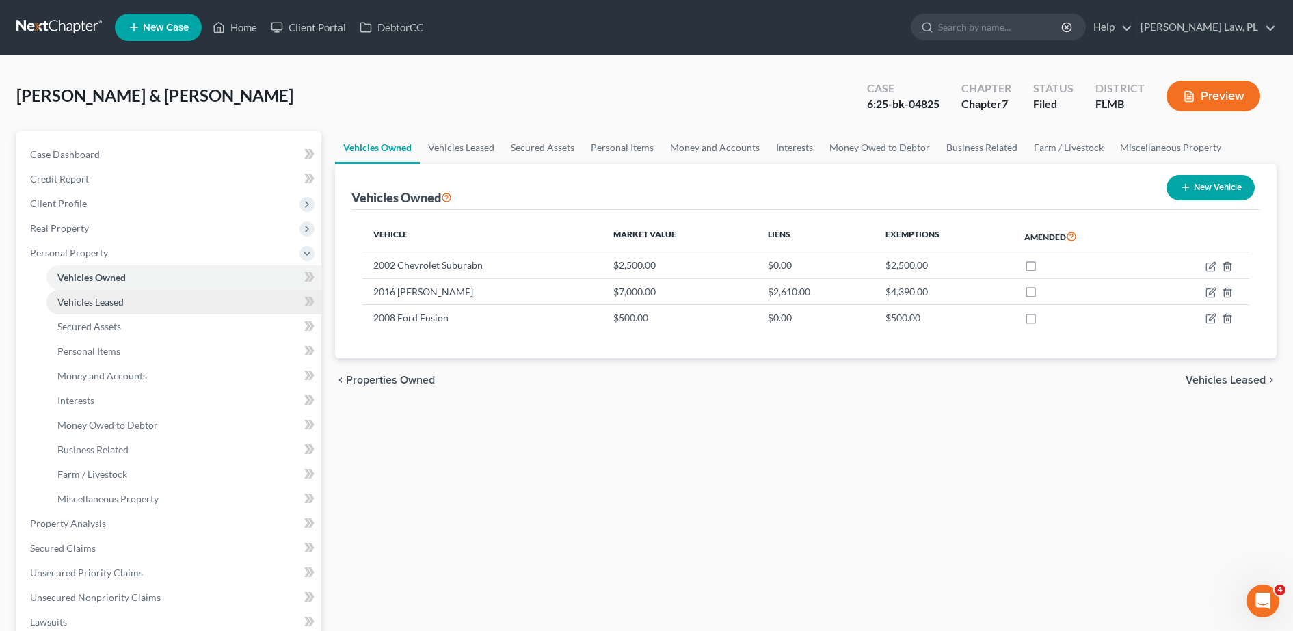
click at [211, 298] on link "Vehicles Leased" at bounding box center [184, 302] width 275 height 25
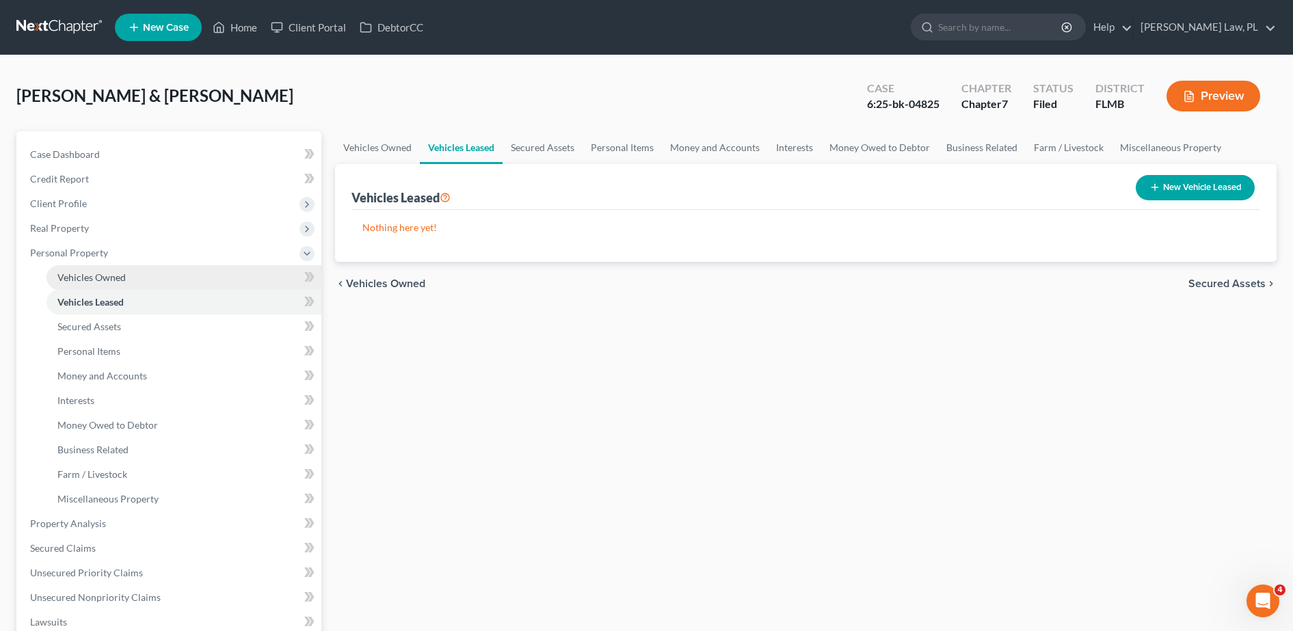
click at [161, 279] on link "Vehicles Owned" at bounding box center [184, 277] width 275 height 25
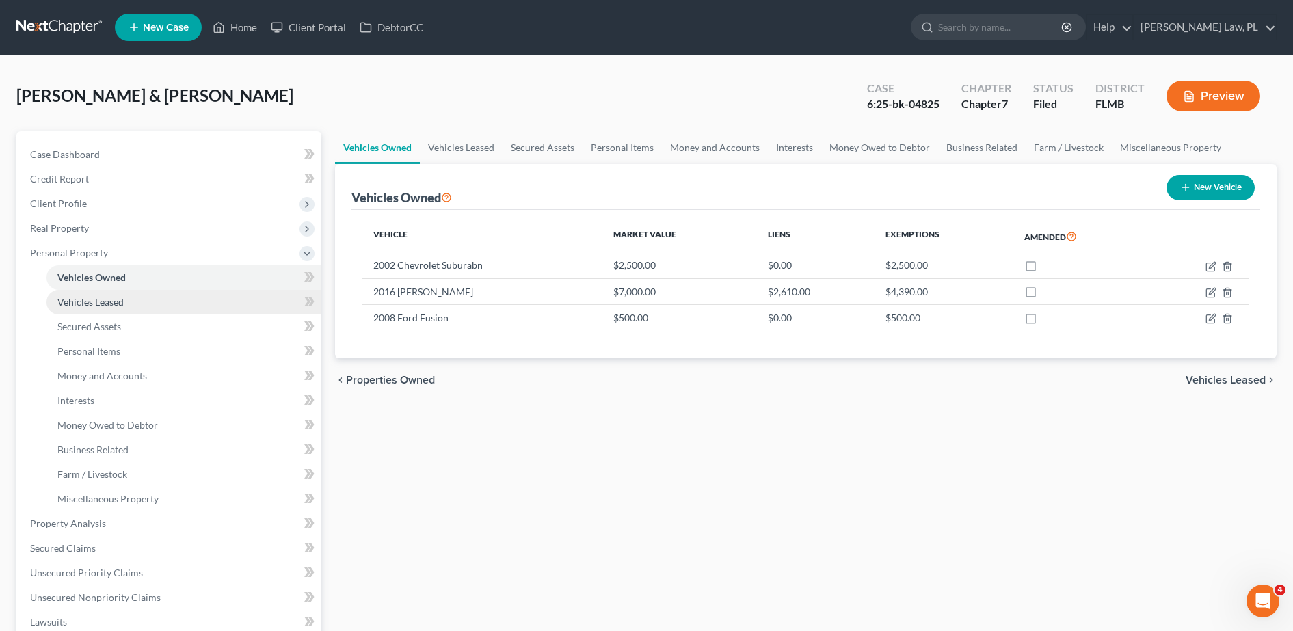
click at [150, 302] on link "Vehicles Leased" at bounding box center [184, 302] width 275 height 25
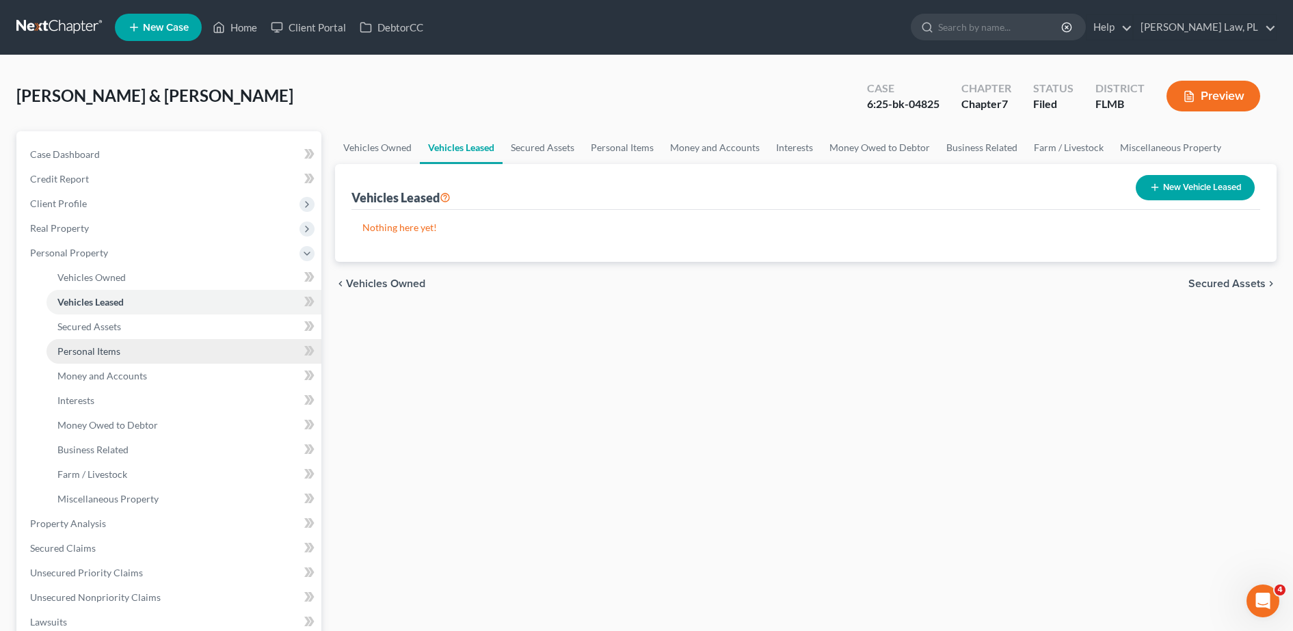
click at [131, 339] on link "Personal Items" at bounding box center [184, 351] width 275 height 25
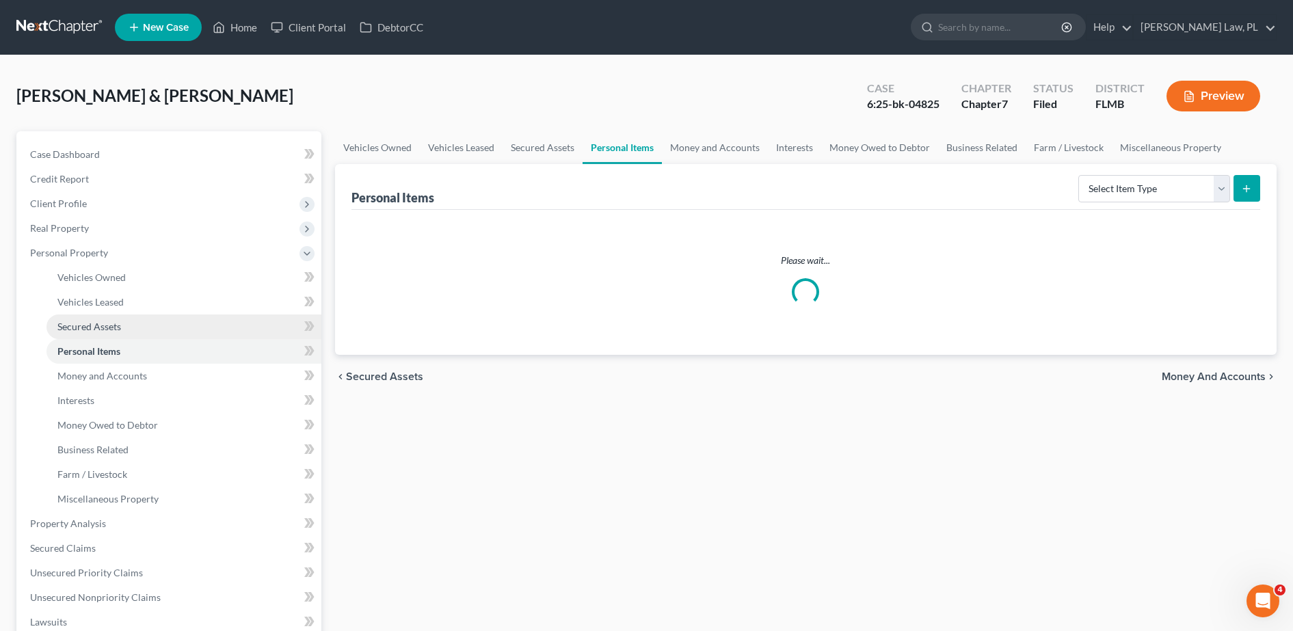
click at [115, 335] on link "Secured Assets" at bounding box center [184, 327] width 275 height 25
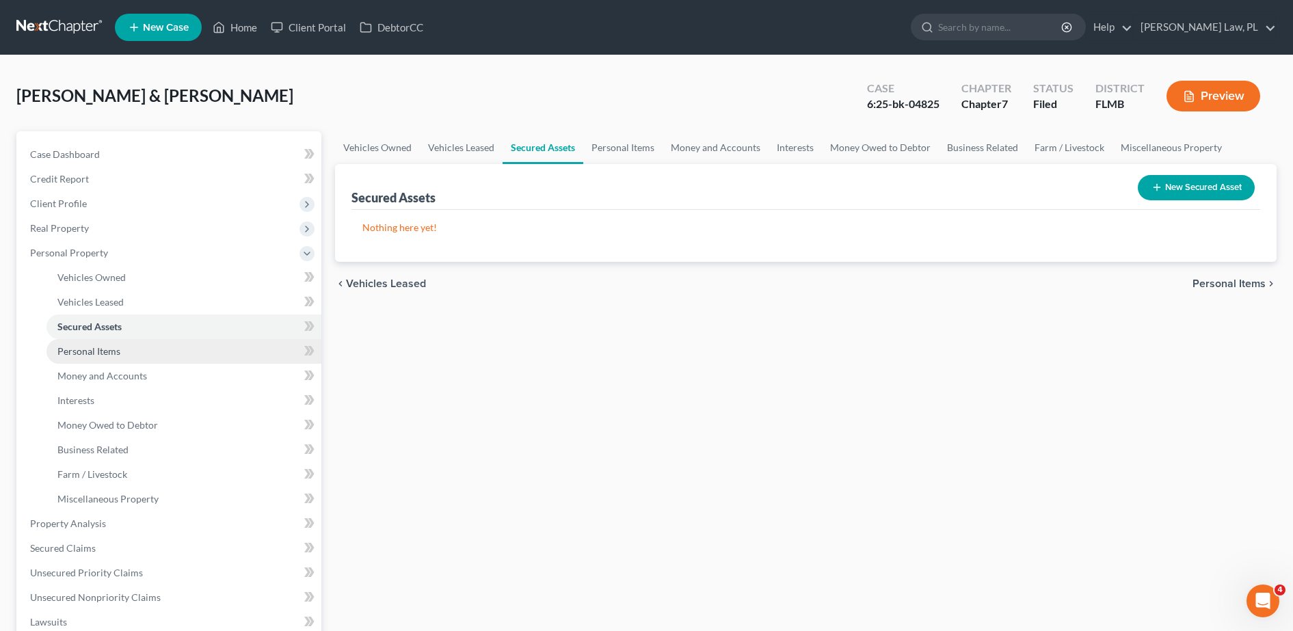
click at [122, 356] on link "Personal Items" at bounding box center [184, 351] width 275 height 25
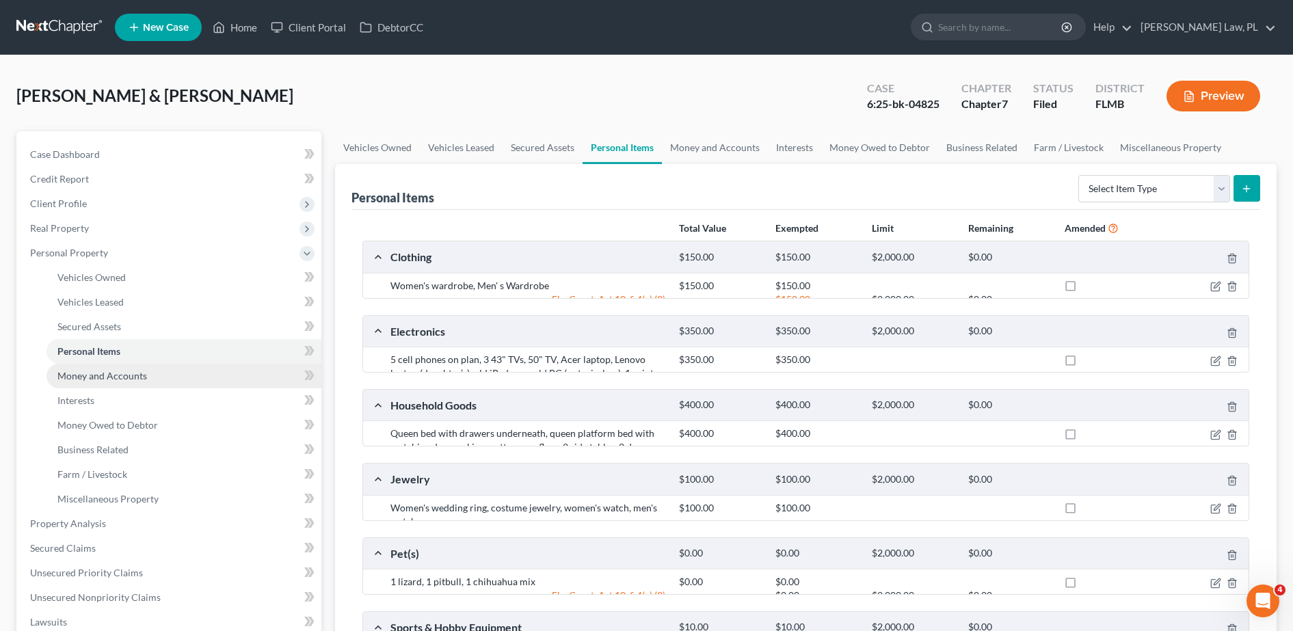
click at [126, 379] on span "Money and Accounts" at bounding box center [102, 376] width 90 height 12
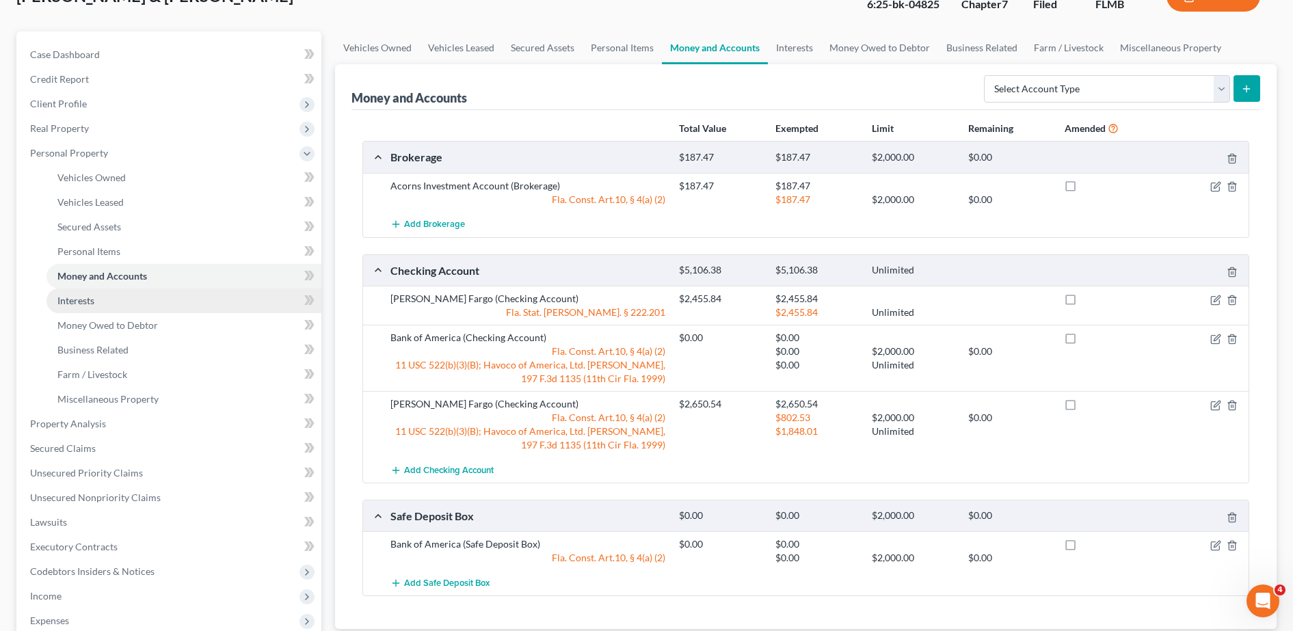
click at [169, 307] on link "Interests" at bounding box center [184, 301] width 275 height 25
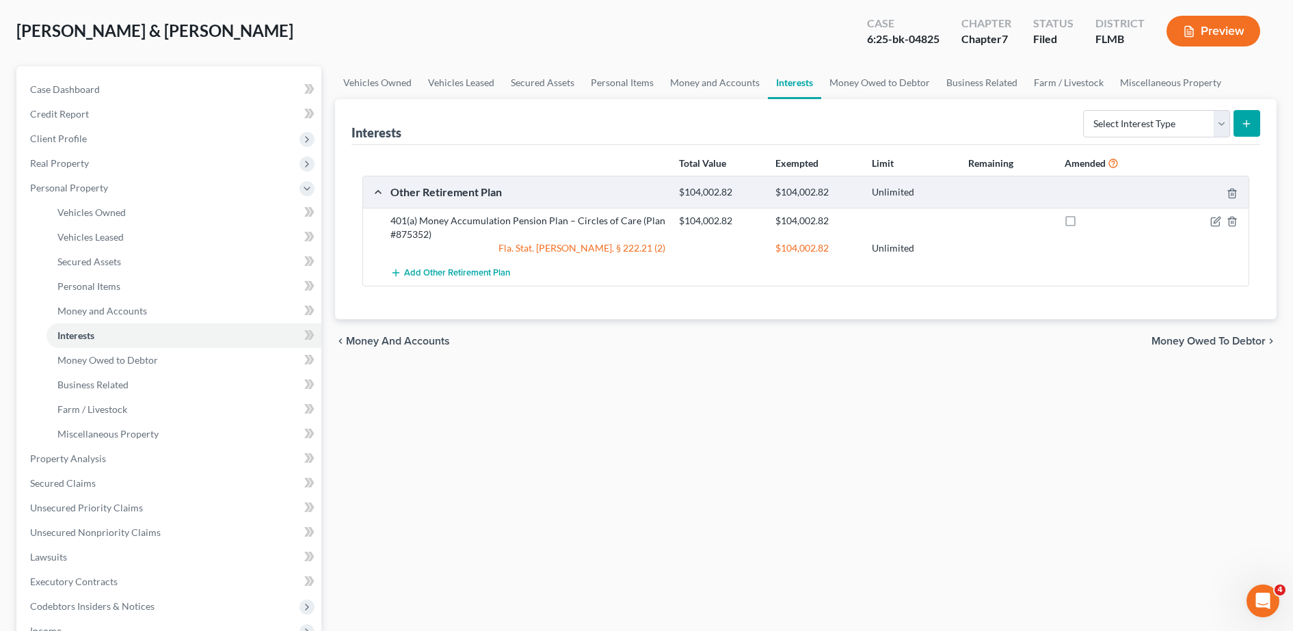
scroll to position [67, 0]
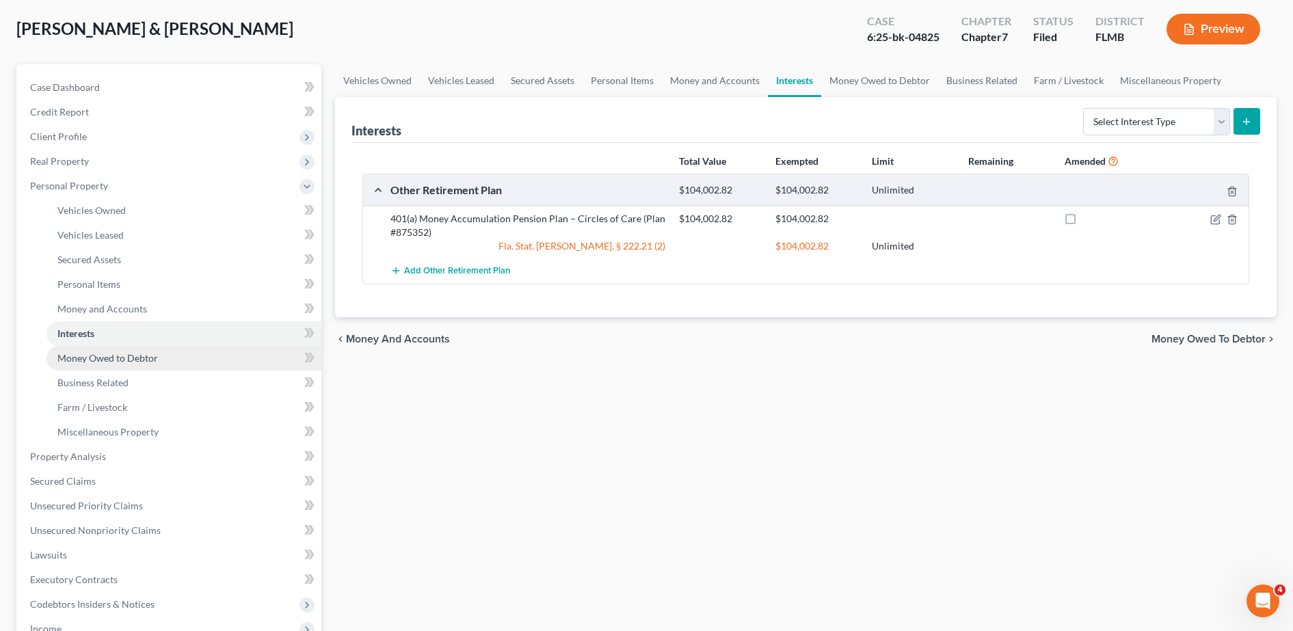
click at [181, 356] on link "Money Owed to Debtor" at bounding box center [184, 358] width 275 height 25
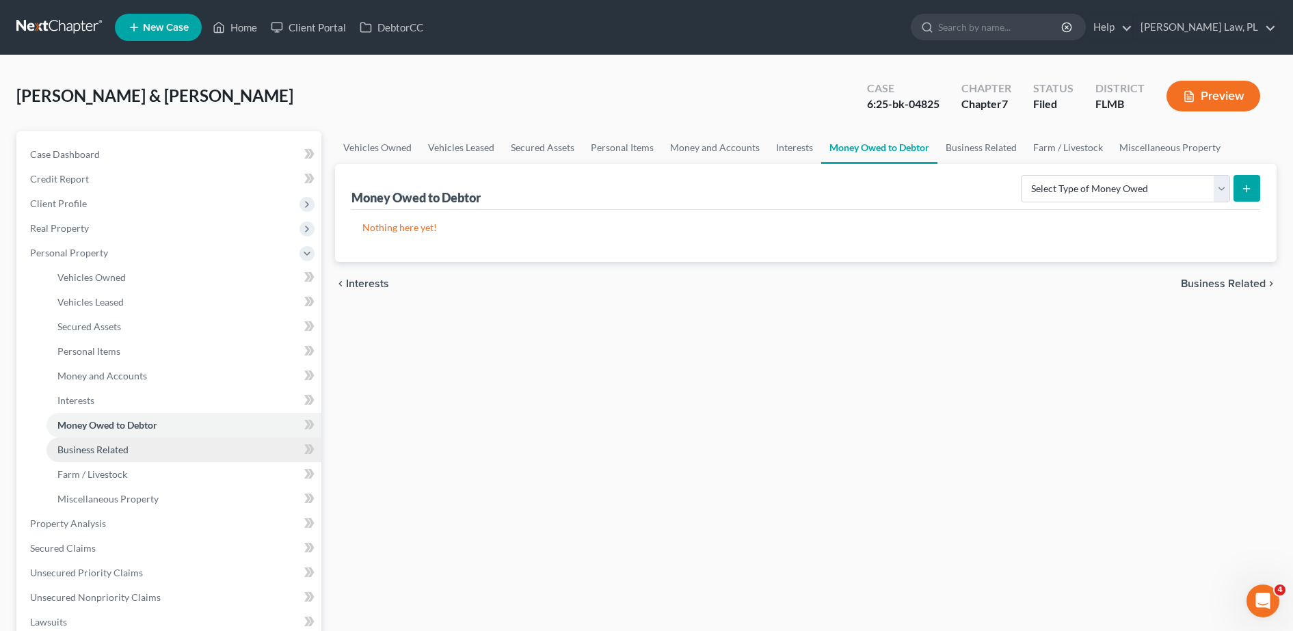
click at [163, 453] on link "Business Related" at bounding box center [184, 450] width 275 height 25
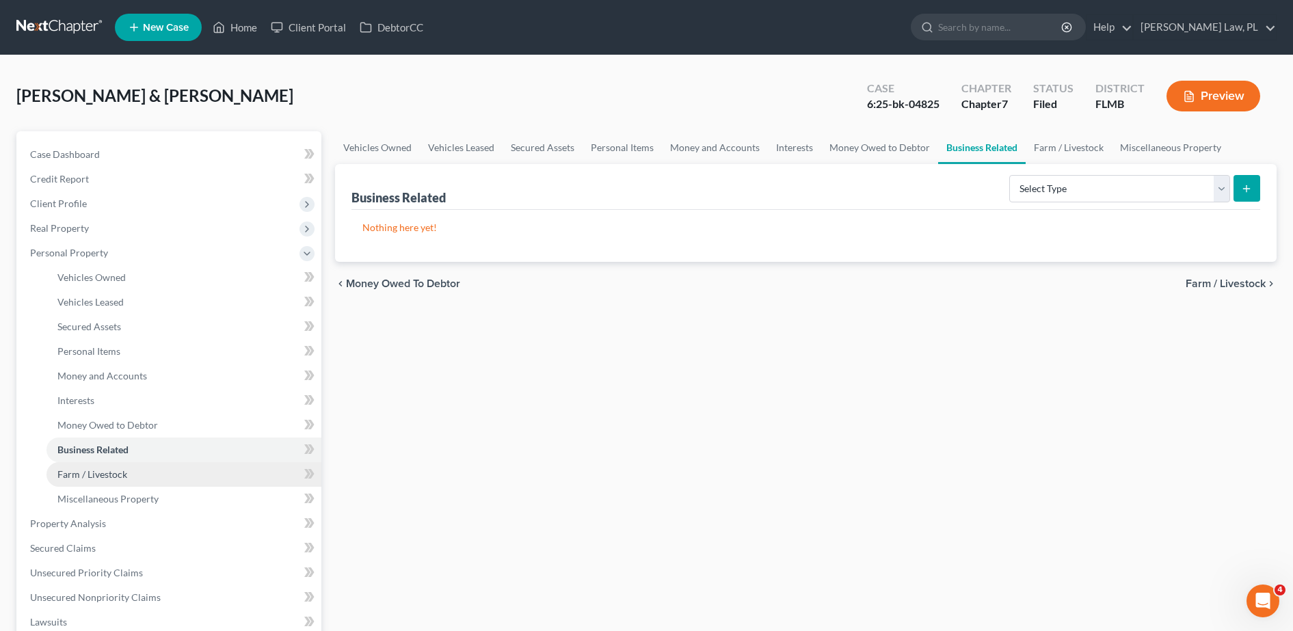
click at [163, 474] on link "Farm / Livestock" at bounding box center [184, 474] width 275 height 25
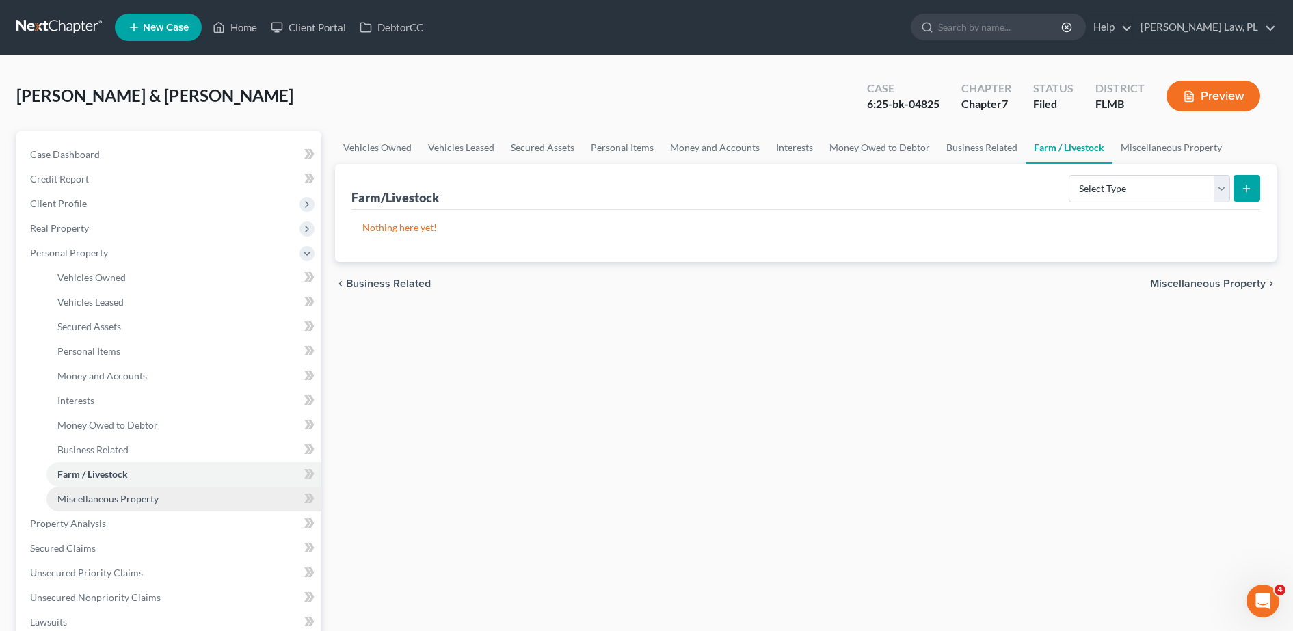
click at [155, 503] on span "Miscellaneous Property" at bounding box center [107, 499] width 101 height 12
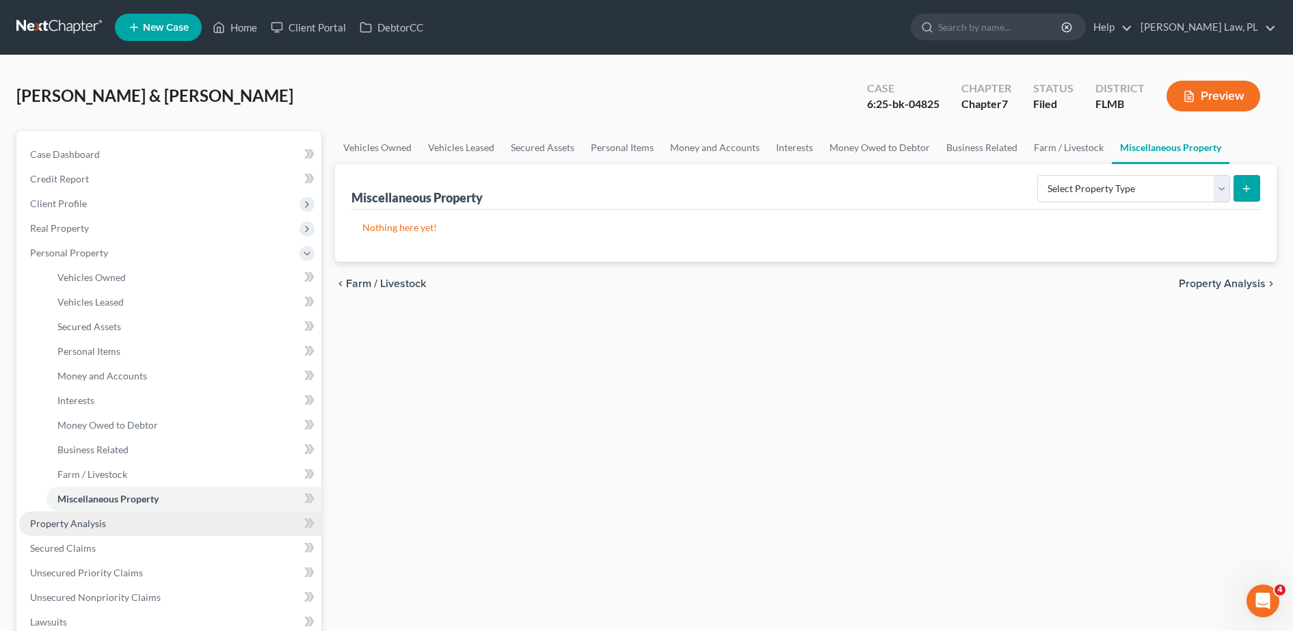
click at [116, 523] on link "Property Analysis" at bounding box center [170, 524] width 302 height 25
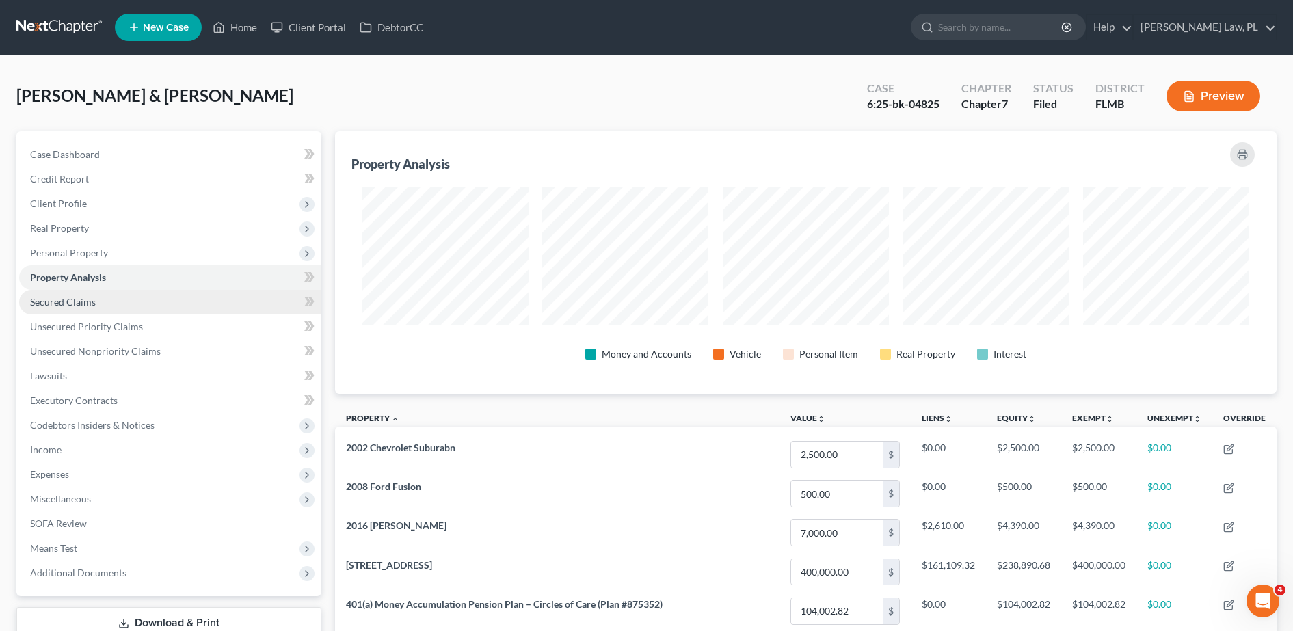
scroll to position [263, 942]
click at [153, 303] on link "Secured Claims" at bounding box center [170, 302] width 302 height 25
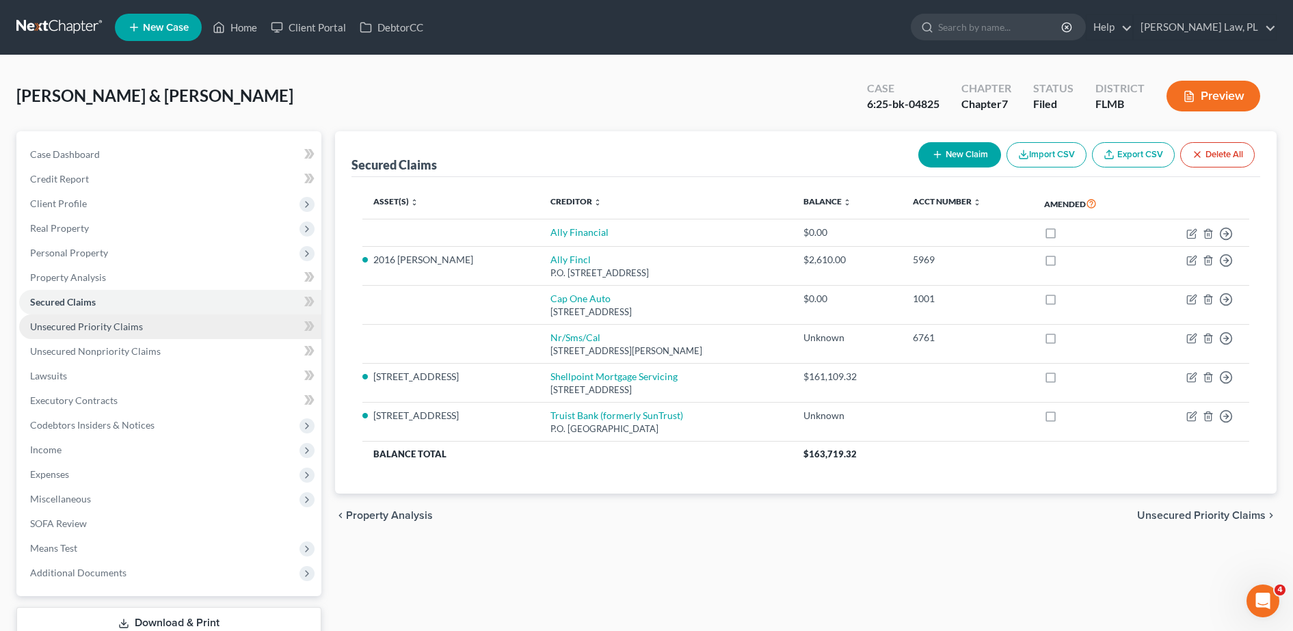
click at [153, 322] on link "Unsecured Priority Claims" at bounding box center [170, 327] width 302 height 25
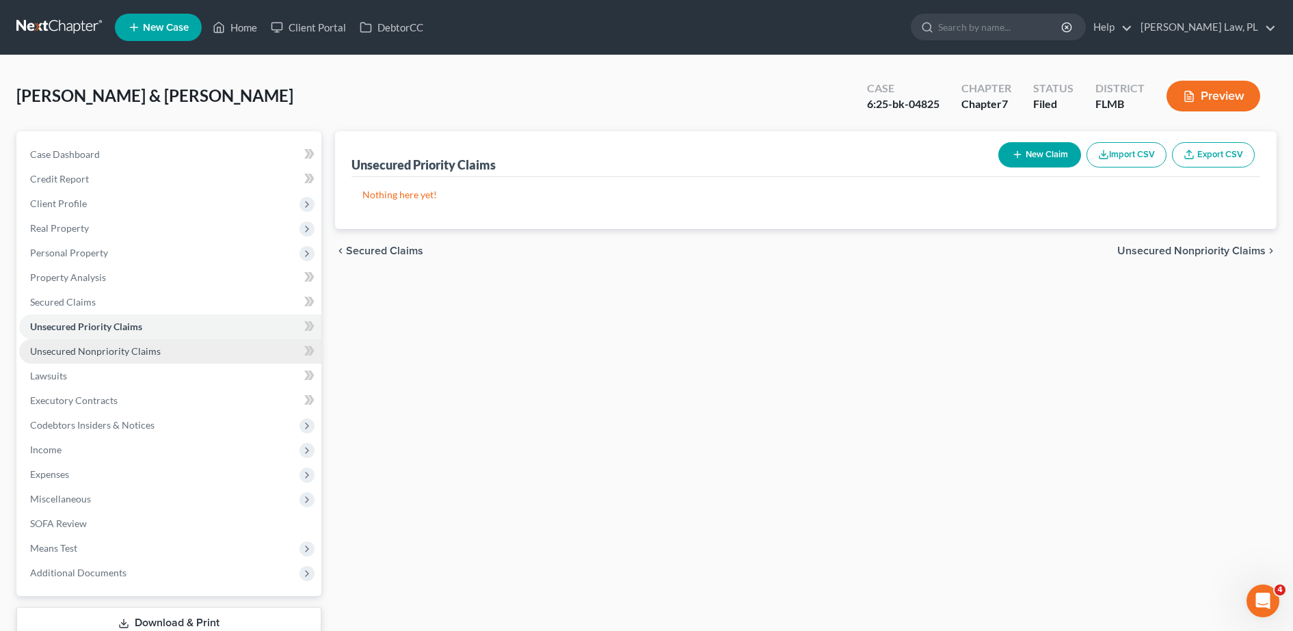
click at [157, 356] on link "Unsecured Nonpriority Claims" at bounding box center [170, 351] width 302 height 25
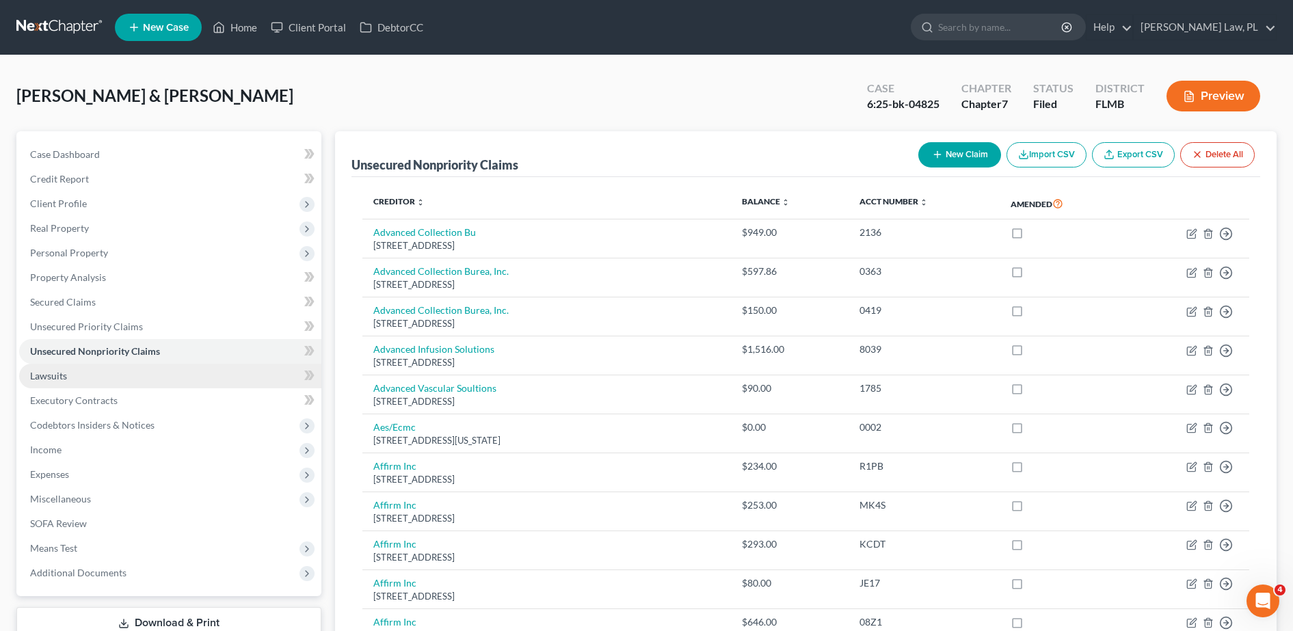
click at [133, 371] on link "Lawsuits" at bounding box center [170, 376] width 302 height 25
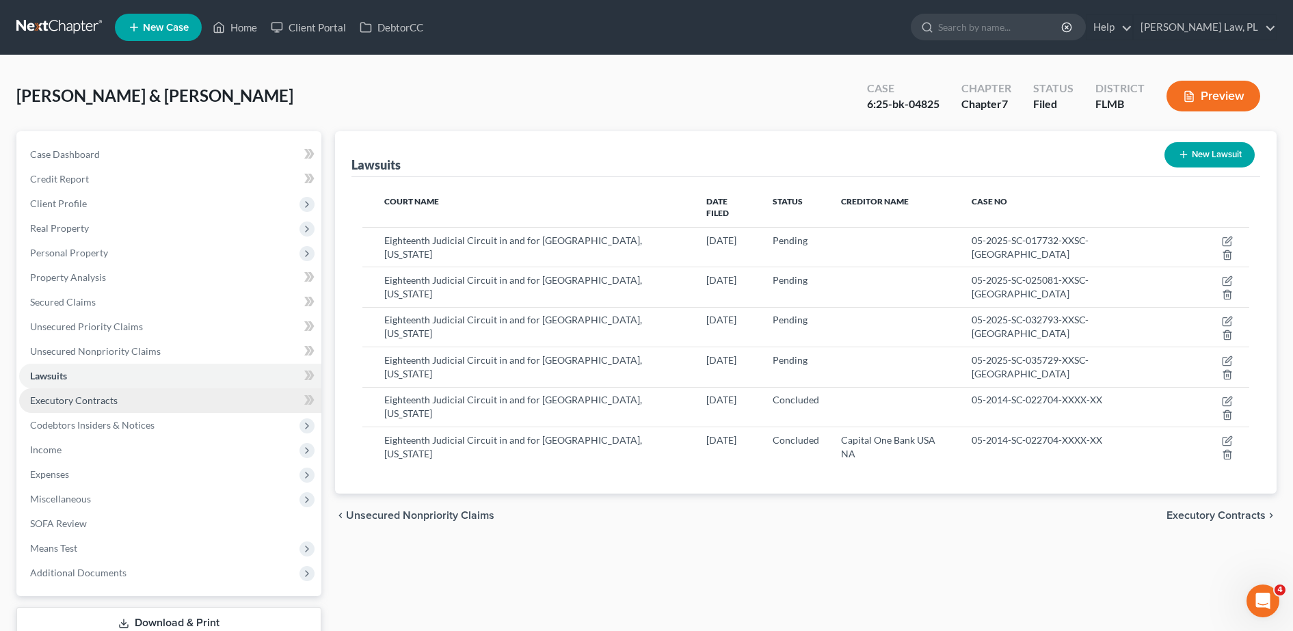
click at [134, 391] on link "Executory Contracts" at bounding box center [170, 400] width 302 height 25
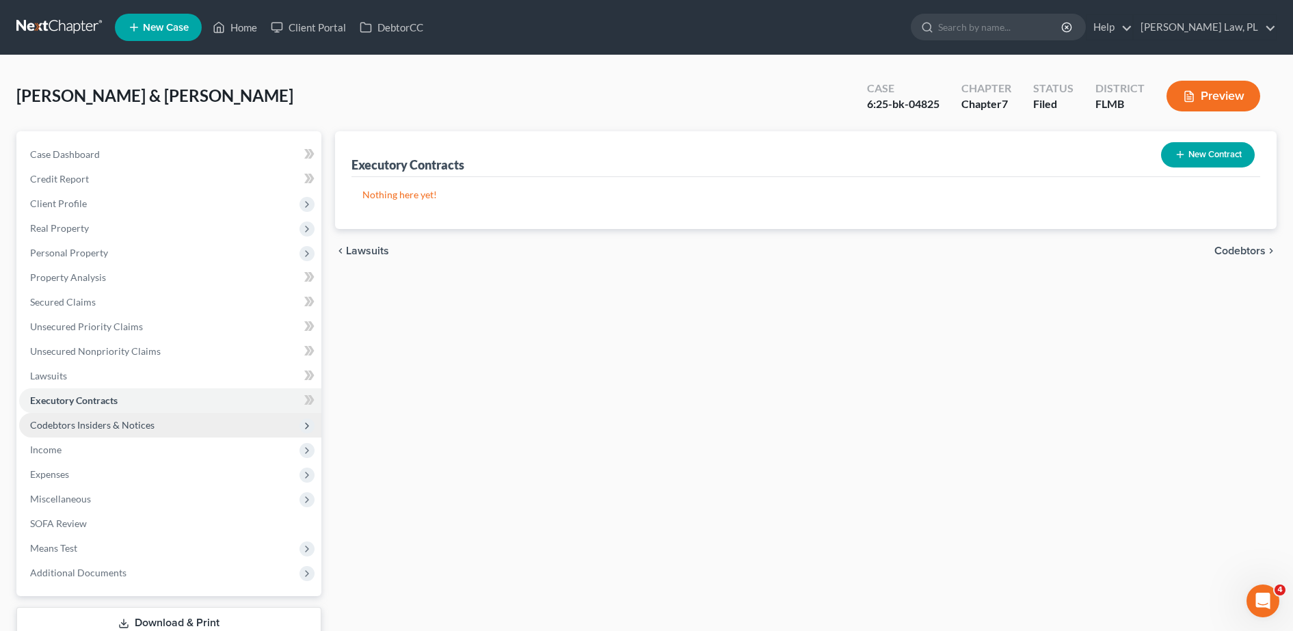
click at [140, 423] on span "Codebtors Insiders & Notices" at bounding box center [92, 425] width 124 height 12
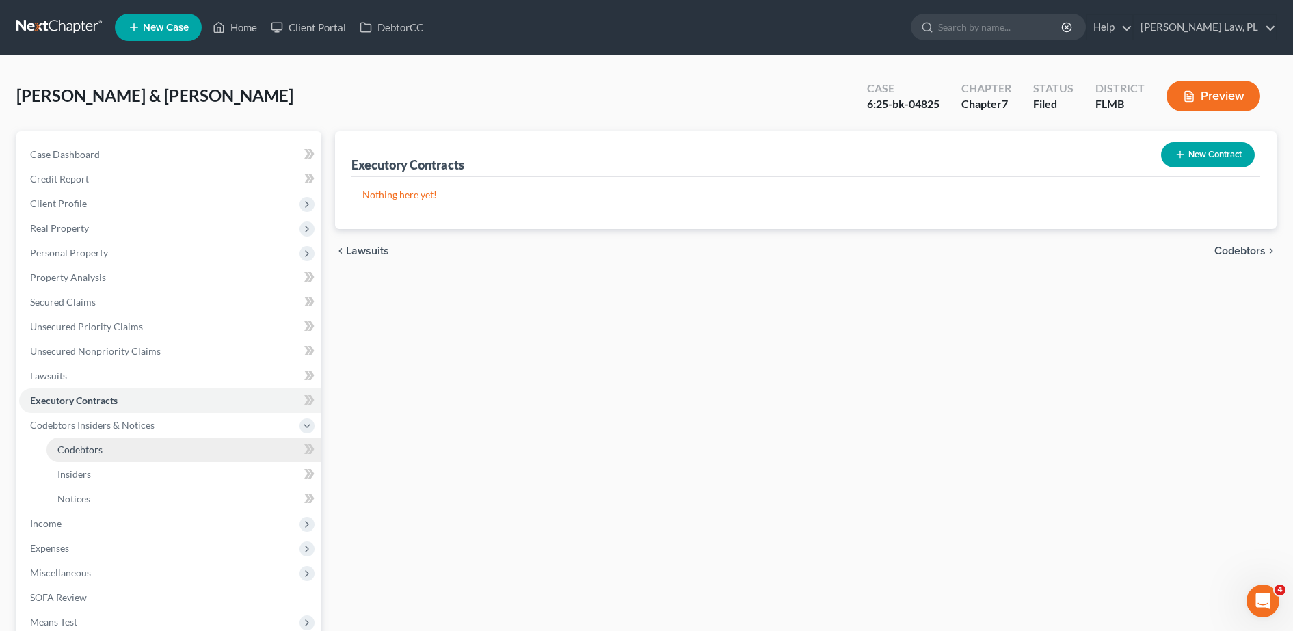
click at [118, 438] on link "Codebtors" at bounding box center [184, 450] width 275 height 25
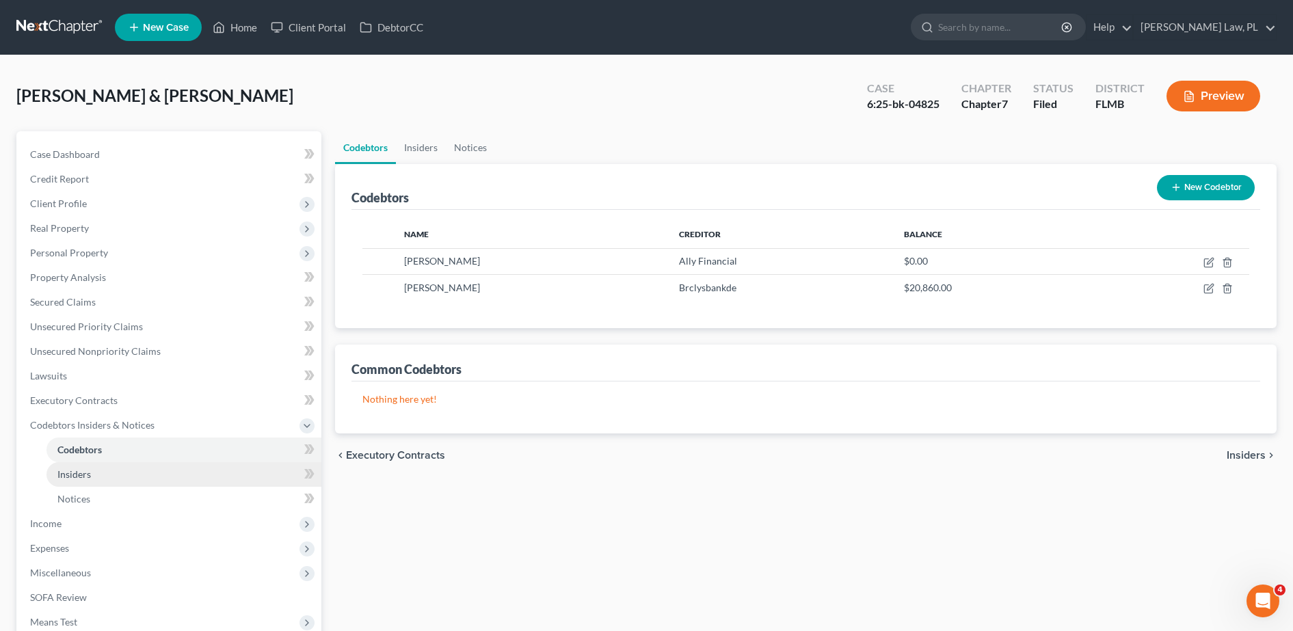
click at [98, 466] on link "Insiders" at bounding box center [184, 474] width 275 height 25
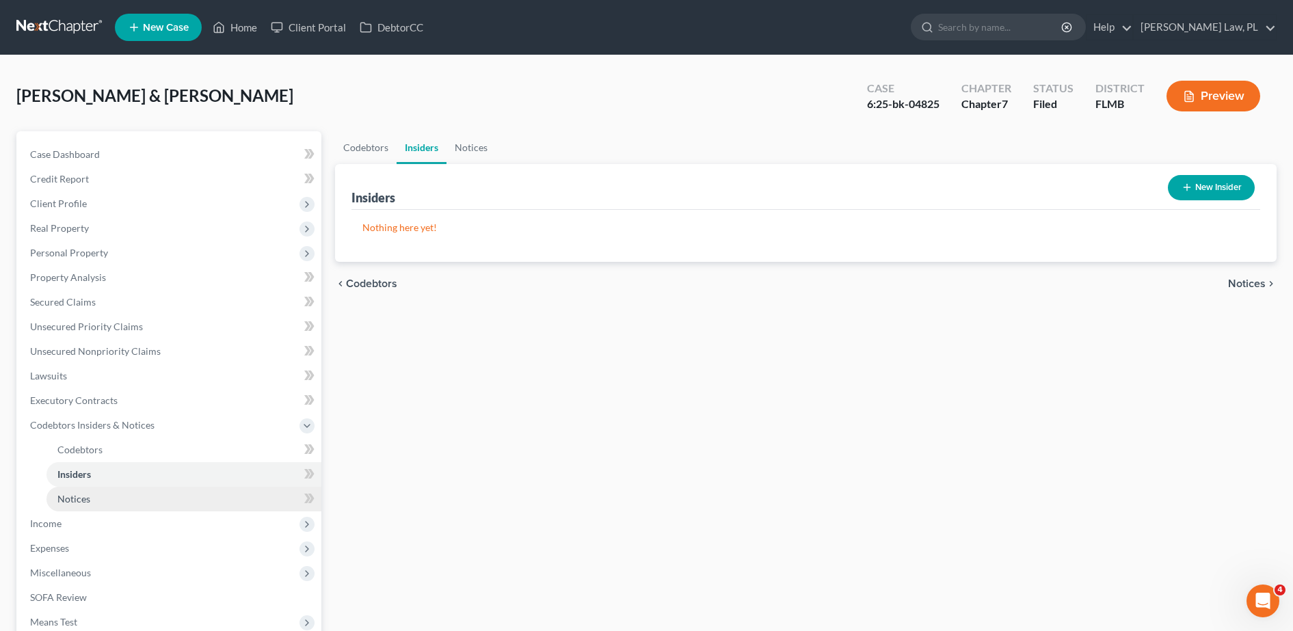
click at [98, 492] on link "Notices" at bounding box center [184, 499] width 275 height 25
